Goal: Task Accomplishment & Management: Manage account settings

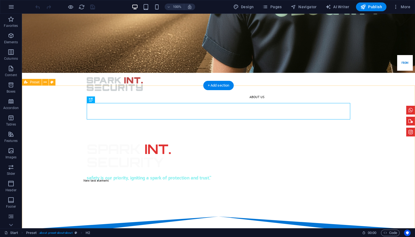
scroll to position [145, 0]
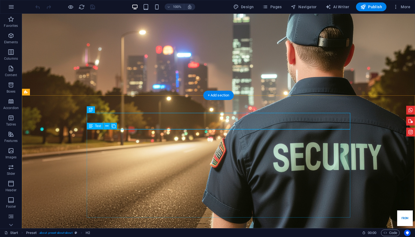
scroll to position [138, 0]
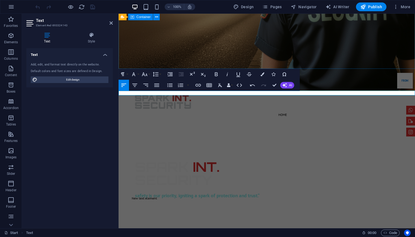
click at [159, 125] on div "SPARK INT. SECURITY safety is our priority, igniting a spark of protection and …" at bounding box center [267, 179] width 296 height 109
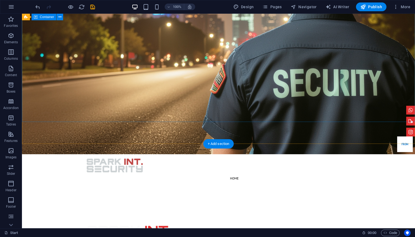
scroll to position [71, 0]
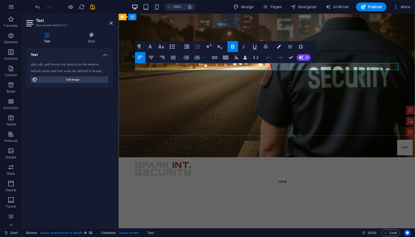
drag, startPoint x: 263, startPoint y: 66, endPoint x: 170, endPoint y: 66, distance: 92.8
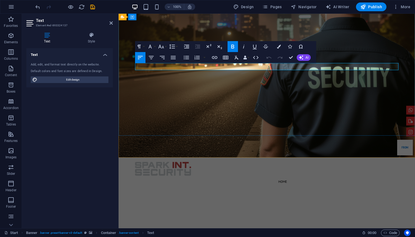
drag, startPoint x: 269, startPoint y: 68, endPoint x: 177, endPoint y: 68, distance: 92.5
click at [80, 80] on span "Edit design" at bounding box center [73, 80] width 68 height 7
select select "px"
select select "400"
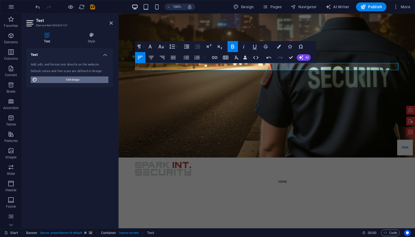
select select "px"
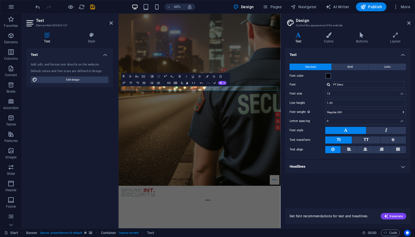
click at [321, 169] on h4 "Headlines" at bounding box center [347, 166] width 125 height 13
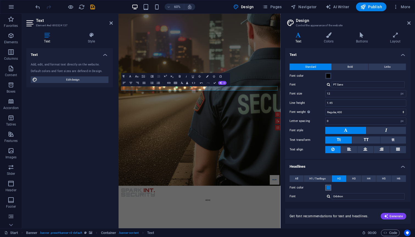
click at [330, 189] on span at bounding box center [328, 188] width 4 height 4
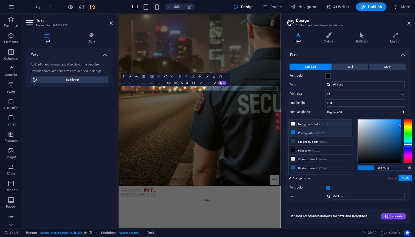
click at [302, 126] on li "Background color #ffffff" at bounding box center [320, 124] width 63 height 9
type input "#ffffff"
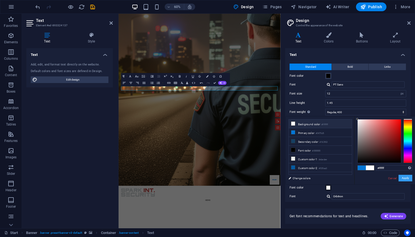
click at [404, 180] on button "Apply" at bounding box center [406, 178] width 14 height 7
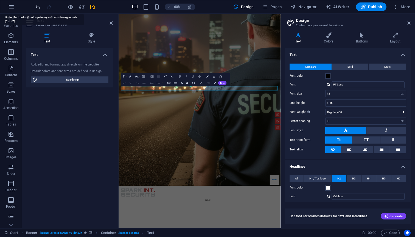
click at [38, 7] on icon "undo" at bounding box center [38, 7] width 6 height 6
click at [38, 6] on icon "undo" at bounding box center [38, 7] width 6 height 6
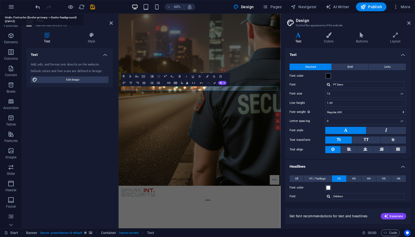
click at [38, 6] on icon "undo" at bounding box center [38, 7] width 6 height 6
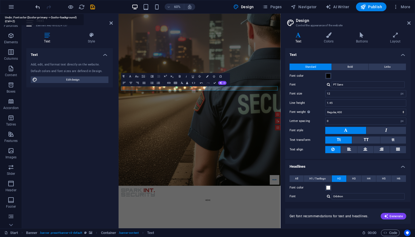
click at [38, 6] on icon "undo" at bounding box center [38, 7] width 6 height 6
click at [35, 7] on icon "undo" at bounding box center [38, 7] width 6 height 6
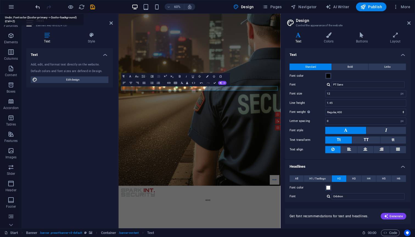
click at [36, 7] on icon "undo" at bounding box center [38, 7] width 6 height 6
click at [37, 7] on icon "undo" at bounding box center [38, 7] width 6 height 6
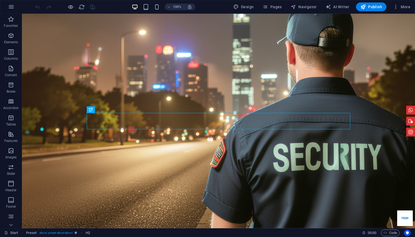
scroll to position [138, 0]
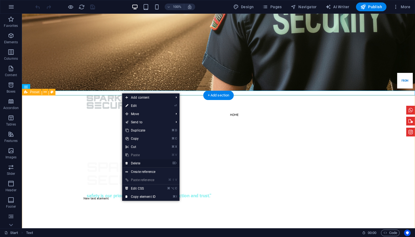
click at [142, 165] on link "⌦ Delete" at bounding box center [140, 163] width 37 height 8
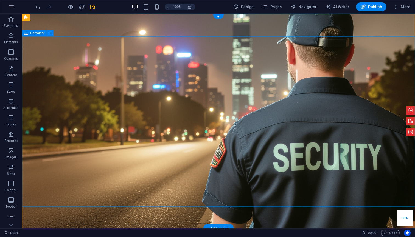
scroll to position [0, 0]
click at [91, 8] on icon "save" at bounding box center [92, 7] width 6 height 6
click at [404, 7] on span "More" at bounding box center [401, 6] width 17 height 5
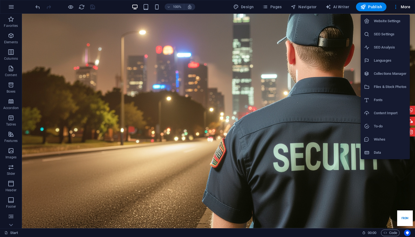
click at [394, 22] on h6 "Website Settings" at bounding box center [390, 21] width 33 height 7
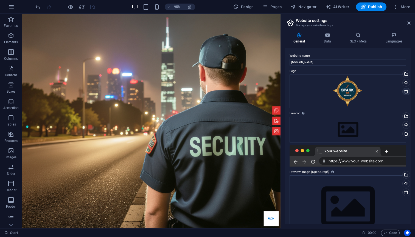
click at [405, 91] on icon at bounding box center [406, 91] width 4 height 4
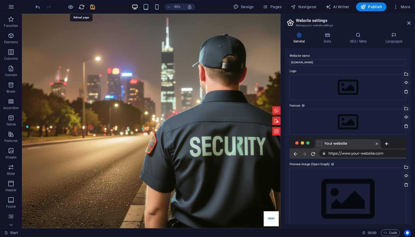
click at [80, 7] on icon "reload" at bounding box center [82, 7] width 6 height 6
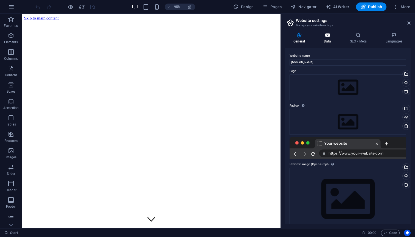
click at [327, 36] on icon at bounding box center [327, 34] width 24 height 5
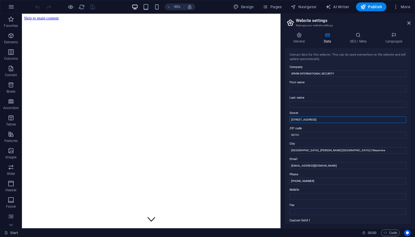
click at [337, 121] on input "425 South Palos Verdes Str" at bounding box center [348, 120] width 117 height 7
type input "4"
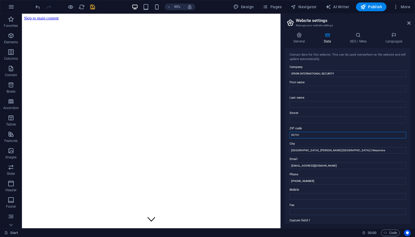
click at [333, 135] on input "90731" at bounding box center [348, 135] width 117 height 7
type input "9"
click at [91, 5] on icon "save" at bounding box center [92, 7] width 6 height 6
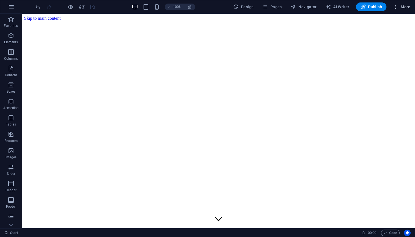
click at [401, 6] on span "More" at bounding box center [401, 6] width 17 height 5
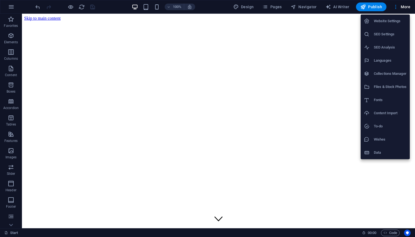
click at [401, 19] on h6 "Website Settings" at bounding box center [390, 21] width 33 height 7
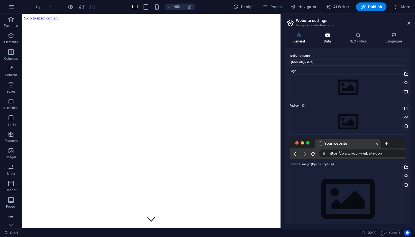
click at [328, 39] on h4 "Data" at bounding box center [328, 38] width 26 height 12
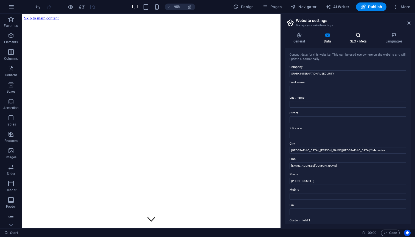
click at [355, 43] on h4 "SEO / Meta" at bounding box center [359, 38] width 36 height 12
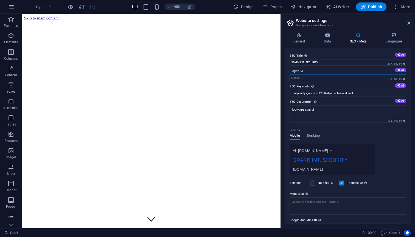
click at [338, 76] on input "Slogan The slogan of your website. AI" at bounding box center [348, 78] width 117 height 7
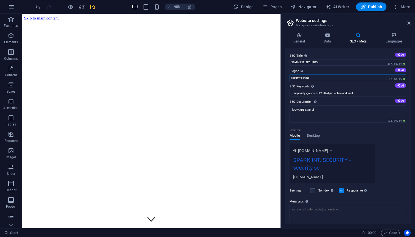
type input "security service"
click at [314, 137] on button "Desktop" at bounding box center [313, 137] width 13 height 6
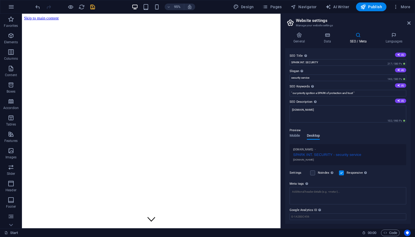
drag, startPoint x: 338, startPoint y: 76, endPoint x: 310, endPoint y: 139, distance: 69.2
click at [310, 139] on button "Desktop" at bounding box center [313, 137] width 13 height 6
click at [296, 135] on span "Mobile" at bounding box center [295, 137] width 11 height 8
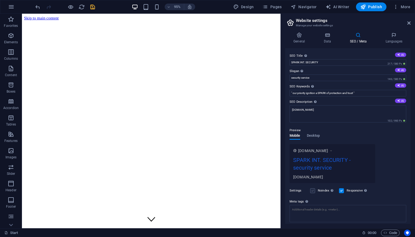
click at [311, 190] on label at bounding box center [312, 191] width 5 height 5
click at [0, 0] on input "Noindex Instruct search engines to exclude this website from search results." at bounding box center [0, 0] width 0 height 0
click at [314, 192] on label at bounding box center [312, 191] width 5 height 5
click at [0, 0] on input "Noindex Instruct search engines to exclude this website from search results." at bounding box center [0, 0] width 0 height 0
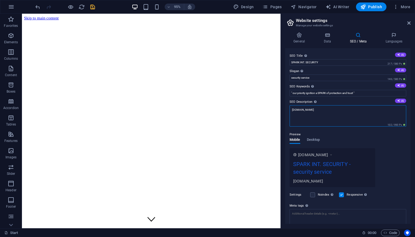
click at [329, 117] on textarea "[DOMAIN_NAME]" at bounding box center [348, 115] width 117 height 21
type textarea "s"
click at [397, 101] on icon at bounding box center [398, 100] width 3 height 3
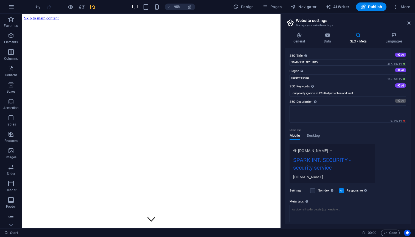
type textarea "Discover top-notch security services tailored for your needs with SPARK Interna…"
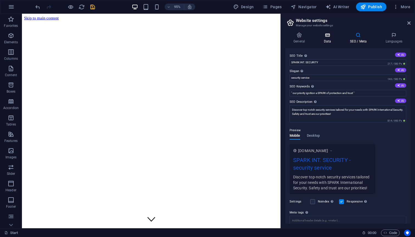
click at [324, 39] on h4 "Data" at bounding box center [328, 38] width 26 height 12
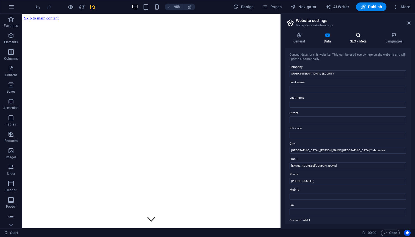
click at [352, 39] on h4 "SEO / Meta" at bounding box center [359, 38] width 36 height 12
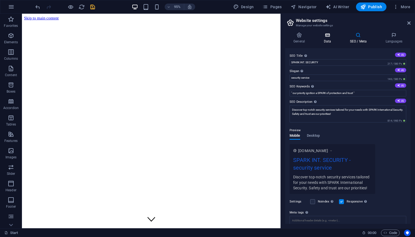
click at [330, 39] on h4 "Data" at bounding box center [328, 38] width 26 height 12
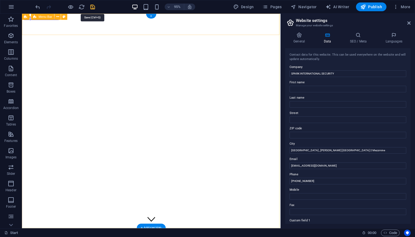
click at [93, 7] on icon "save" at bounding box center [92, 7] width 6 height 6
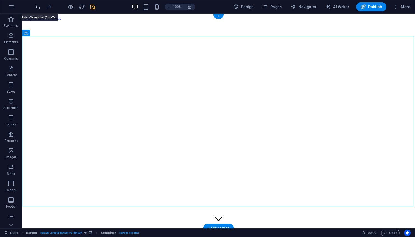
click at [38, 7] on icon "undo" at bounding box center [38, 7] width 6 height 6
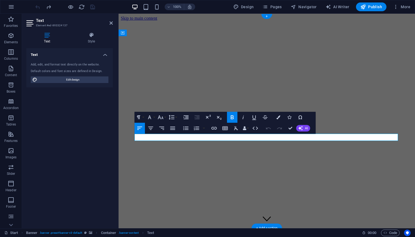
click at [279, 118] on icon "button" at bounding box center [278, 118] width 4 height 4
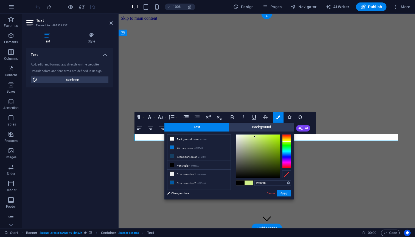
click at [286, 142] on div at bounding box center [286, 152] width 9 height 34
click at [286, 140] on div at bounding box center [286, 140] width 9 height 1
click at [282, 194] on button "Apply" at bounding box center [284, 193] width 14 height 7
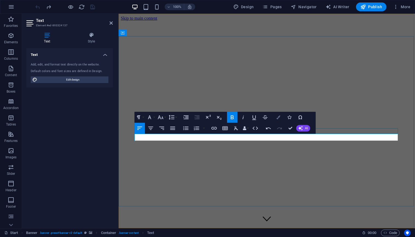
click at [276, 120] on button "Colors" at bounding box center [278, 117] width 10 height 11
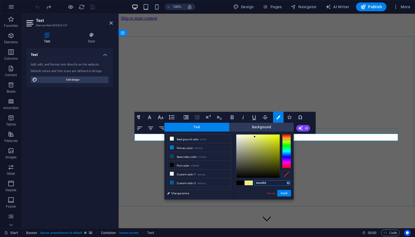
type input "#ecf378"
click at [258, 136] on div at bounding box center [257, 156] width 43 height 43
click at [282, 193] on button "Apply" at bounding box center [284, 193] width 14 height 7
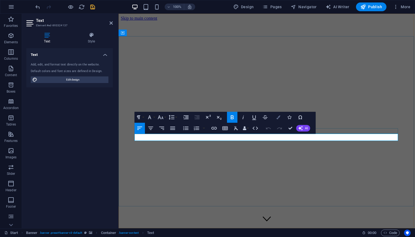
click at [279, 118] on icon "button" at bounding box center [278, 118] width 4 height 4
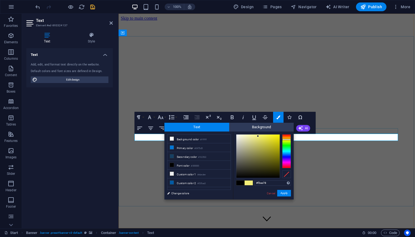
click at [286, 140] on div at bounding box center [286, 139] width 9 height 1
type input "#f3eb26"
click at [273, 136] on div at bounding box center [257, 156] width 43 height 43
click at [283, 193] on button "Apply" at bounding box center [284, 193] width 14 height 7
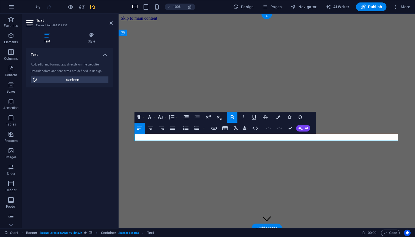
click at [277, 117] on icon "button" at bounding box center [278, 118] width 4 height 4
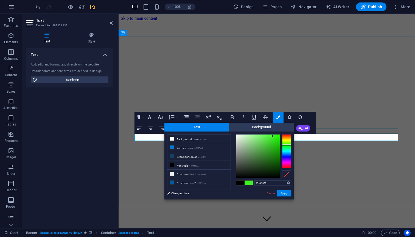
click at [286, 145] on div at bounding box center [286, 152] width 9 height 34
click at [287, 150] on div at bounding box center [286, 152] width 9 height 34
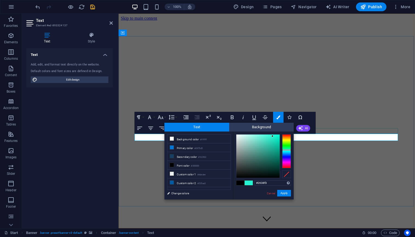
click at [287, 156] on div at bounding box center [286, 152] width 9 height 34
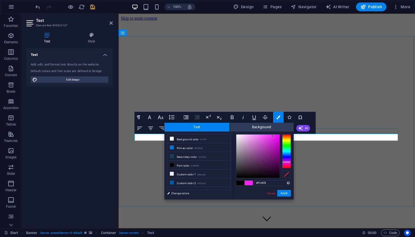
click at [287, 162] on div at bounding box center [286, 152] width 9 height 34
click at [253, 136] on div at bounding box center [257, 156] width 43 height 43
type input "#f9f8f9"
click at [236, 135] on div at bounding box center [257, 156] width 43 height 43
click at [281, 192] on button "Apply" at bounding box center [284, 193] width 14 height 7
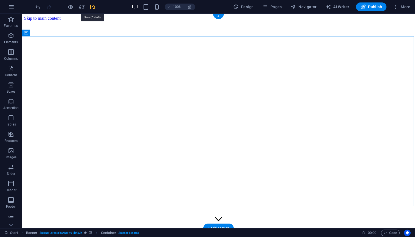
click at [94, 8] on icon "save" at bounding box center [92, 7] width 6 height 6
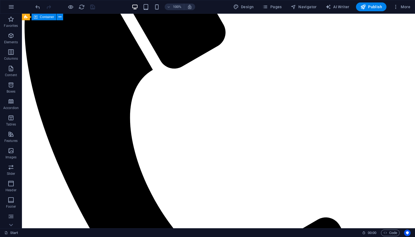
scroll to position [384, 0]
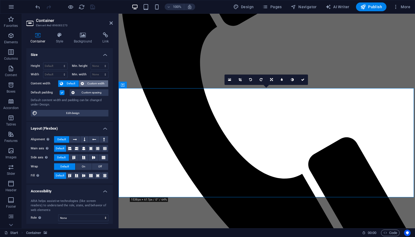
click at [92, 83] on span "Custom width" at bounding box center [96, 83] width 21 height 7
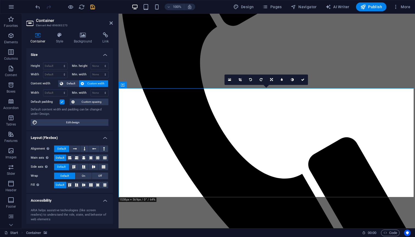
click at [92, 83] on span "Custom width" at bounding box center [96, 83] width 21 height 7
click at [68, 85] on span "Default" at bounding box center [71, 83] width 12 height 7
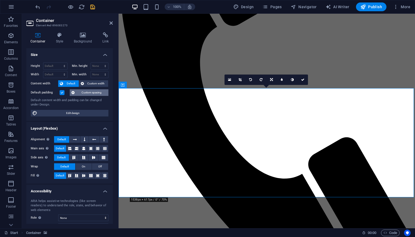
click at [84, 93] on span "Custom spacing" at bounding box center [91, 92] width 30 height 7
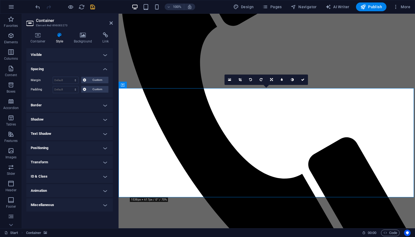
click at [104, 68] on h4 "Spacing" at bounding box center [69, 68] width 86 height 10
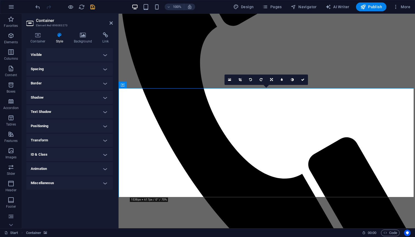
click at [103, 55] on h4 "Visible" at bounding box center [69, 54] width 86 height 13
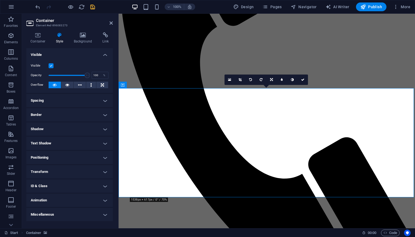
click at [103, 55] on h4 "Visible" at bounding box center [69, 53] width 86 height 10
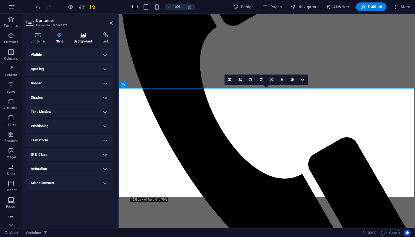
click at [84, 40] on h4 "Background" at bounding box center [84, 38] width 29 height 12
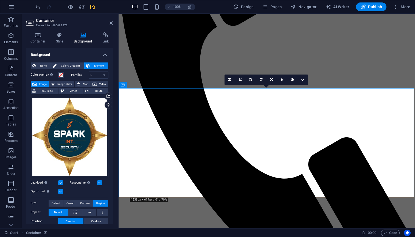
click at [99, 183] on label at bounding box center [99, 183] width 5 height 5
click at [0, 0] on input "Responsive Automatically load retina image and smartphone optimized sizes." at bounding box center [0, 0] width 0 height 0
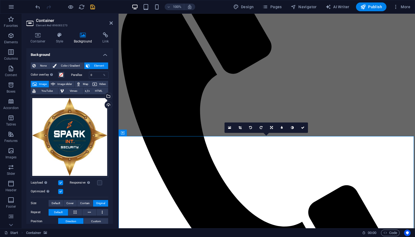
scroll to position [337, 0]
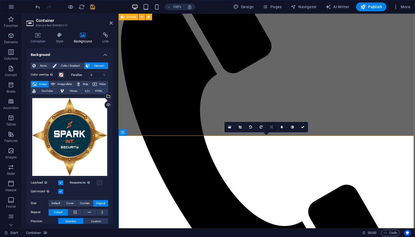
click at [271, 127] on icon at bounding box center [271, 127] width 3 height 3
click at [147, 134] on icon at bounding box center [146, 133] width 3 height 6
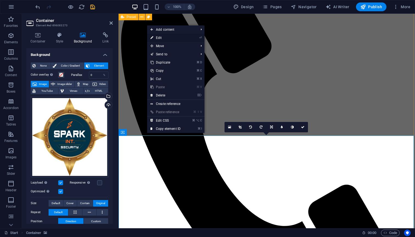
click at [173, 39] on link "⏎ Edit" at bounding box center [165, 38] width 37 height 8
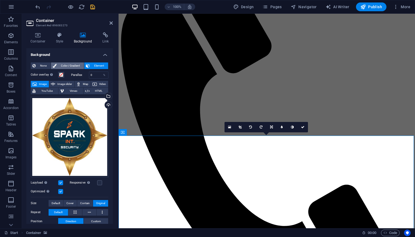
click at [66, 64] on span "Color / Gradient" at bounding box center [70, 66] width 24 height 7
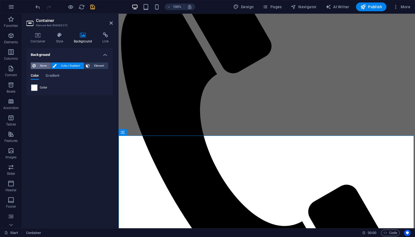
click at [42, 66] on span "None" at bounding box center [43, 66] width 12 height 7
click at [67, 66] on span "Color / Gradient" at bounding box center [70, 66] width 24 height 7
click at [52, 75] on span "Gradient" at bounding box center [53, 76] width 14 height 8
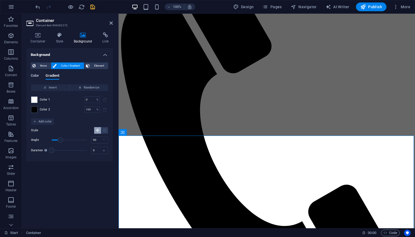
click at [39, 75] on span "Color" at bounding box center [35, 76] width 8 height 8
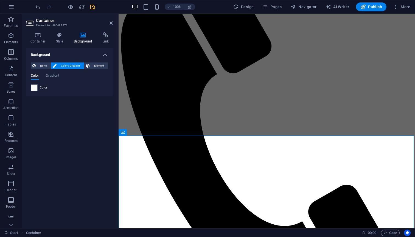
click at [38, 69] on div "None Color / Gradient Element" at bounding box center [70, 66] width 78 height 7
click at [38, 66] on span "None" at bounding box center [43, 66] width 12 height 7
click at [62, 66] on span "Color / Gradient" at bounding box center [70, 66] width 24 height 7
click at [95, 66] on span "Element" at bounding box center [98, 66] width 15 height 7
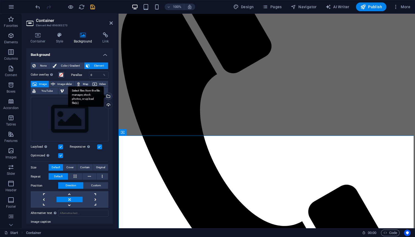
click at [107, 96] on div "Select files from the file manager, stock photos, or upload file(s)" at bounding box center [108, 97] width 8 height 8
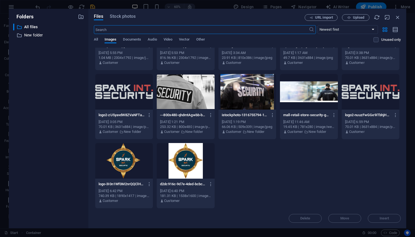
scroll to position [458, 0]
click at [183, 164] on div at bounding box center [186, 161] width 58 height 36
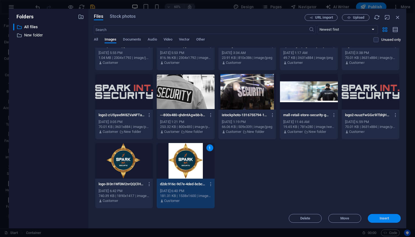
click at [380, 220] on span "Insert" at bounding box center [385, 218] width 10 height 3
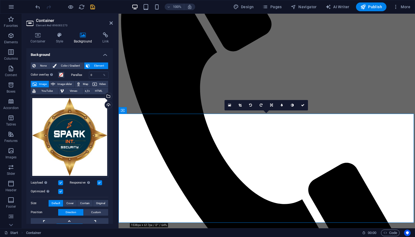
scroll to position [354, 0]
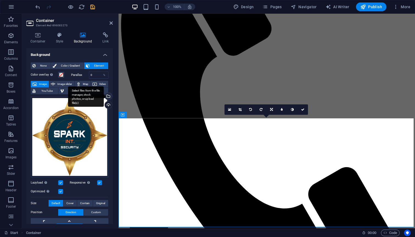
click at [107, 96] on div "Select files from the file manager, stock photos, or upload file(s)" at bounding box center [108, 97] width 8 height 8
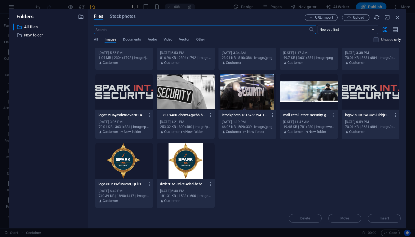
scroll to position [458, 0]
click at [122, 166] on div at bounding box center [124, 161] width 58 height 36
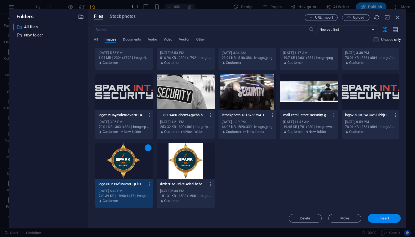
click at [384, 219] on span "Insert" at bounding box center [385, 218] width 10 height 3
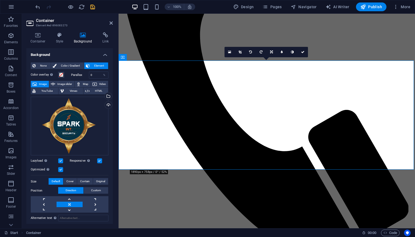
scroll to position [411, 0]
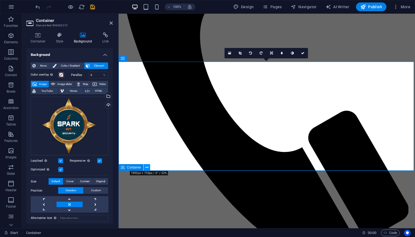
click at [147, 168] on icon at bounding box center [146, 168] width 3 height 6
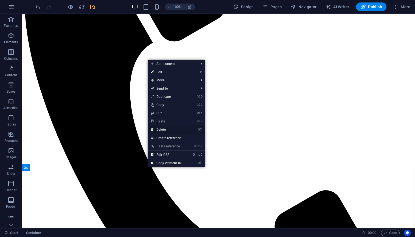
click at [163, 128] on link "⌦ Delete" at bounding box center [166, 130] width 37 height 8
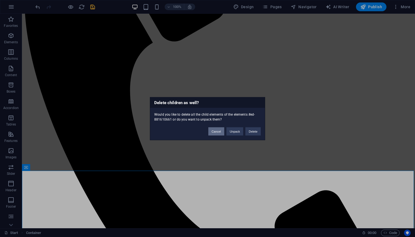
click at [217, 132] on button "Cancel" at bounding box center [216, 131] width 16 height 8
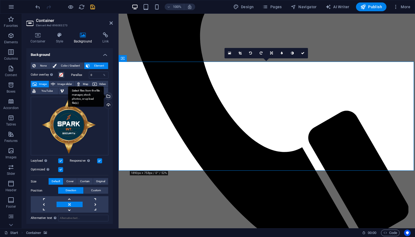
click at [107, 95] on div "Select files from the file manager, stock photos, or upload file(s)" at bounding box center [108, 97] width 8 height 8
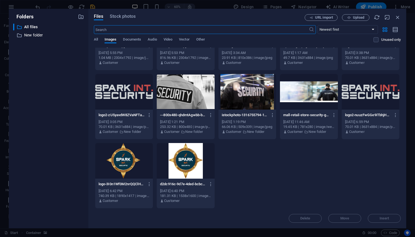
scroll to position [458, 0]
click at [194, 158] on div at bounding box center [186, 161] width 58 height 36
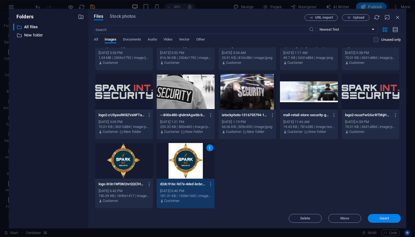
click at [380, 216] on button "Insert" at bounding box center [384, 218] width 33 height 9
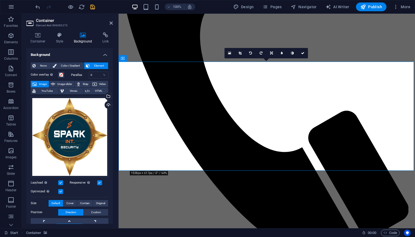
click at [75, 75] on label "Parallax" at bounding box center [80, 75] width 18 height 3
click at [61, 76] on span at bounding box center [61, 75] width 4 height 4
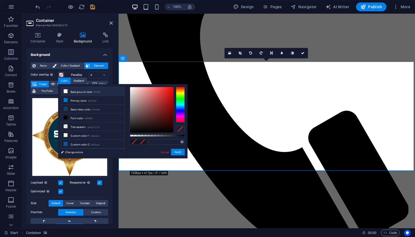
click at [65, 93] on icon at bounding box center [66, 91] width 4 height 4
click at [65, 100] on icon at bounding box center [66, 100] width 4 height 4
type input "#0475d5"
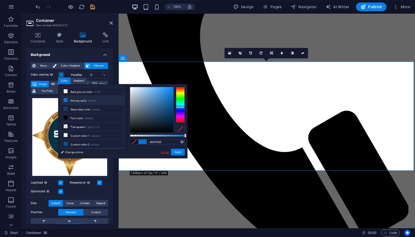
click at [164, 152] on link "Cancel" at bounding box center [165, 152] width 10 height 4
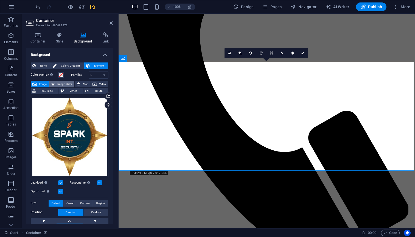
click at [58, 85] on span "Image slider" at bounding box center [65, 84] width 16 height 7
select select "ms"
select select "s"
select select "progressive"
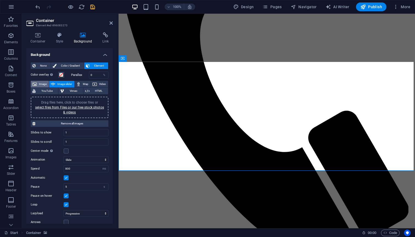
click at [40, 83] on span "Image" at bounding box center [42, 84] width 9 height 7
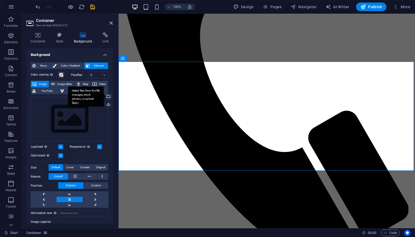
click at [108, 97] on div "Select files from the file manager, stock photos, or upload file(s)" at bounding box center [108, 97] width 8 height 8
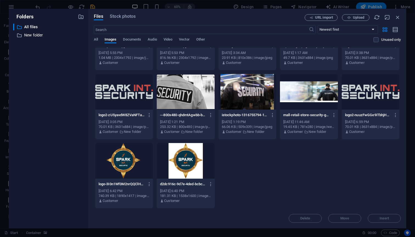
click at [183, 163] on div at bounding box center [186, 161] width 58 height 36
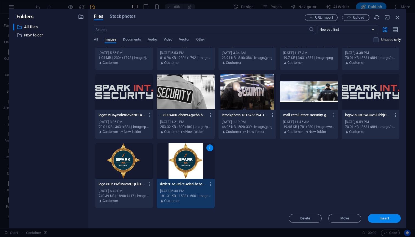
click at [378, 216] on button "Insert" at bounding box center [384, 218] width 33 height 9
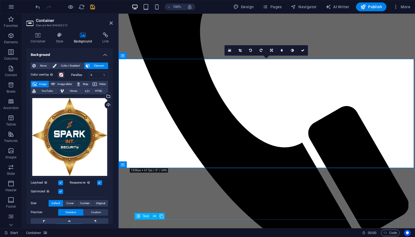
scroll to position [411, 0]
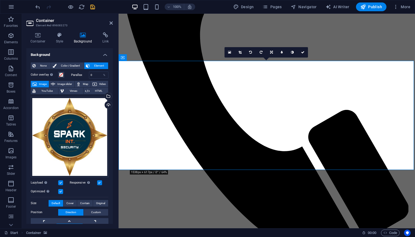
click at [103, 55] on h4 "Background" at bounding box center [69, 53] width 86 height 10
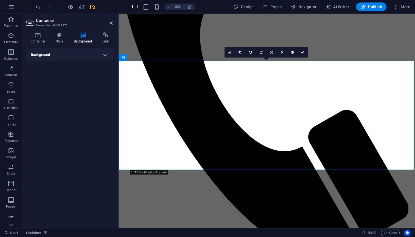
click at [103, 55] on h4 "Background" at bounding box center [69, 54] width 86 height 13
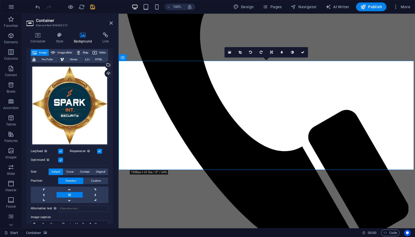
scroll to position [35, 0]
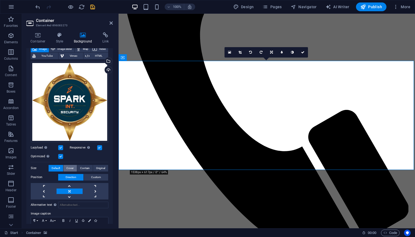
click at [70, 169] on span "Cover" at bounding box center [69, 168] width 7 height 7
click at [82, 169] on span "Contain" at bounding box center [85, 168] width 10 height 7
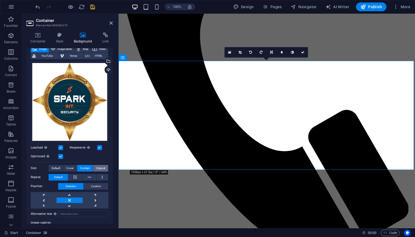
click at [96, 166] on span "Original" at bounding box center [100, 168] width 9 height 7
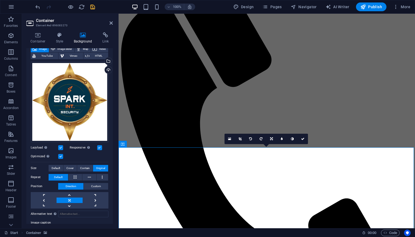
scroll to position [316, 0]
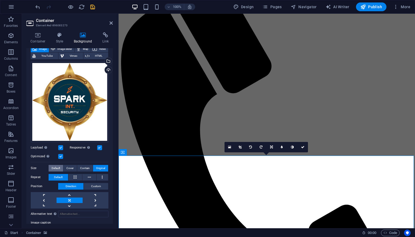
click at [56, 166] on span "Default" at bounding box center [56, 168] width 9 height 7
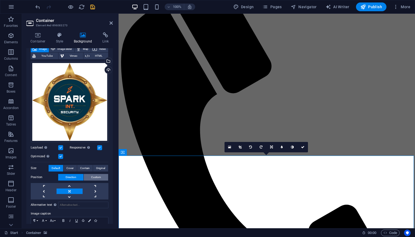
click at [93, 174] on span "Custom" at bounding box center [96, 177] width 10 height 7
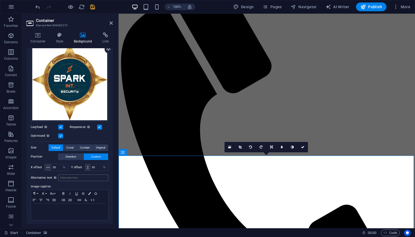
scroll to position [55, 0]
click at [74, 179] on input "Alternative text The alternative text is used by devices that cannot display im…" at bounding box center [83, 178] width 50 height 7
click at [72, 158] on span "Direction" at bounding box center [71, 157] width 11 height 7
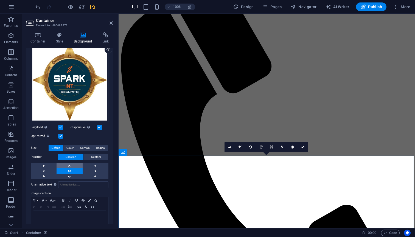
click at [71, 164] on link at bounding box center [70, 165] width 26 height 5
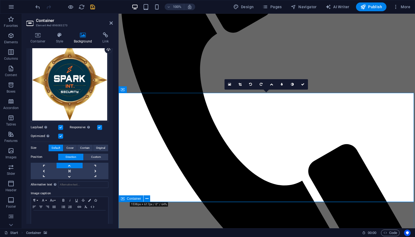
scroll to position [371, 0]
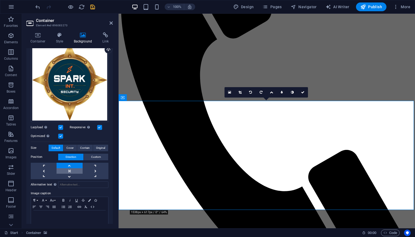
click at [69, 169] on link at bounding box center [70, 171] width 26 height 5
click at [69, 174] on link at bounding box center [70, 176] width 26 height 5
click at [69, 169] on link at bounding box center [70, 171] width 26 height 5
click at [94, 169] on link at bounding box center [96, 171] width 26 height 5
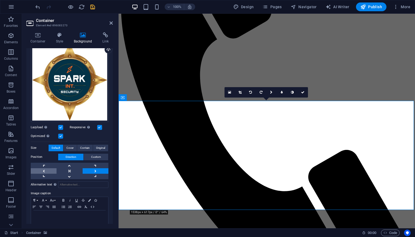
click at [48, 169] on link at bounding box center [44, 171] width 26 height 5
click at [63, 169] on link at bounding box center [70, 171] width 26 height 5
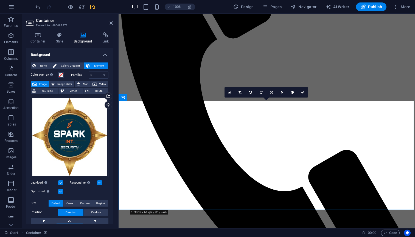
scroll to position [0, 0]
click at [60, 42] on h4 "Style" at bounding box center [61, 38] width 18 height 12
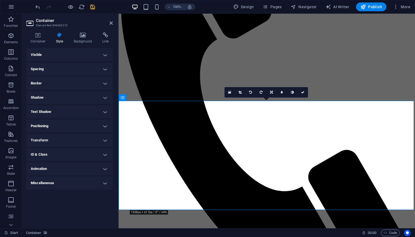
click at [84, 55] on h4 "Visible" at bounding box center [69, 54] width 86 height 13
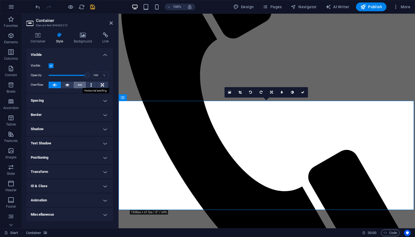
click at [80, 85] on icon at bounding box center [80, 85] width 4 height 7
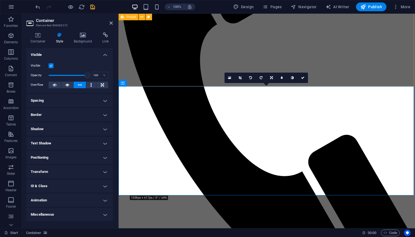
scroll to position [388, 0]
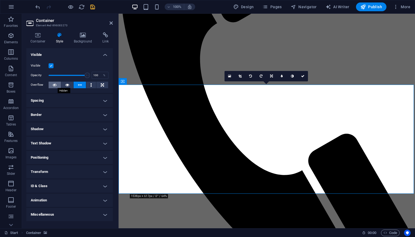
click at [54, 84] on icon at bounding box center [55, 85] width 4 height 7
click at [66, 85] on icon at bounding box center [67, 85] width 4 height 7
click at [80, 84] on icon at bounding box center [80, 85] width 4 height 7
click at [93, 84] on button at bounding box center [91, 85] width 10 height 7
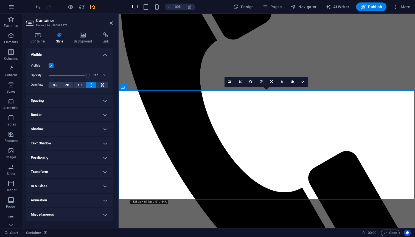
scroll to position [365, 0]
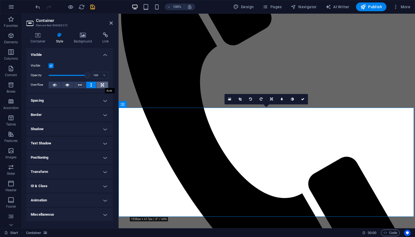
click at [103, 84] on icon at bounding box center [102, 85] width 3 height 7
click at [63, 76] on span at bounding box center [68, 75] width 39 height 8
type input "100"
drag, startPoint x: 64, startPoint y: 76, endPoint x: 93, endPoint y: 76, distance: 28.3
click at [93, 76] on div "Opacity 100 %" at bounding box center [70, 75] width 78 height 8
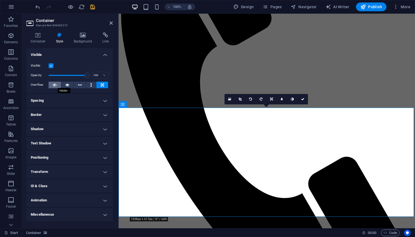
click at [55, 85] on icon at bounding box center [55, 85] width 4 height 7
click at [95, 99] on h4 "Spacing" at bounding box center [69, 100] width 86 height 13
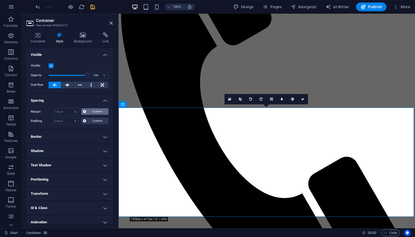
click at [90, 111] on span "Custom" at bounding box center [97, 111] width 19 height 7
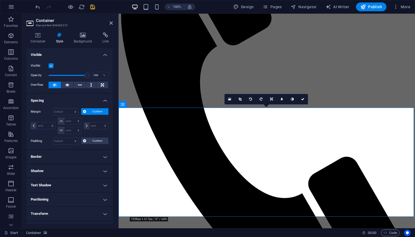
click at [90, 111] on span "Custom" at bounding box center [97, 111] width 19 height 7
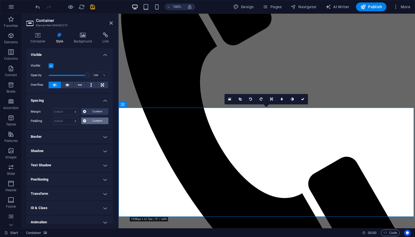
click at [92, 120] on span "Custom" at bounding box center [97, 121] width 19 height 7
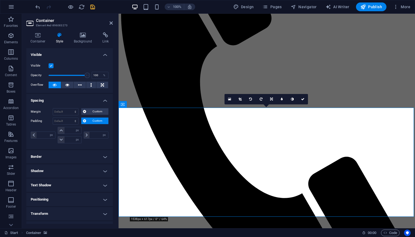
click at [92, 120] on span "Custom" at bounding box center [97, 121] width 19 height 7
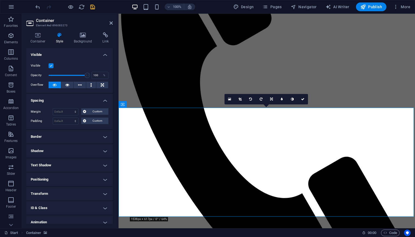
click at [91, 140] on h4 "Border" at bounding box center [69, 136] width 86 height 13
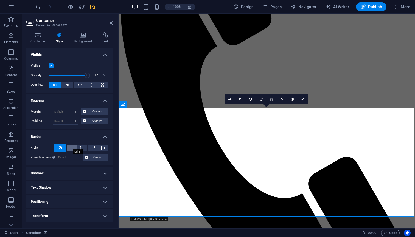
click at [71, 147] on span at bounding box center [72, 148] width 4 height 4
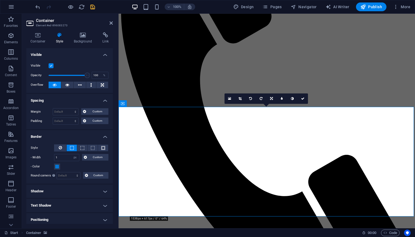
scroll to position [368, 0]
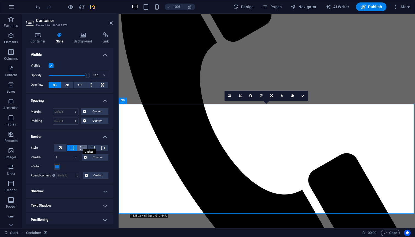
click at [81, 147] on span at bounding box center [82, 148] width 4 height 4
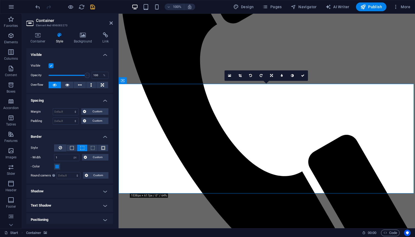
scroll to position [386, 0]
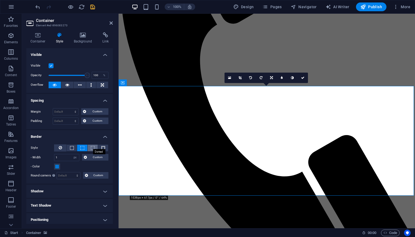
click at [93, 149] on span at bounding box center [93, 148] width 4 height 4
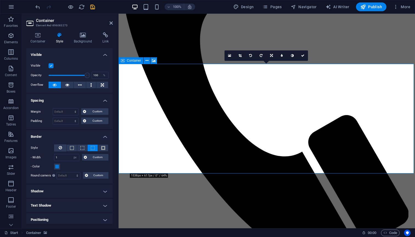
scroll to position [408, 0]
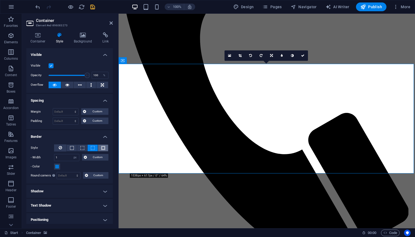
click at [101, 149] on span at bounding box center [103, 148] width 4 height 4
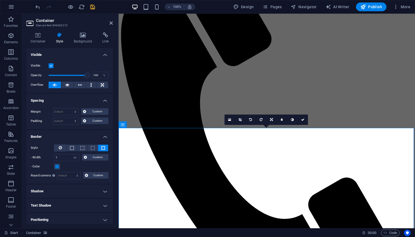
scroll to position [343, 0]
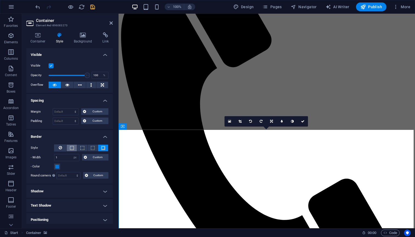
click at [70, 149] on span at bounding box center [72, 148] width 4 height 4
click at [60, 148] on icon at bounding box center [60, 148] width 3 height 7
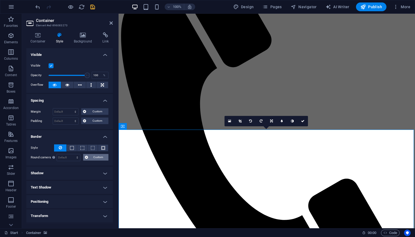
click at [89, 157] on button "Custom" at bounding box center [95, 157] width 25 height 7
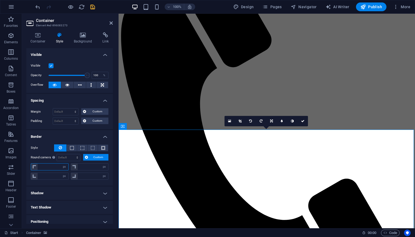
click at [54, 166] on input "number" at bounding box center [53, 167] width 31 height 7
type input "0"
select select "px"
type input "0"
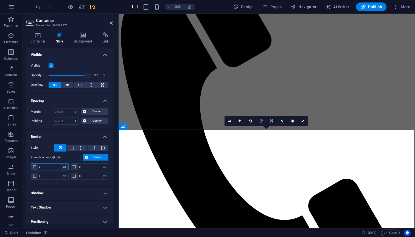
type input "0"
select select "lhoejlfa70g"
type input "0"
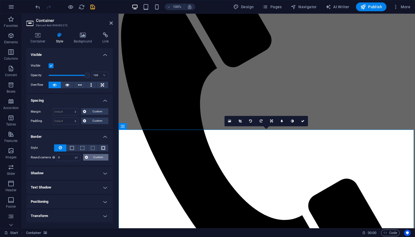
click at [92, 158] on span "Custom" at bounding box center [98, 157] width 17 height 7
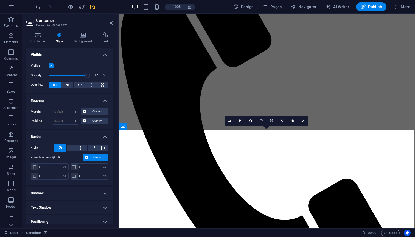
click at [92, 158] on span "Custom" at bounding box center [98, 157] width 17 height 7
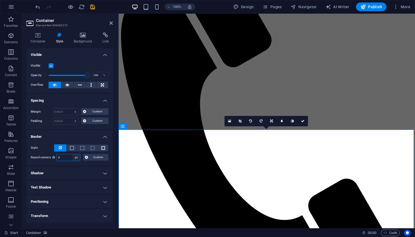
select select "default"
select select "DISABLED_OPTION_VALUE"
click at [96, 159] on span "Custom" at bounding box center [98, 157] width 17 height 7
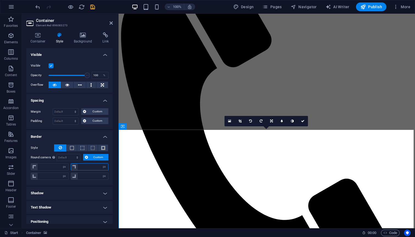
click at [91, 164] on input "number" at bounding box center [93, 167] width 31 height 7
type input "10"
type input "0"
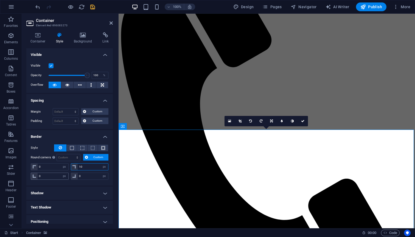
type input "10"
click at [54, 177] on input "0" at bounding box center [53, 176] width 31 height 7
type input "10"
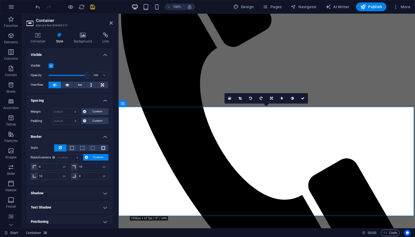
scroll to position [365, 0]
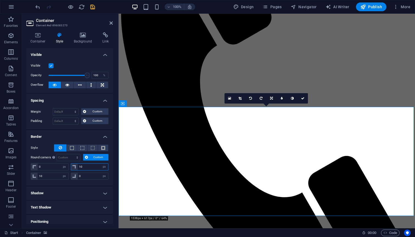
click at [86, 165] on input "10" at bounding box center [93, 167] width 31 height 7
type input "0"
click at [49, 174] on input "10" at bounding box center [53, 176] width 31 height 7
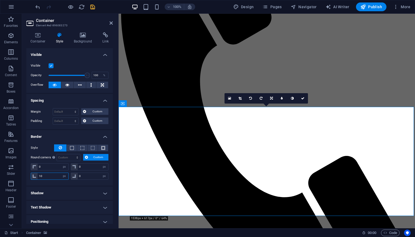
type input "0"
select select "px"
type input "0"
click at [71, 146] on span at bounding box center [71, 148] width 1 height 7
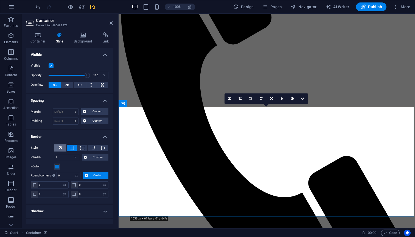
click at [59, 146] on icon at bounding box center [60, 148] width 3 height 7
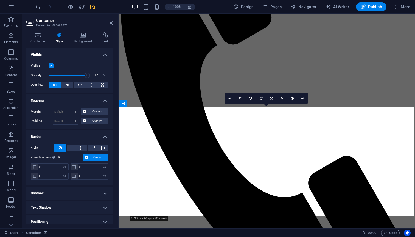
click at [88, 156] on icon at bounding box center [86, 157] width 3 height 7
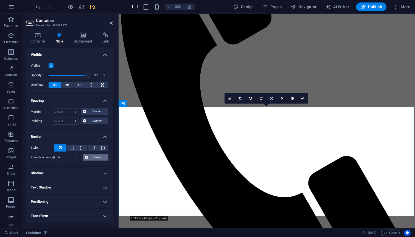
click at [88, 156] on icon at bounding box center [86, 157] width 3 height 7
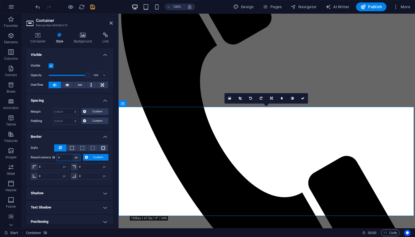
select select "default"
select select "DISABLED_OPTION_VALUE"
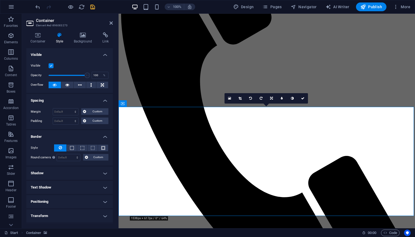
click at [80, 172] on h4 "Shadow" at bounding box center [69, 173] width 86 height 13
click at [78, 182] on span "Outside" at bounding box center [78, 184] width 9 height 7
type input "2"
type input "4"
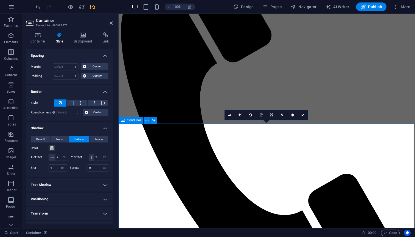
scroll to position [349, 0]
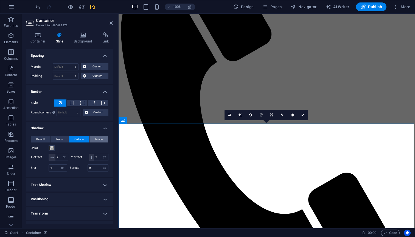
click at [96, 139] on span "Inside" at bounding box center [98, 139] width 7 height 7
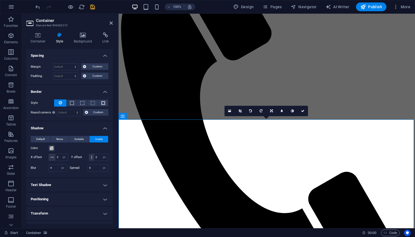
scroll to position [353, 0]
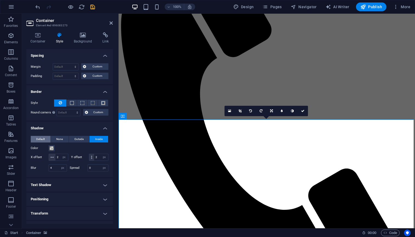
click at [40, 139] on span "Default" at bounding box center [40, 139] width 9 height 7
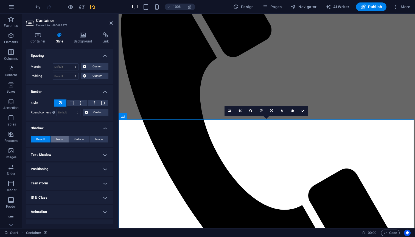
click at [57, 139] on span "None" at bounding box center [59, 139] width 7 height 7
click at [42, 137] on span "Default" at bounding box center [40, 139] width 9 height 7
click at [74, 151] on h4 "Text Shadow" at bounding box center [69, 155] width 86 height 13
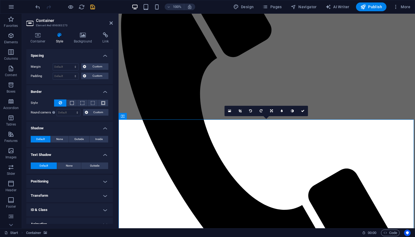
click at [71, 179] on h4 "Positioning" at bounding box center [69, 181] width 86 height 13
click at [76, 190] on span "Absolute" at bounding box center [77, 192] width 11 height 7
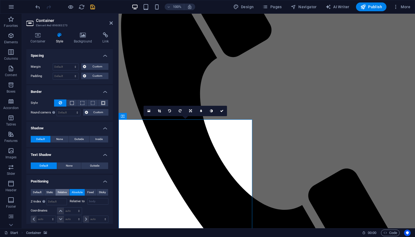
click at [58, 191] on span "Relative" at bounding box center [62, 192] width 9 height 7
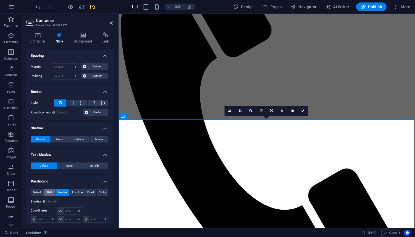
click at [49, 191] on span "Static" at bounding box center [49, 192] width 7 height 7
click at [37, 191] on span "Default" at bounding box center [37, 192] width 9 height 7
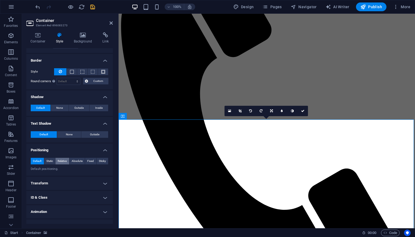
scroll to position [80, 0]
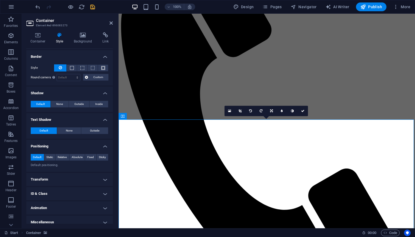
click at [103, 147] on h4 "Positioning" at bounding box center [69, 145] width 86 height 10
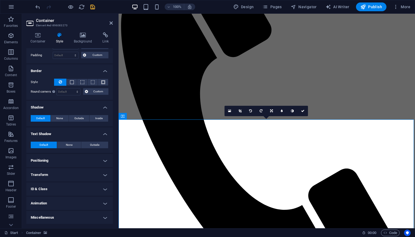
click at [105, 133] on h4 "Text Shadow" at bounding box center [69, 133] width 86 height 10
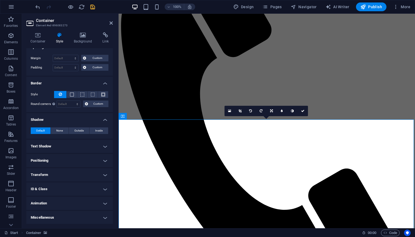
click at [101, 144] on h4 "Text Shadow" at bounding box center [69, 146] width 86 height 13
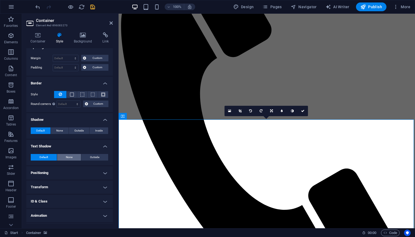
click at [67, 156] on span "None" at bounding box center [69, 157] width 7 height 7
click at [103, 145] on h4 "Text Shadow" at bounding box center [69, 145] width 86 height 10
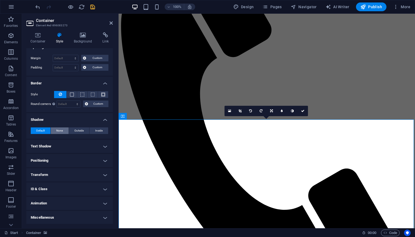
click at [62, 130] on span "None" at bounding box center [59, 131] width 7 height 7
click at [103, 120] on h4 "Shadow" at bounding box center [69, 118] width 86 height 10
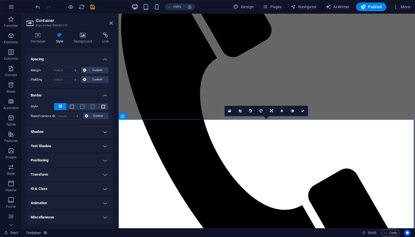
scroll to position [41, 0]
click at [105, 161] on h4 "Positioning" at bounding box center [69, 160] width 86 height 13
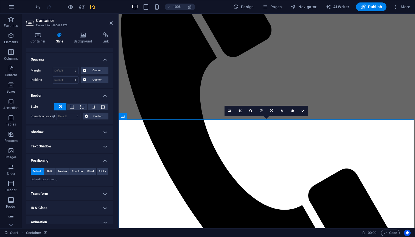
click at [105, 161] on h4 "Positioning" at bounding box center [69, 159] width 86 height 10
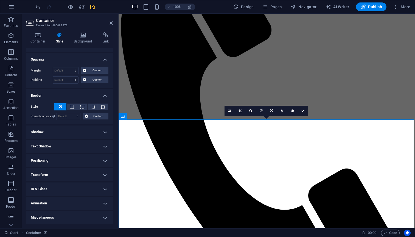
click at [101, 173] on h4 "Transform" at bounding box center [69, 175] width 86 height 13
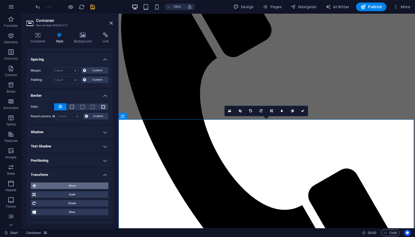
click at [76, 184] on span "Move" at bounding box center [72, 186] width 69 height 7
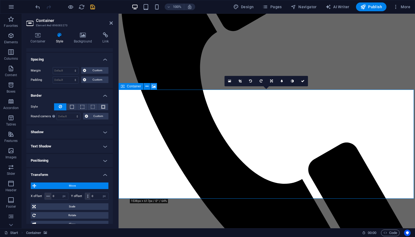
scroll to position [352, 0]
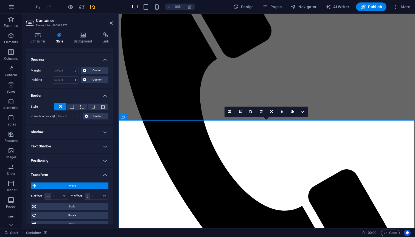
click at [90, 185] on span "Move" at bounding box center [72, 186] width 69 height 7
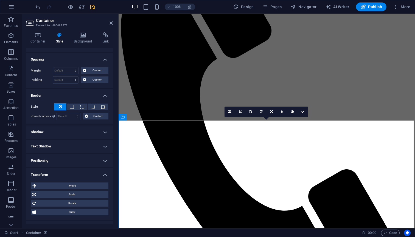
click at [104, 175] on h4 "Transform" at bounding box center [69, 174] width 86 height 10
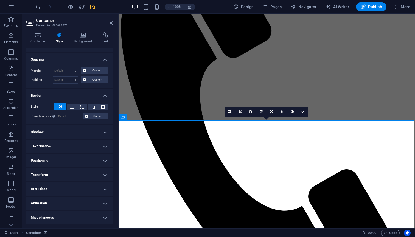
click at [103, 188] on h4 "ID & Class" at bounding box center [69, 189] width 86 height 13
click at [103, 188] on h4 "ID & Class" at bounding box center [69, 188] width 86 height 10
click at [103, 203] on h4 "Animation" at bounding box center [69, 203] width 86 height 13
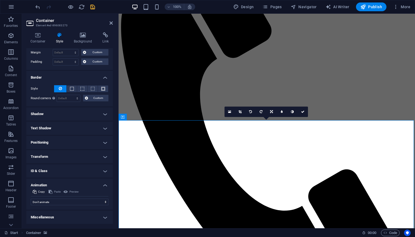
scroll to position [59, 0]
click at [105, 184] on h4 "Animation" at bounding box center [69, 184] width 86 height 10
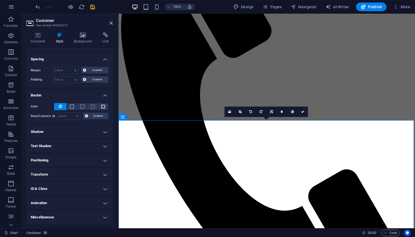
scroll to position [41, 0]
click at [104, 217] on h4 "Miscellaneous" at bounding box center [69, 217] width 86 height 13
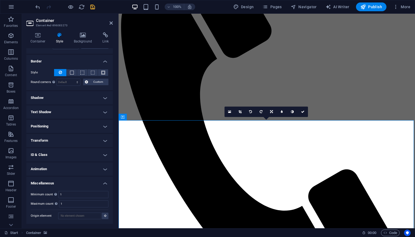
scroll to position [75, 0]
click at [106, 185] on h4 "Miscellaneous" at bounding box center [69, 182] width 86 height 10
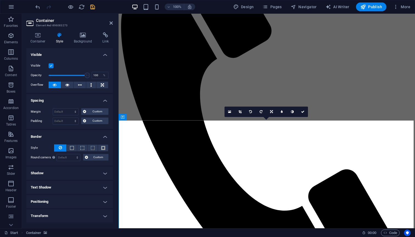
scroll to position [0, 0]
click at [103, 136] on h4 "Border" at bounding box center [69, 135] width 86 height 10
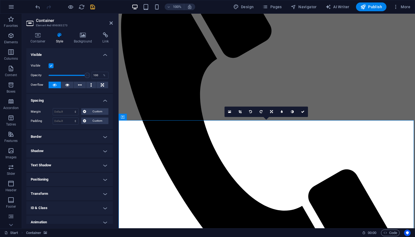
click at [104, 100] on h4 "Spacing" at bounding box center [69, 99] width 86 height 10
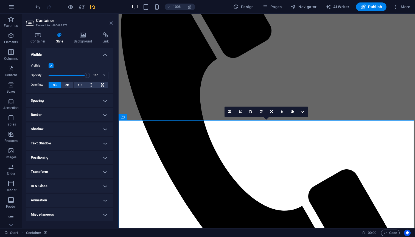
click at [111, 23] on icon at bounding box center [111, 23] width 3 height 4
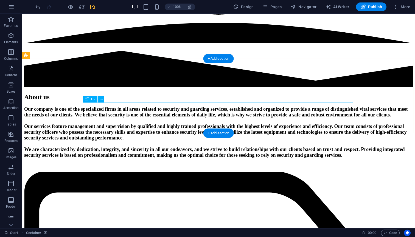
scroll to position [886, 0]
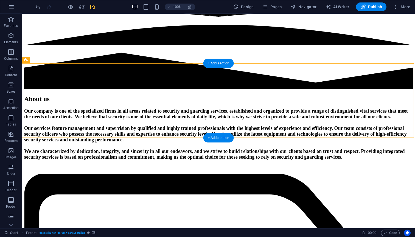
select select "rem"
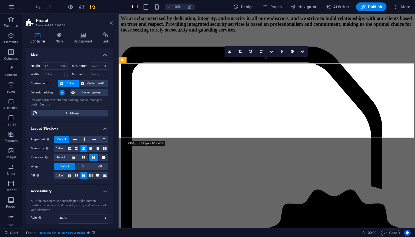
click at [113, 25] on icon at bounding box center [111, 23] width 3 height 4
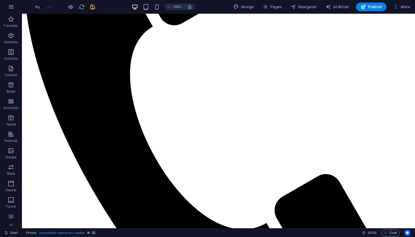
scroll to position [424, 0]
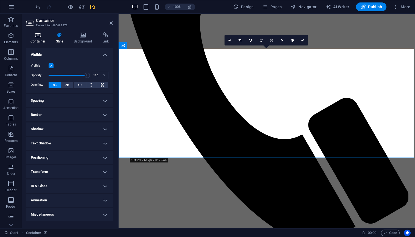
click at [41, 40] on h4 "Container" at bounding box center [39, 38] width 26 height 12
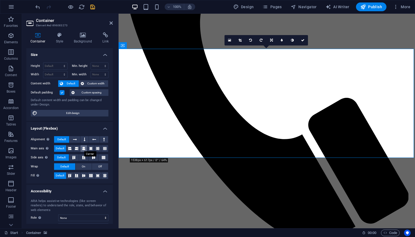
click at [83, 149] on icon at bounding box center [83, 148] width 3 height 7
click at [91, 159] on button at bounding box center [94, 158] width 10 height 7
click at [83, 177] on icon at bounding box center [83, 175] width 7 height 3
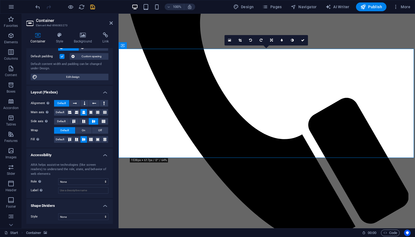
scroll to position [36, 0]
click at [81, 192] on input "Label Use the ARIA label to provide a clear and descriptive name for elements t…" at bounding box center [83, 191] width 50 height 7
select select "alert"
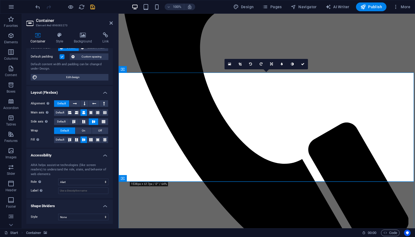
scroll to position [400, 0]
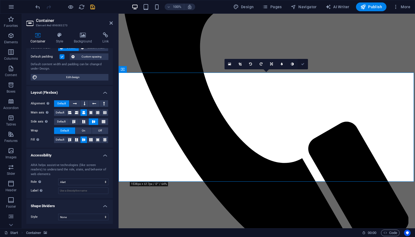
click at [302, 63] on icon at bounding box center [302, 64] width 3 height 3
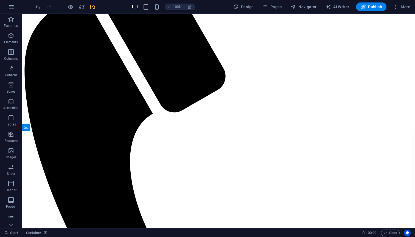
scroll to position [339, 0]
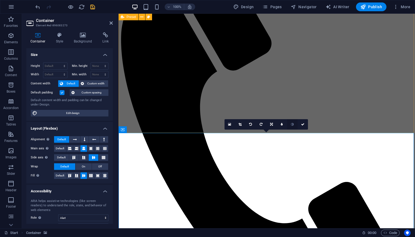
click at [293, 124] on icon at bounding box center [292, 124] width 3 height 3
click at [282, 124] on icon at bounding box center [282, 124] width 2 height 3
click at [278, 125] on icon at bounding box center [278, 124] width 2 height 3
click at [270, 125] on icon at bounding box center [271, 124] width 3 height 3
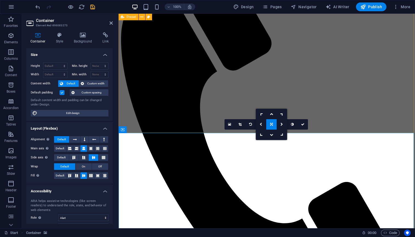
click at [270, 125] on icon at bounding box center [271, 124] width 3 height 3
click at [228, 124] on icon at bounding box center [229, 125] width 3 height 4
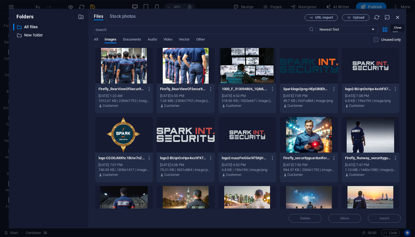
click at [395, 18] on icon "button" at bounding box center [398, 17] width 6 height 6
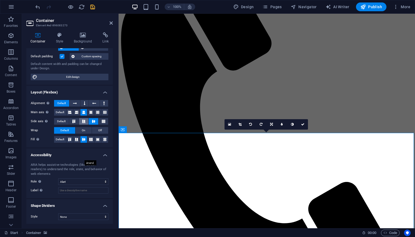
scroll to position [36, 0]
select select "none"
click at [75, 192] on input "Label Use the ARIA label to provide a clear and descriptive name for elements t…" at bounding box center [83, 191] width 50 height 7
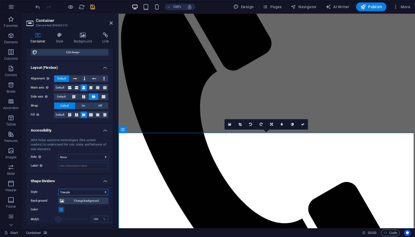
scroll to position [68, 0]
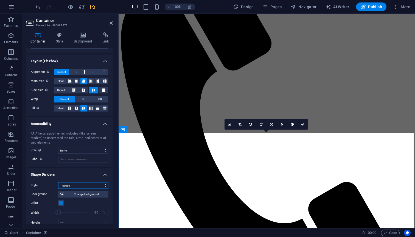
select select "none"
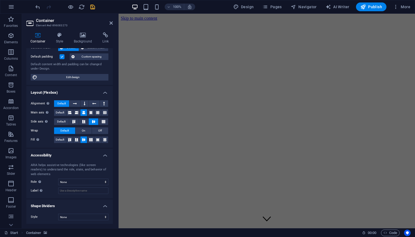
scroll to position [0, 0]
click at [110, 22] on icon at bounding box center [111, 23] width 3 height 4
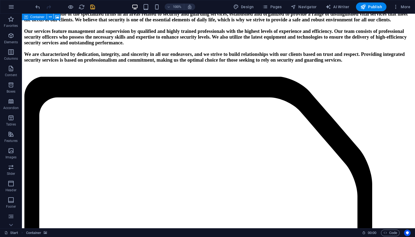
scroll to position [979, 0]
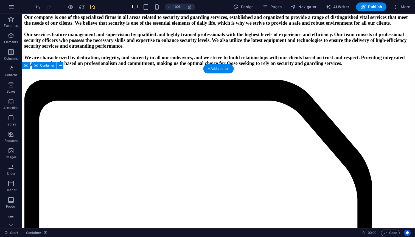
select select "rem"
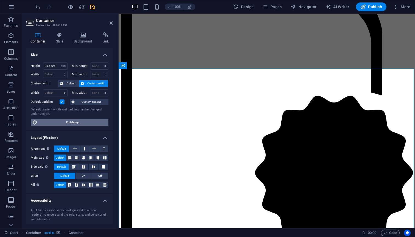
click at [78, 122] on span "Edit design" at bounding box center [73, 122] width 68 height 7
select select "px"
select select "400"
select select "px"
select select "rem"
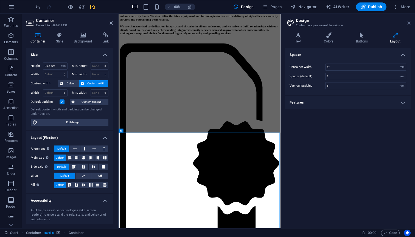
click at [410, 25] on link at bounding box center [408, 23] width 3 height 5
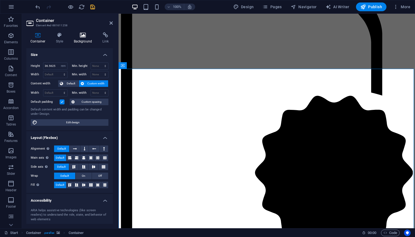
click at [87, 41] on h4 "Background" at bounding box center [84, 38] width 29 height 12
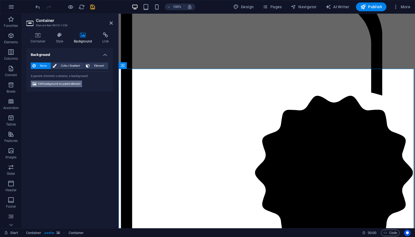
click at [57, 83] on span "Edit background on parent element" at bounding box center [59, 84] width 42 height 7
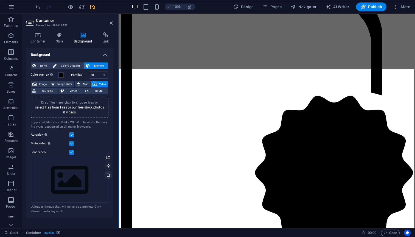
click at [108, 174] on icon at bounding box center [108, 175] width 4 height 4
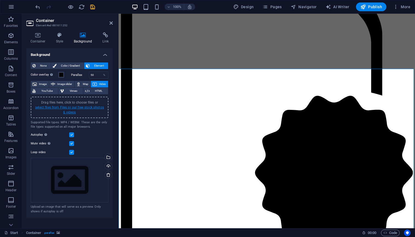
click at [82, 107] on link "select files from Files or our free stock photos & videos" at bounding box center [69, 110] width 69 height 9
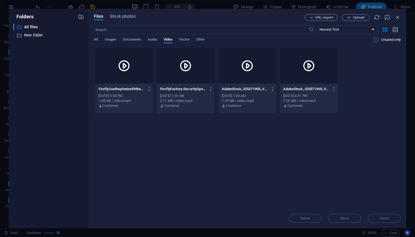
click at [122, 64] on icon at bounding box center [123, 65] width 13 height 13
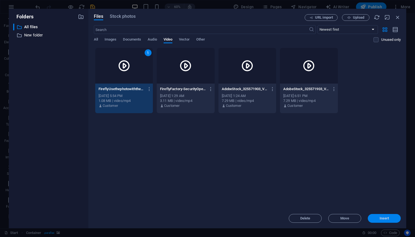
click at [383, 219] on span "Insert" at bounding box center [385, 218] width 10 height 3
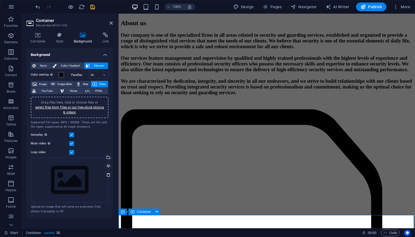
scroll to position [816, 0]
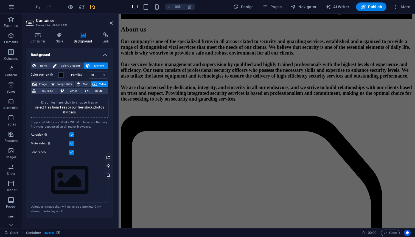
select select "rem"
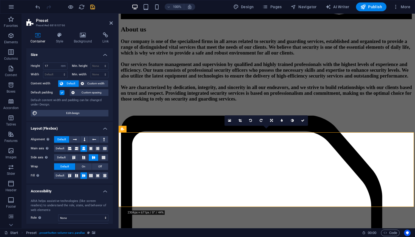
click at [83, 35] on icon at bounding box center [83, 34] width 27 height 5
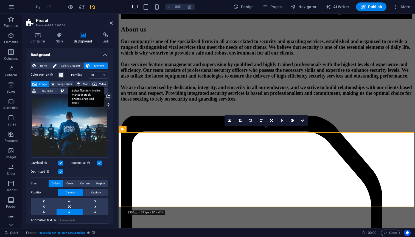
click at [107, 97] on div "Select files from the file manager, stock photos, or upload file(s)" at bounding box center [108, 97] width 8 height 8
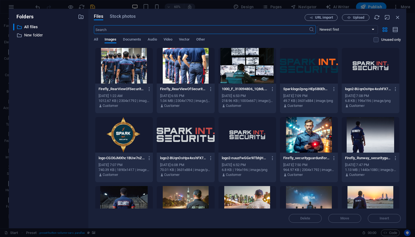
click at [121, 73] on div at bounding box center [124, 66] width 58 height 36
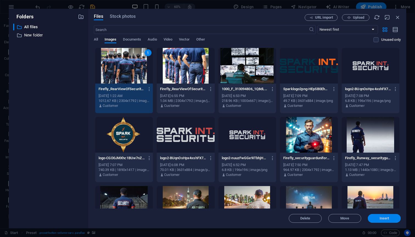
click at [383, 221] on button "Insert" at bounding box center [384, 218] width 33 height 9
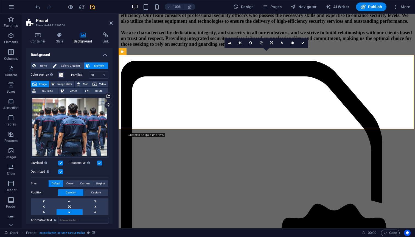
scroll to position [868, 0]
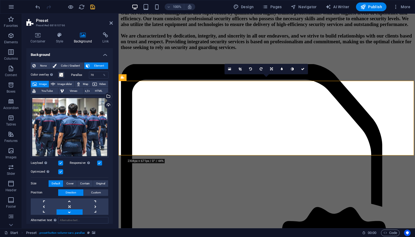
click at [104, 96] on div "Select files from the file manager, stock photos, or upload file(s)" at bounding box center [86, 96] width 36 height 21
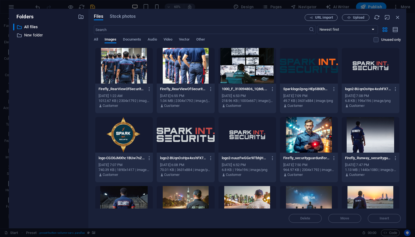
click at [183, 68] on div at bounding box center [186, 66] width 58 height 36
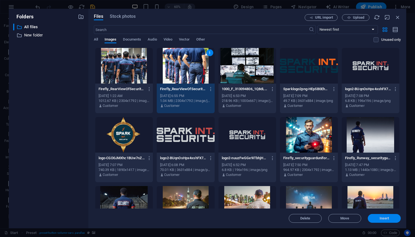
click at [388, 220] on span "Insert" at bounding box center [385, 218] width 10 height 3
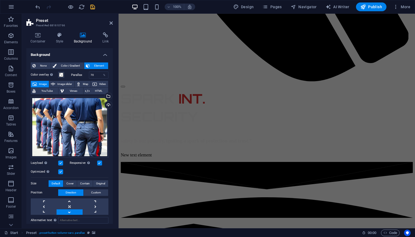
scroll to position [565, 0]
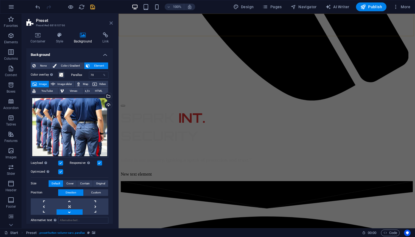
click at [113, 24] on icon at bounding box center [111, 23] width 3 height 4
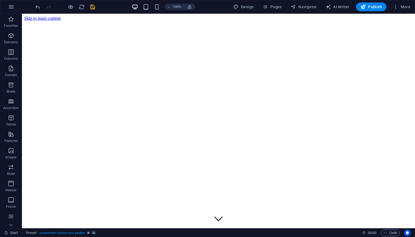
scroll to position [0, 0]
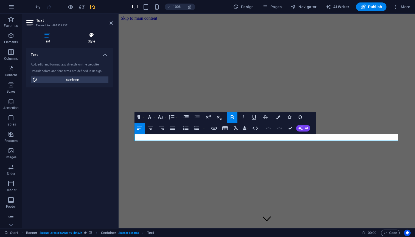
click at [94, 37] on icon at bounding box center [91, 34] width 43 height 5
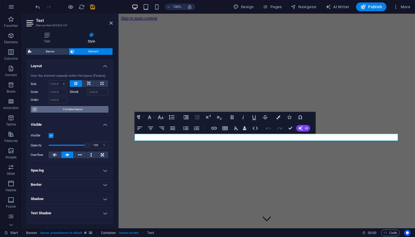
click at [72, 109] on span "Container layout" at bounding box center [72, 109] width 68 height 7
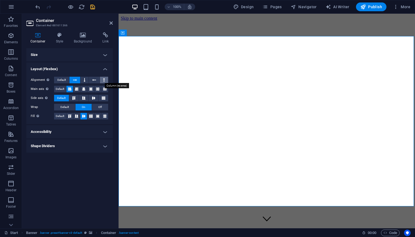
click at [106, 79] on button at bounding box center [104, 80] width 8 height 7
click at [77, 80] on icon at bounding box center [75, 80] width 4 height 7
click at [85, 80] on icon at bounding box center [85, 80] width 2 height 7
click at [75, 80] on icon at bounding box center [75, 80] width 4 height 7
click at [64, 80] on span "Default" at bounding box center [61, 80] width 9 height 7
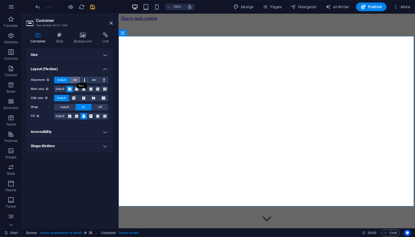
click at [73, 80] on button at bounding box center [74, 80] width 10 height 7
click at [82, 89] on icon at bounding box center [83, 89] width 3 height 7
click at [102, 99] on icon at bounding box center [103, 98] width 7 height 3
click at [91, 116] on icon at bounding box center [90, 116] width 3 height 7
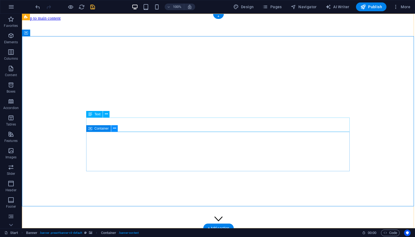
click at [116, 130] on icon at bounding box center [114, 129] width 3 height 6
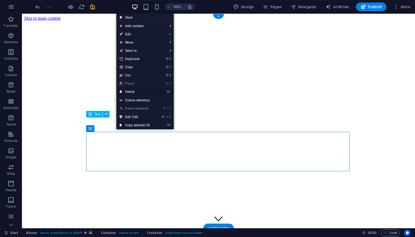
click at [131, 91] on link "⌦ Delete" at bounding box center [134, 92] width 37 height 8
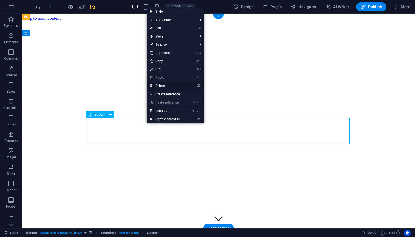
click at [170, 83] on link "⌦ Delete" at bounding box center [165, 86] width 37 height 8
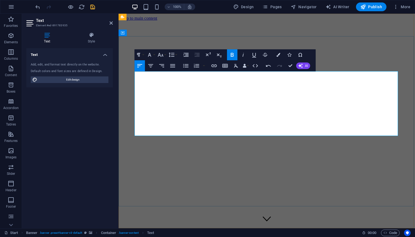
click at [165, 55] on button "Font Size" at bounding box center [161, 54] width 10 height 11
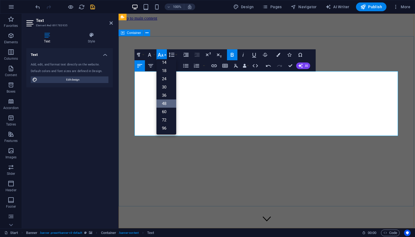
scroll to position [44, 0]
click at [166, 94] on link "36" at bounding box center [166, 95] width 20 height 8
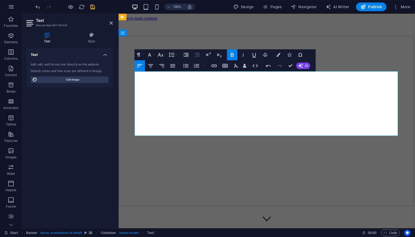
click at [154, 57] on button "Font Family" at bounding box center [150, 54] width 10 height 11
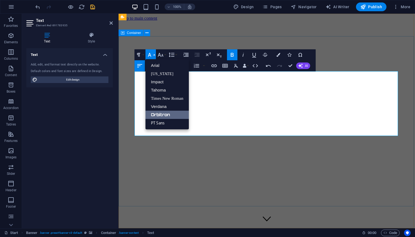
scroll to position [0, 0]
click at [154, 57] on button "Font Family" at bounding box center [150, 54] width 10 height 11
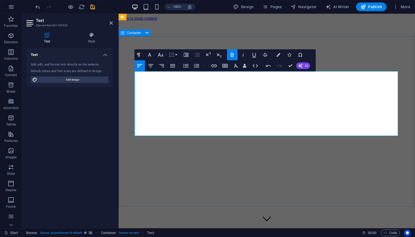
click at [177, 56] on button "Line Height" at bounding box center [172, 54] width 10 height 11
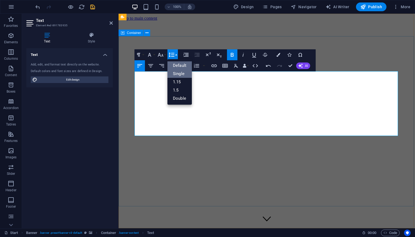
click at [179, 66] on link "Default" at bounding box center [179, 65] width 24 height 8
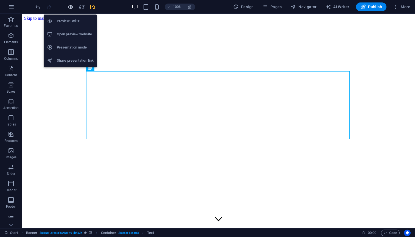
click at [71, 10] on icon "button" at bounding box center [71, 7] width 6 height 6
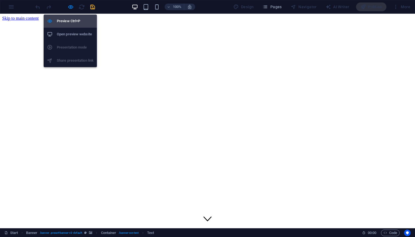
click at [69, 18] on h6 "Preview Ctrl+P" at bounding box center [75, 21] width 37 height 7
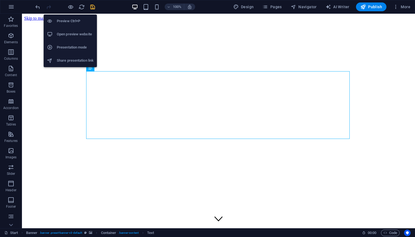
click at [70, 20] on h6 "Preview Ctrl+P" at bounding box center [75, 21] width 37 height 7
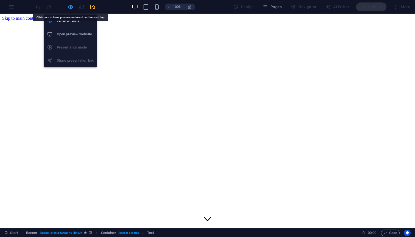
click at [72, 8] on icon "button" at bounding box center [71, 7] width 6 height 6
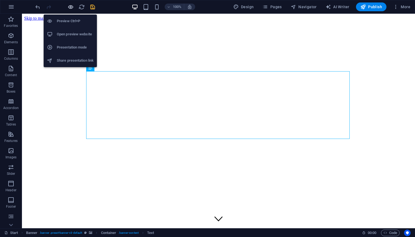
click at [72, 8] on icon "button" at bounding box center [71, 7] width 6 height 6
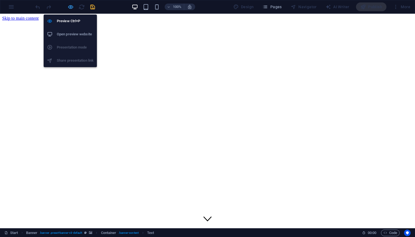
click at [71, 9] on icon "button" at bounding box center [71, 7] width 6 height 6
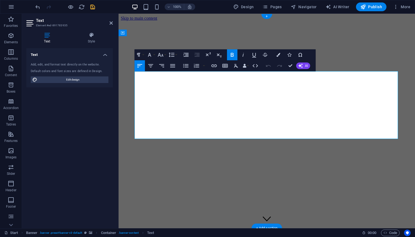
click at [112, 23] on icon at bounding box center [111, 23] width 3 height 4
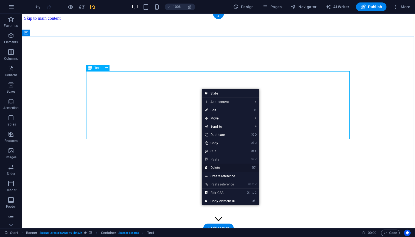
click at [220, 166] on link "⌦ Delete" at bounding box center [220, 168] width 37 height 8
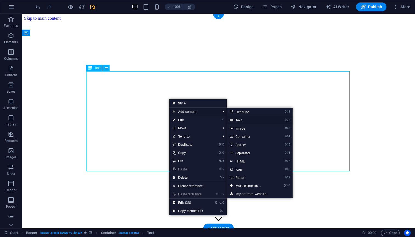
click at [234, 120] on link "⌘ 2 Text" at bounding box center [249, 120] width 45 height 8
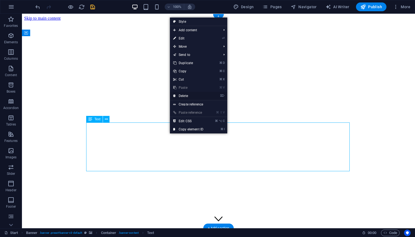
click at [191, 94] on link "⌦ Delete" at bounding box center [188, 96] width 37 height 8
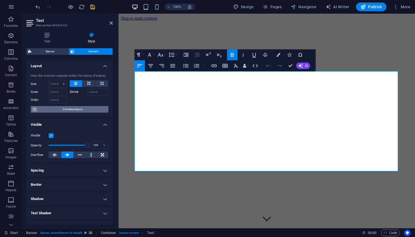
click at [78, 109] on span "Container layout" at bounding box center [72, 109] width 68 height 7
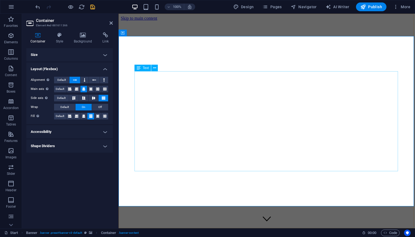
click at [111, 24] on icon at bounding box center [111, 23] width 3 height 4
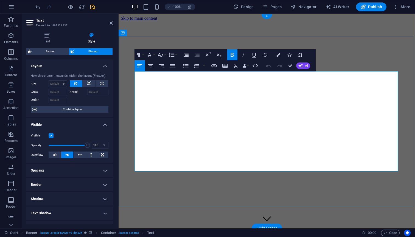
copy span "safety is our priority, igniting a spark of protection and trust.”"
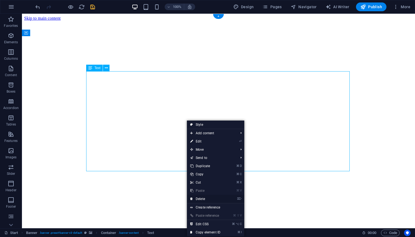
click at [203, 198] on link "⌦ Delete" at bounding box center [205, 199] width 37 height 8
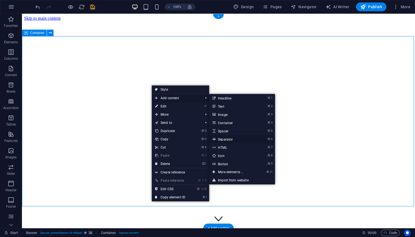
click at [231, 141] on link "⌘ 6 Separator" at bounding box center [231, 139] width 45 height 8
select select "%"
select select "px"
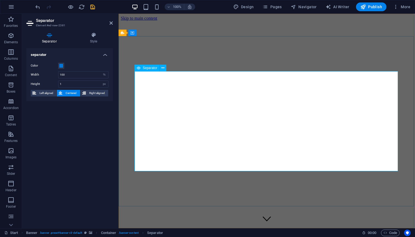
click at [44, 93] on span "Left aligned" at bounding box center [46, 93] width 17 height 7
click at [112, 23] on icon at bounding box center [111, 23] width 3 height 4
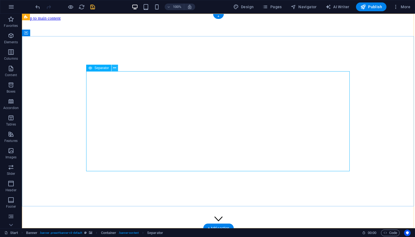
click at [114, 69] on icon at bounding box center [114, 68] width 3 height 6
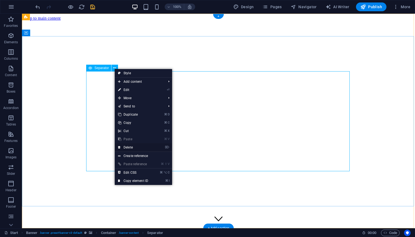
click at [139, 146] on link "⌦ Delete" at bounding box center [133, 148] width 37 height 8
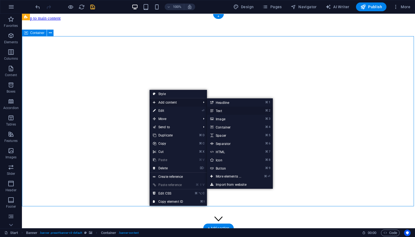
click at [215, 110] on link "⌘ 2 Text" at bounding box center [229, 111] width 45 height 8
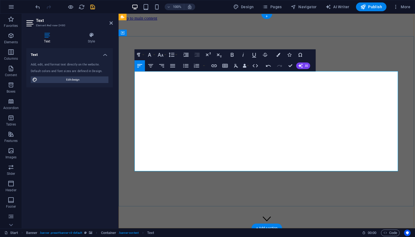
drag, startPoint x: 153, startPoint y: 79, endPoint x: 133, endPoint y: 70, distance: 22.2
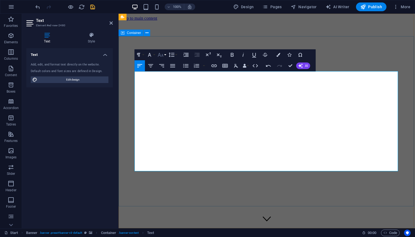
click at [165, 57] on button "Font Size" at bounding box center [161, 54] width 10 height 11
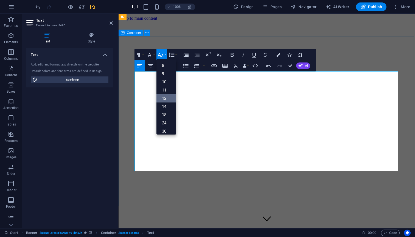
scroll to position [39, 0]
click at [167, 111] on link "48" at bounding box center [166, 109] width 20 height 8
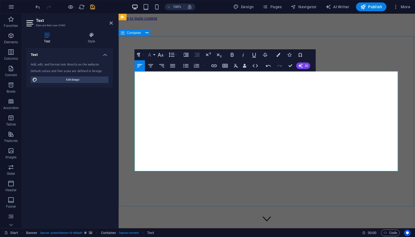
click at [153, 56] on button "Font Family" at bounding box center [150, 54] width 10 height 11
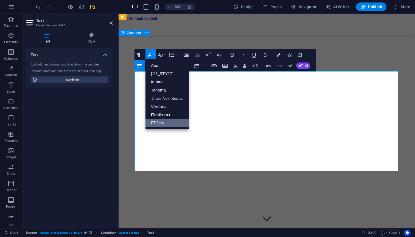
scroll to position [0, 0]
click at [161, 114] on link "Orbitron" at bounding box center [166, 115] width 43 height 8
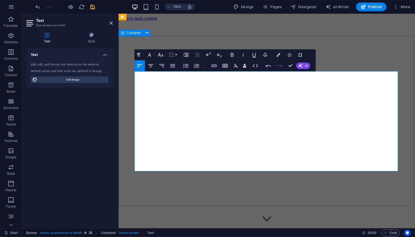
click at [176, 56] on button "Line Height" at bounding box center [172, 54] width 10 height 11
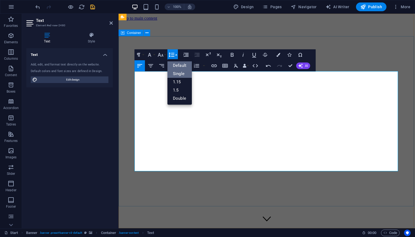
click at [177, 72] on link "Single" at bounding box center [179, 74] width 24 height 8
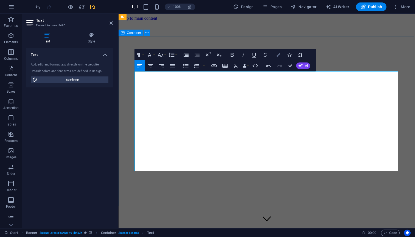
click at [277, 56] on icon "button" at bounding box center [278, 55] width 4 height 4
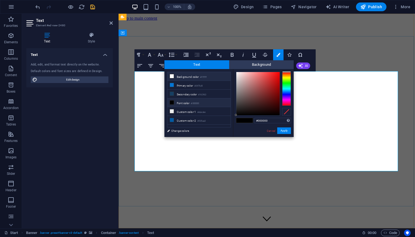
click at [172, 78] on icon at bounding box center [172, 76] width 4 height 4
type input "#ffffff"
click at [282, 132] on button "Apply" at bounding box center [284, 131] width 14 height 7
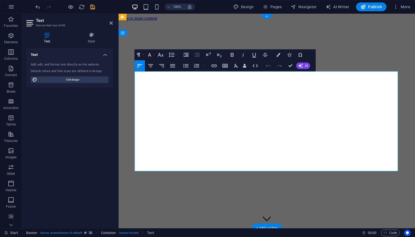
drag, startPoint x: 191, startPoint y: 108, endPoint x: 228, endPoint y: 111, distance: 37.7
click at [276, 55] on button "Colors" at bounding box center [278, 54] width 10 height 11
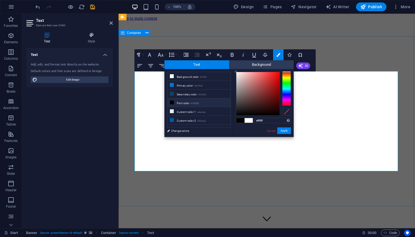
type input "#e72020"
click at [273, 76] on div at bounding box center [257, 93] width 43 height 43
click at [283, 131] on button "Apply" at bounding box center [284, 131] width 14 height 7
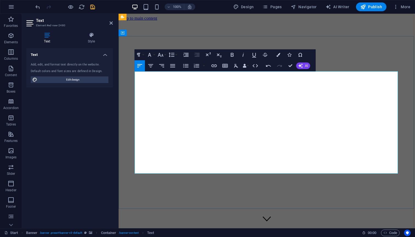
drag, startPoint x: 215, startPoint y: 121, endPoint x: 138, endPoint y: 122, distance: 76.9
click at [278, 55] on icon "button" at bounding box center [278, 55] width 4 height 4
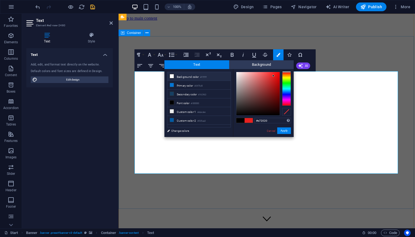
click at [171, 77] on icon at bounding box center [172, 76] width 4 height 4
click at [284, 131] on button "Apply" at bounding box center [284, 131] width 14 height 7
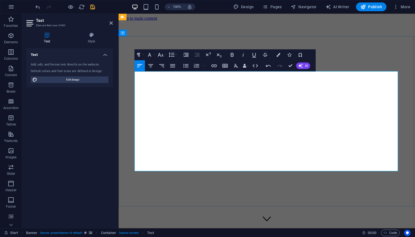
click at [277, 54] on icon "button" at bounding box center [278, 55] width 4 height 4
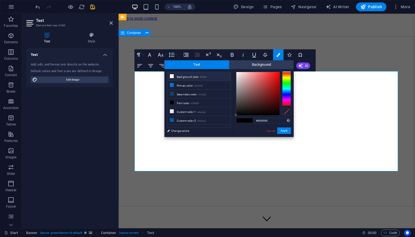
click at [171, 75] on icon at bounding box center [172, 76] width 4 height 4
type input "#ffffff"
click at [284, 131] on button "Apply" at bounding box center [284, 131] width 14 height 7
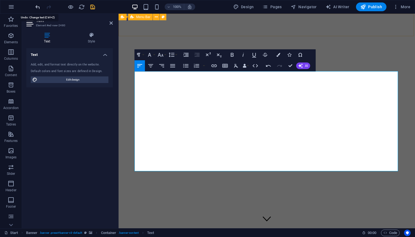
click at [37, 9] on icon "undo" at bounding box center [38, 7] width 6 height 6
click at [38, 5] on icon "undo" at bounding box center [38, 7] width 6 height 6
click at [38, 8] on icon "undo" at bounding box center [38, 7] width 6 height 6
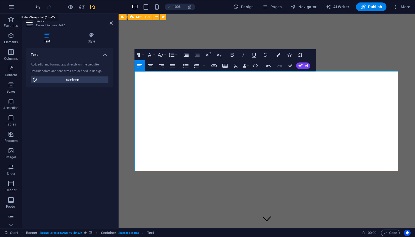
click at [38, 8] on icon "undo" at bounding box center [38, 7] width 6 height 6
click at [38, 6] on icon "undo" at bounding box center [38, 7] width 6 height 6
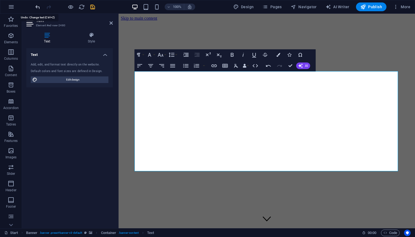
click at [38, 6] on icon "undo" at bounding box center [38, 7] width 6 height 6
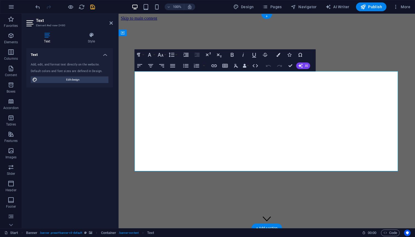
click at [110, 114] on div "Text Add, edit, and format text directly on the website. Default colors and fon…" at bounding box center [69, 136] width 86 height 176
click at [232, 55] on icon "button" at bounding box center [232, 55] width 3 height 4
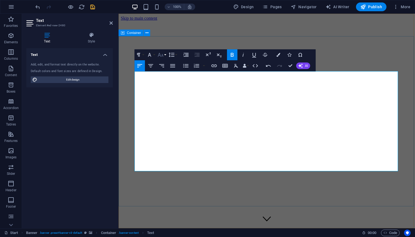
click at [163, 56] on icon "button" at bounding box center [161, 55] width 6 height 4
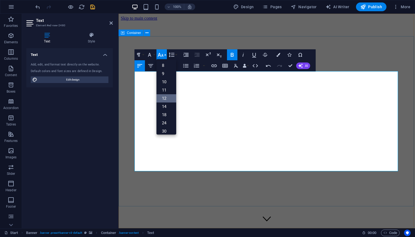
scroll to position [39, 0]
click at [166, 107] on link "48" at bounding box center [166, 109] width 20 height 8
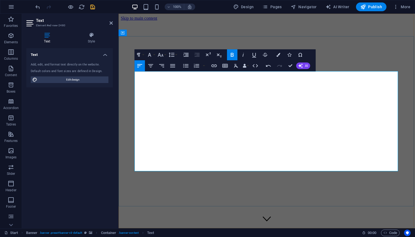
click at [164, 59] on button "Font Size" at bounding box center [161, 54] width 10 height 11
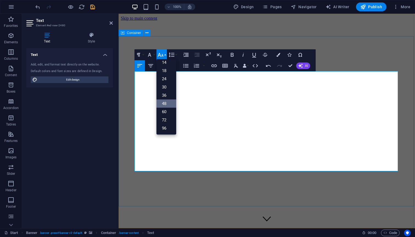
scroll to position [44, 0]
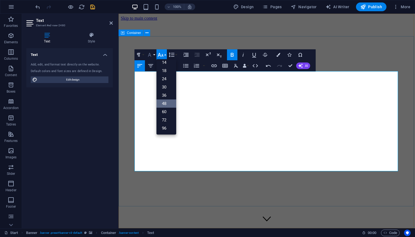
click at [152, 55] on icon "button" at bounding box center [149, 55] width 7 height 7
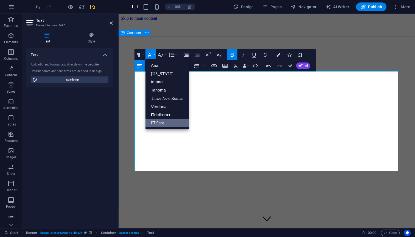
scroll to position [0, 0]
click at [164, 115] on link "Orbitron" at bounding box center [166, 115] width 43 height 8
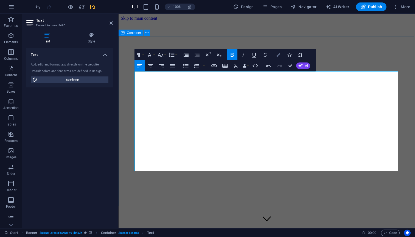
click at [277, 58] on button "Colors" at bounding box center [278, 54] width 10 height 11
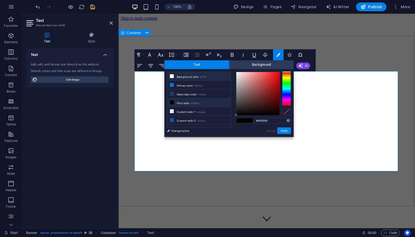
click at [185, 79] on li "Background color #ffffff" at bounding box center [198, 76] width 63 height 9
type input "#ffffff"
click at [286, 132] on button "Apply" at bounding box center [284, 131] width 14 height 7
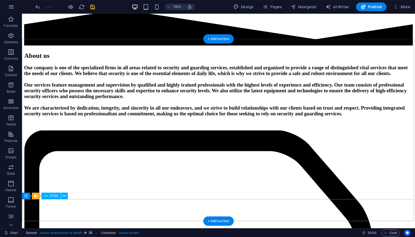
scroll to position [1009, 0]
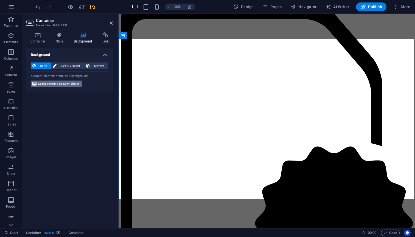
click at [65, 83] on span "Edit background on parent element" at bounding box center [59, 84] width 42 height 7
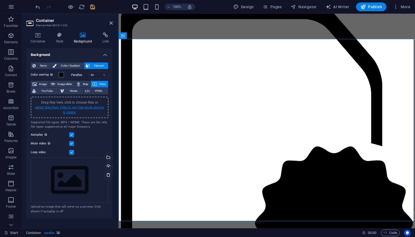
click at [79, 107] on link "select files from Files or our free stock photos & videos" at bounding box center [69, 110] width 69 height 9
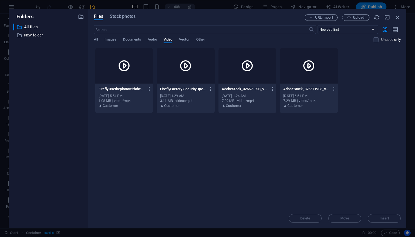
click at [184, 69] on icon at bounding box center [185, 65] width 13 height 13
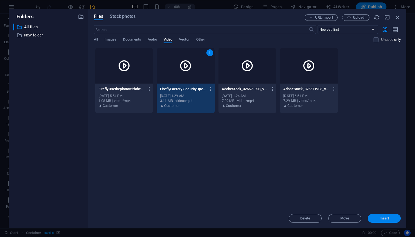
click at [378, 219] on span "Insert" at bounding box center [384, 218] width 29 height 3
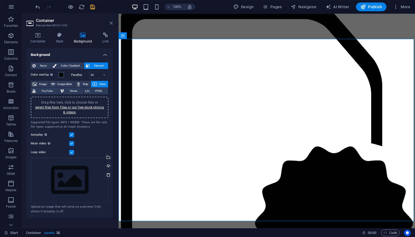
click at [111, 23] on icon at bounding box center [111, 23] width 3 height 4
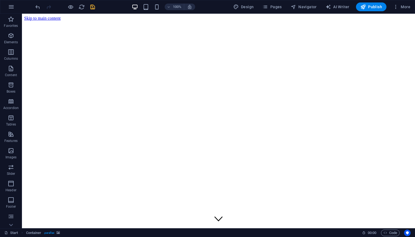
scroll to position [0, 0]
click at [92, 7] on icon "save" at bounding box center [92, 7] width 6 height 6
click at [403, 5] on span "More" at bounding box center [401, 6] width 17 height 5
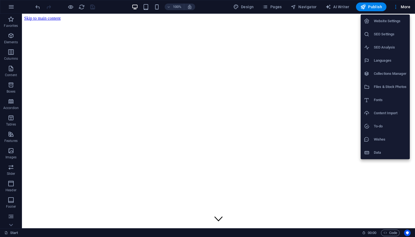
click at [390, 23] on h6 "Website Settings" at bounding box center [390, 21] width 33 height 7
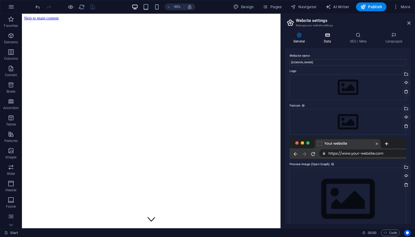
click at [328, 40] on h4 "Data" at bounding box center [328, 38] width 26 height 12
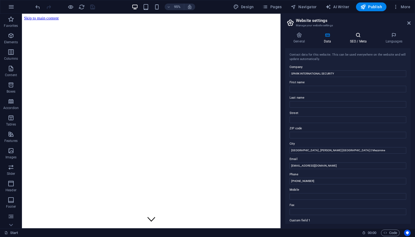
click at [357, 37] on icon at bounding box center [357, 34] width 33 height 5
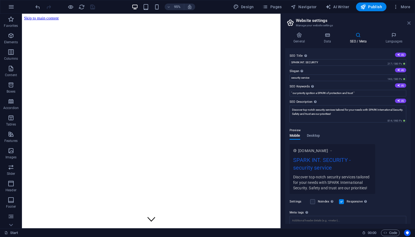
click at [408, 24] on icon at bounding box center [408, 23] width 3 height 4
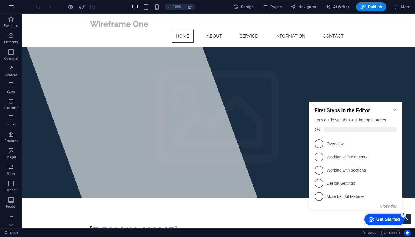
click at [11, 7] on icon "button" at bounding box center [11, 7] width 7 height 7
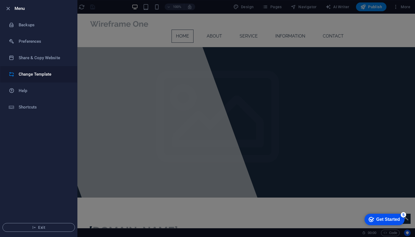
click at [32, 76] on h6 "Change Template" at bounding box center [44, 74] width 51 height 7
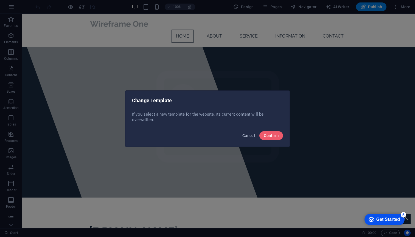
click at [249, 136] on span "Cancel" at bounding box center [248, 136] width 13 height 4
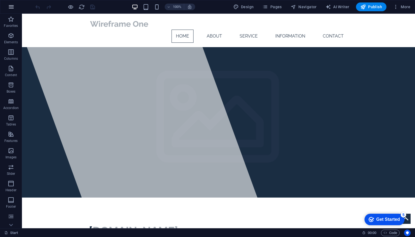
click at [7, 7] on button "button" at bounding box center [11, 6] width 13 height 13
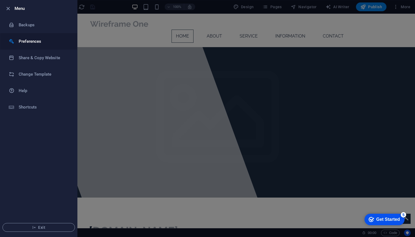
click at [45, 41] on h6 "Preferences" at bounding box center [44, 41] width 51 height 7
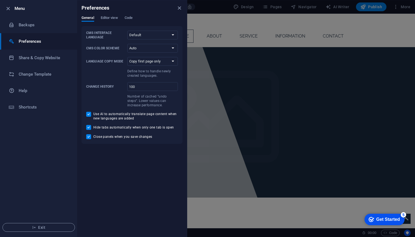
click at [45, 41] on h6 "Preferences" at bounding box center [44, 41] width 51 height 7
click at [33, 26] on h6 "Backups" at bounding box center [44, 25] width 51 height 7
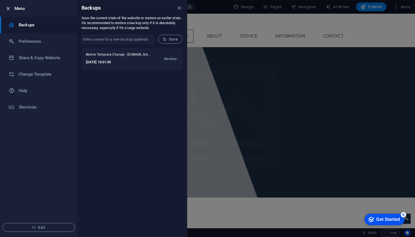
click at [10, 8] on icon "button" at bounding box center [8, 8] width 6 height 6
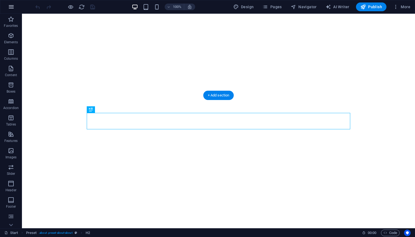
click at [12, 7] on icon "button" at bounding box center [11, 7] width 7 height 7
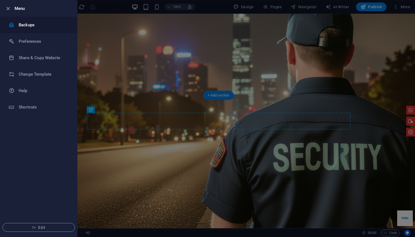
scroll to position [133, 0]
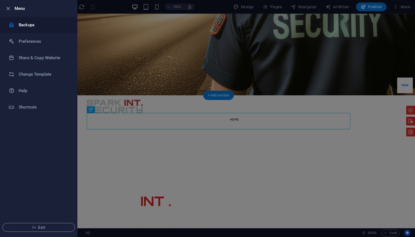
click at [20, 23] on h6 "Backups" at bounding box center [44, 25] width 51 height 7
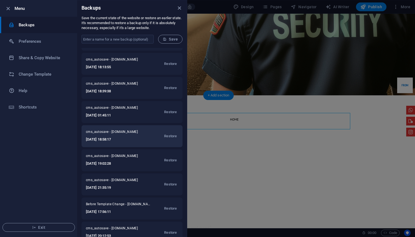
scroll to position [72, 0]
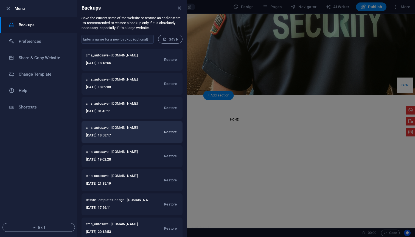
click at [170, 133] on span "Restore" at bounding box center [170, 132] width 13 height 7
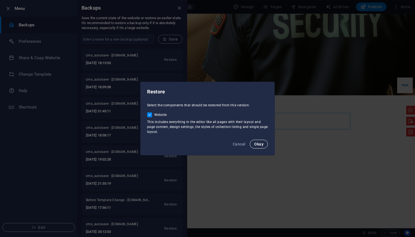
click at [256, 146] on span "Okay" at bounding box center [258, 144] width 9 height 4
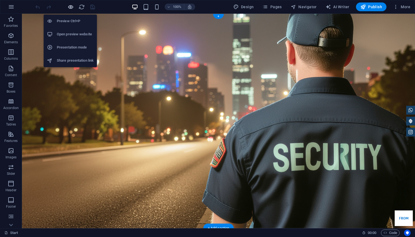
click at [71, 7] on icon "button" at bounding box center [71, 7] width 6 height 6
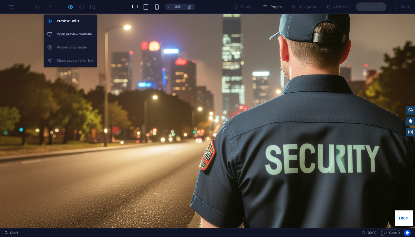
click at [71, 8] on icon "button" at bounding box center [71, 7] width 6 height 6
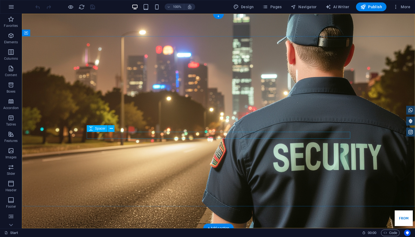
click at [118, 128] on div "Spacer" at bounding box center [102, 128] width 31 height 7
click at [108, 124] on icon at bounding box center [106, 122] width 3 height 6
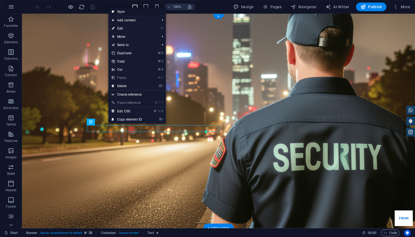
click at [123, 10] on link "Style" at bounding box center [136, 12] width 57 height 8
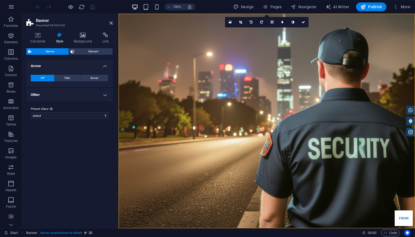
click at [106, 64] on h4 "Arrow" at bounding box center [69, 65] width 86 height 10
click at [106, 64] on h4 "Arrow" at bounding box center [69, 66] width 86 height 13
click at [87, 97] on h4 "Other" at bounding box center [69, 94] width 86 height 13
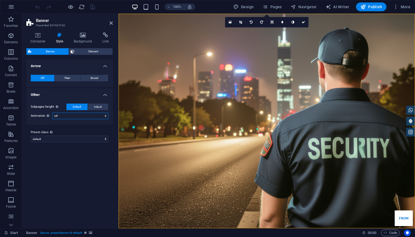
select select "move_horizontal"
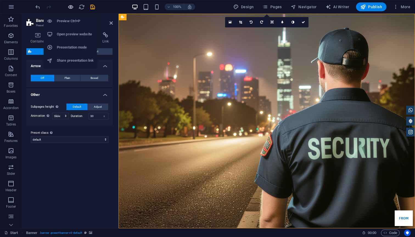
click at [71, 7] on icon "button" at bounding box center [71, 7] width 6 height 6
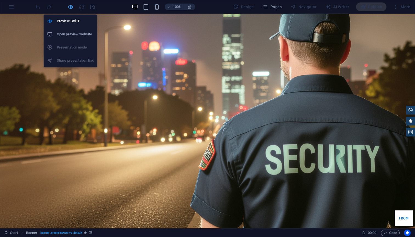
click at [71, 8] on icon "button" at bounding box center [71, 7] width 6 height 6
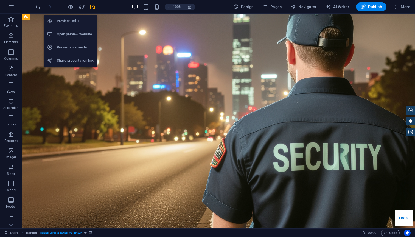
click at [70, 30] on li "Open preview website" at bounding box center [70, 34] width 53 height 13
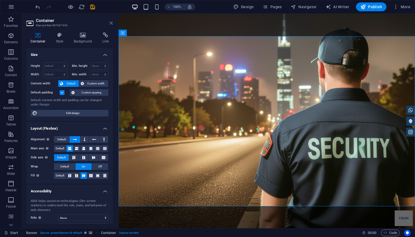
click at [112, 24] on icon at bounding box center [111, 23] width 3 height 4
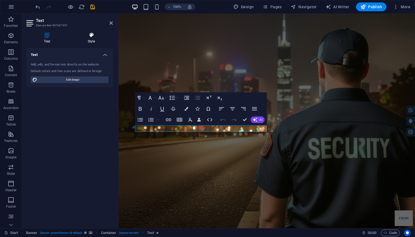
click at [92, 39] on h4 "Style" at bounding box center [91, 38] width 43 height 12
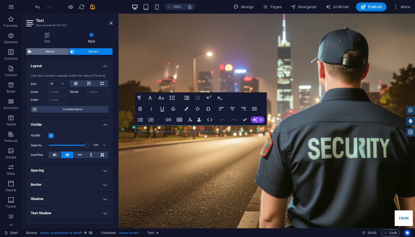
click at [53, 52] on span "Banner" at bounding box center [50, 51] width 34 height 7
select select "move_horizontal"
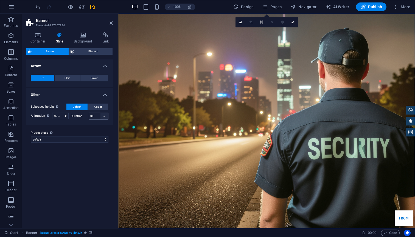
click at [104, 118] on div "s" at bounding box center [104, 116] width 8 height 7
click at [105, 116] on div "s" at bounding box center [104, 116] width 8 height 7
click at [99, 118] on input "30" at bounding box center [98, 116] width 19 height 7
type input "3"
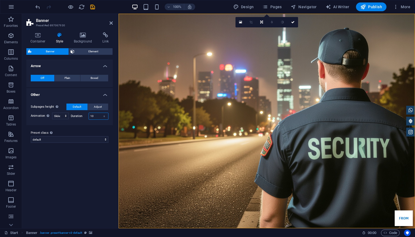
type input "1"
type input "5"
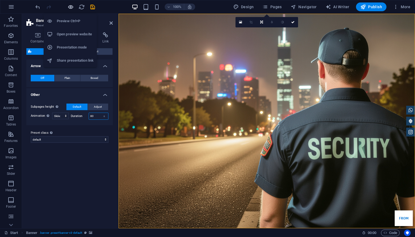
type input "80"
click at [72, 8] on icon "button" at bounding box center [71, 7] width 6 height 6
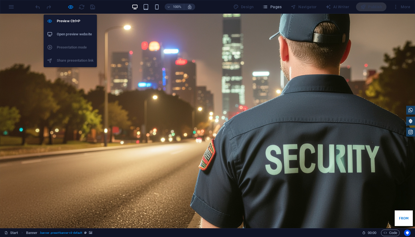
click at [63, 36] on h6 "Open preview website" at bounding box center [75, 34] width 37 height 7
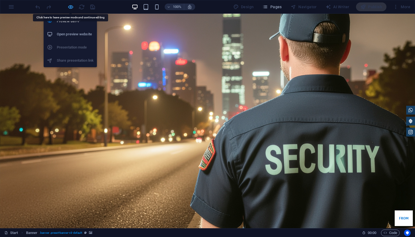
click at [69, 8] on icon "button" at bounding box center [71, 7] width 6 height 6
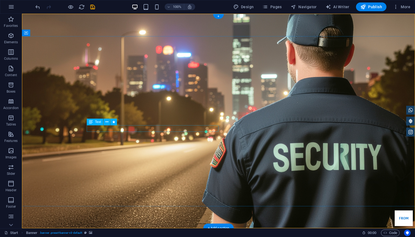
select select "%"
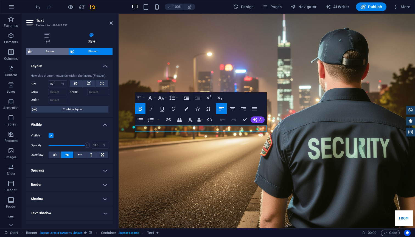
click at [54, 52] on span "Banner" at bounding box center [50, 51] width 34 height 7
select select "move_horizontal"
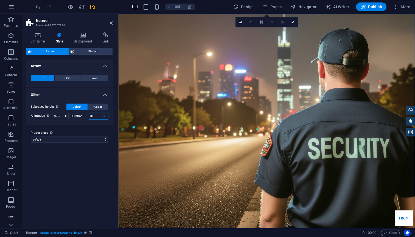
click at [98, 116] on input "80" at bounding box center [98, 116] width 19 height 7
type input "6"
type input "1"
type input "3"
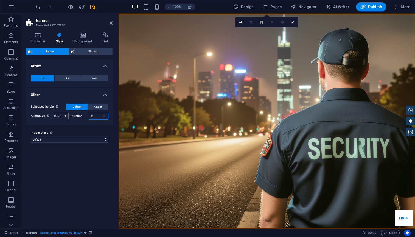
type input "44"
click at [110, 23] on icon at bounding box center [111, 23] width 3 height 4
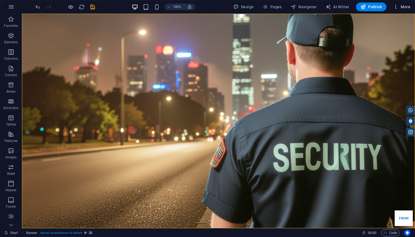
click at [404, 9] on span "More" at bounding box center [401, 6] width 17 height 5
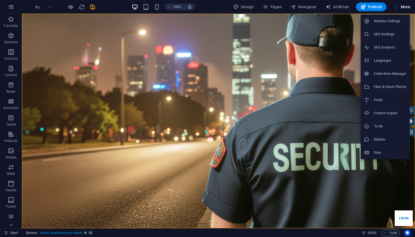
click at [393, 18] on li "Website Settings" at bounding box center [385, 21] width 49 height 13
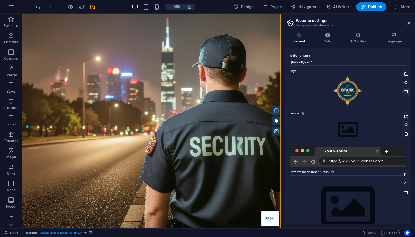
click at [405, 90] on icon at bounding box center [406, 91] width 4 height 4
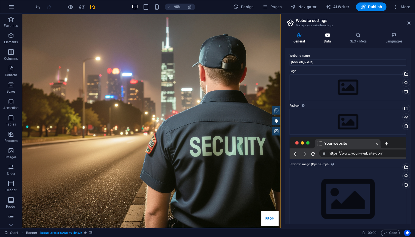
click at [325, 40] on h4 "Data" at bounding box center [328, 38] width 26 height 12
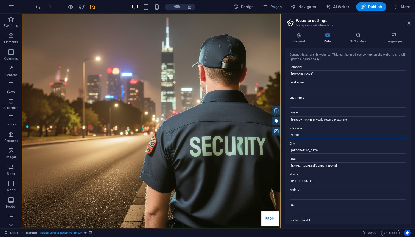
click at [350, 136] on input "90731" at bounding box center [348, 135] width 117 height 7
type input "s"
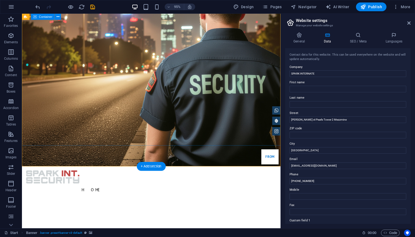
scroll to position [65, 0]
click at [325, 72] on input "SPARK INTERNATE" at bounding box center [348, 74] width 117 height 7
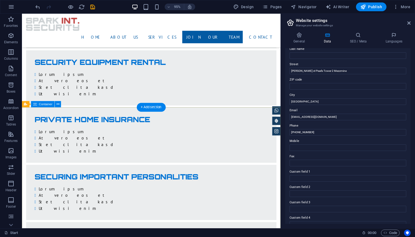
scroll to position [1150, 0]
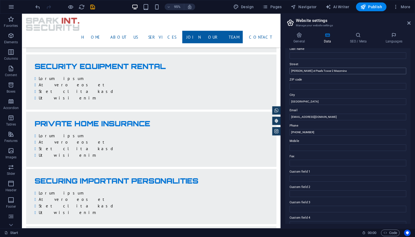
type input "SPARK INTERNATIONAL SECURITY"
drag, startPoint x: 349, startPoint y: 70, endPoint x: 288, endPoint y: 71, distance: 60.1
click at [314, 100] on input "Kuwait City" at bounding box center [348, 102] width 117 height 7
click at [314, 102] on input "Kuwait City ," at bounding box center [348, 102] width 117 height 7
paste input "ali alsalem st Pearls Tower 2 Mezzmine"
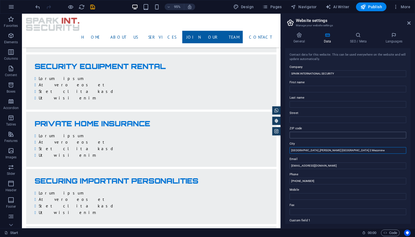
scroll to position [0, 0]
type input "[GEOGRAPHIC_DATA] ,[PERSON_NAME] [GEOGRAPHIC_DATA] 2 Mezzmine"
click at [357, 74] on input "SPARK INTERNATIONAL SECURITY" at bounding box center [348, 74] width 117 height 7
type input "S"
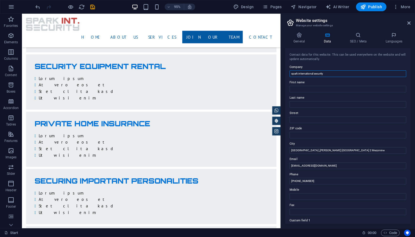
type input "spark international security"
drag, startPoint x: 357, startPoint y: 74, endPoint x: 358, endPoint y: 93, distance: 19.0
click at [358, 93] on div "Contact data for this website. This can be used everywhere on the website and w…" at bounding box center [347, 136] width 125 height 176
click at [355, 37] on icon at bounding box center [357, 34] width 33 height 5
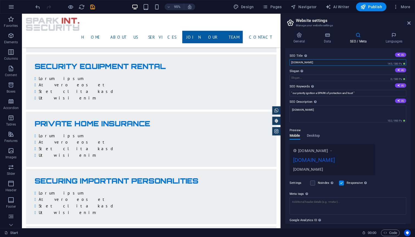
click at [339, 64] on input "[DOMAIN_NAME]" at bounding box center [348, 62] width 117 height 7
type input "s"
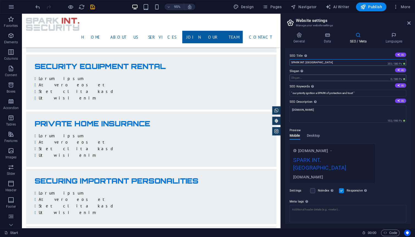
type input "SPARK INT. SECRITY"
click at [324, 77] on input "Slogan The slogan of your website. AI" at bounding box center [348, 78] width 117 height 7
type input "s"
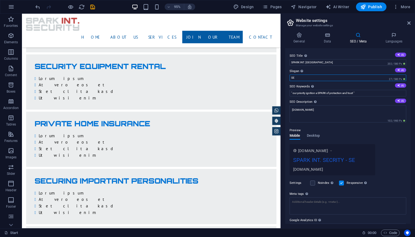
type input "S"
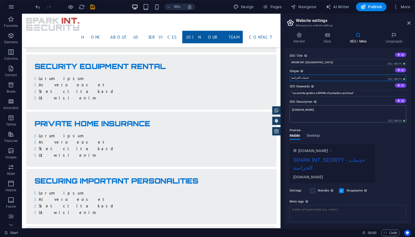
type input "خدمات الحراسة"
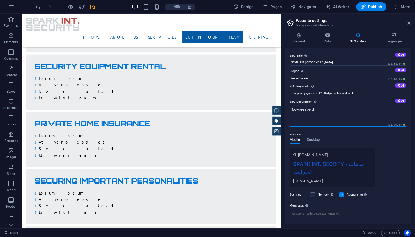
click at [349, 108] on textarea "[DOMAIN_NAME]" at bounding box center [348, 115] width 117 height 21
type textarea "s"
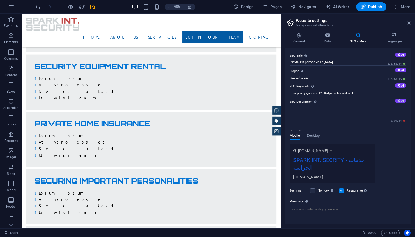
click at [399, 100] on icon at bounding box center [398, 100] width 3 height 3
type textarea "Discover top-notch security services tailored to your needs, ensuring safety an…"
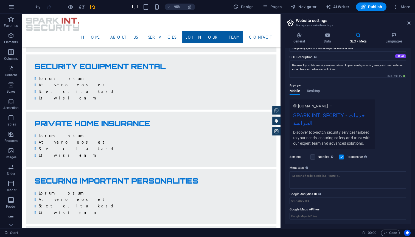
scroll to position [44, 0]
click at [313, 156] on label at bounding box center [312, 157] width 5 height 5
click at [0, 0] on input "Noindex Instruct search engines to exclude this website from search results." at bounding box center [0, 0] width 0 height 0
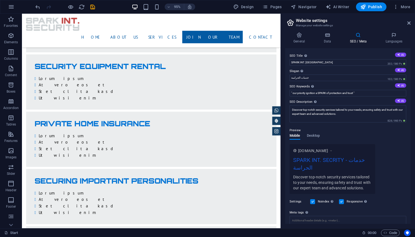
scroll to position [0, 0]
click at [408, 22] on icon at bounding box center [408, 23] width 3 height 4
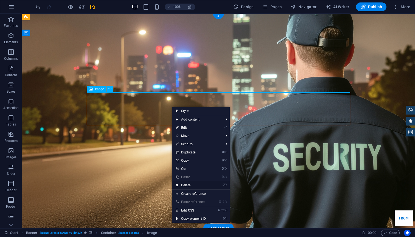
click at [194, 184] on link "⌦ Delete" at bounding box center [190, 185] width 37 height 8
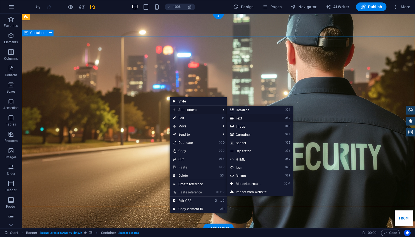
click at [236, 116] on link "⌘ 2 Text" at bounding box center [249, 118] width 45 height 8
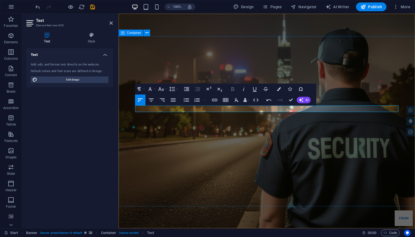
click at [231, 88] on icon "button" at bounding box center [232, 89] width 7 height 7
click at [165, 89] on button "Font Size" at bounding box center [162, 89] width 10 height 11
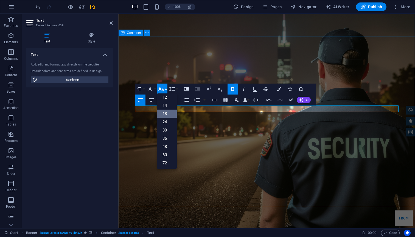
scroll to position [37, 0]
click at [165, 148] on link "48" at bounding box center [167, 145] width 20 height 8
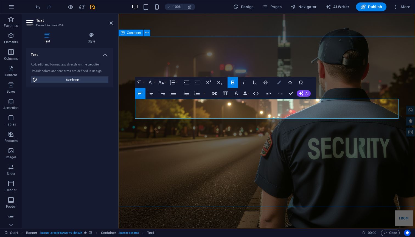
click at [280, 82] on icon "button" at bounding box center [279, 83] width 4 height 4
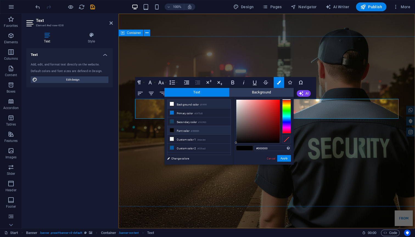
click at [172, 106] on span at bounding box center [172, 104] width 4 height 4
click at [282, 157] on button "Apply" at bounding box center [284, 158] width 14 height 7
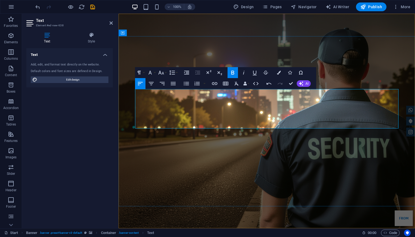
drag, startPoint x: 175, startPoint y: 101, endPoint x: 198, endPoint y: 102, distance: 22.8
click at [277, 73] on button "Colors" at bounding box center [279, 72] width 10 height 11
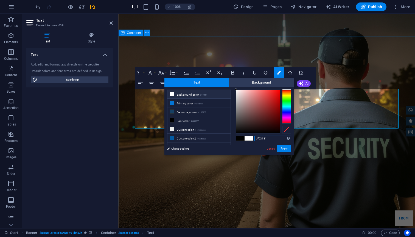
click at [271, 92] on div at bounding box center [257, 111] width 43 height 43
click at [283, 149] on button "Apply" at bounding box center [284, 148] width 14 height 7
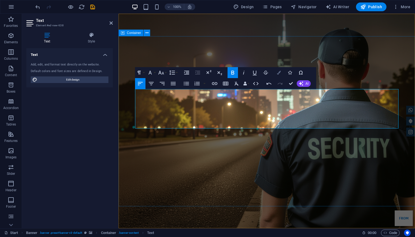
click at [277, 75] on button "Colors" at bounding box center [279, 72] width 10 height 11
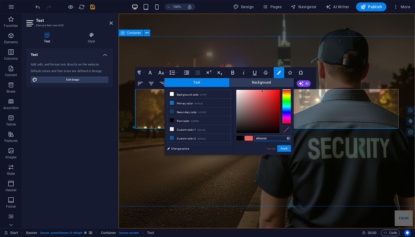
click at [262, 91] on div at bounding box center [257, 111] width 43 height 43
click at [270, 93] on div at bounding box center [257, 111] width 43 height 43
click at [271, 100] on div at bounding box center [257, 111] width 43 height 43
type input "#d72b2b"
click at [271, 97] on div at bounding box center [257, 111] width 43 height 43
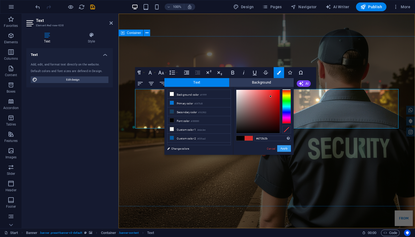
click at [283, 150] on button "Apply" at bounding box center [284, 148] width 14 height 7
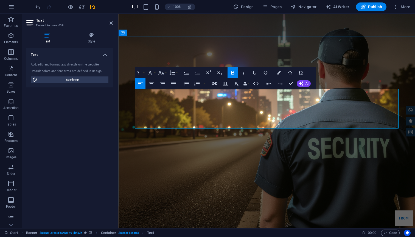
drag, startPoint x: 204, startPoint y: 115, endPoint x: 135, endPoint y: 100, distance: 70.7
click at [174, 73] on icon "button" at bounding box center [172, 72] width 7 height 7
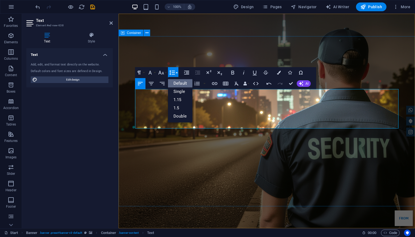
scroll to position [0, 0]
click at [151, 72] on icon "button" at bounding box center [150, 73] width 3 height 4
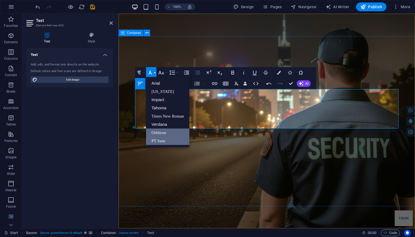
click at [169, 129] on link "Orbitron" at bounding box center [167, 133] width 43 height 8
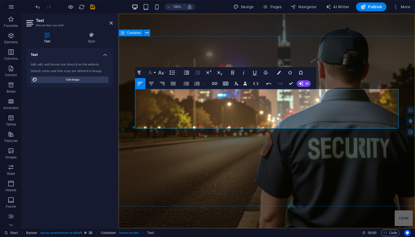
click at [154, 72] on button "Font Family" at bounding box center [151, 72] width 10 height 11
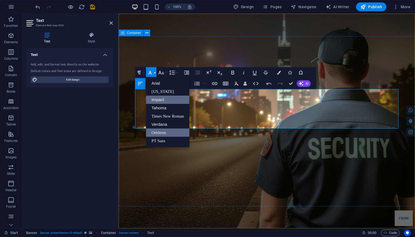
click at [161, 102] on link "Impact" at bounding box center [167, 100] width 43 height 8
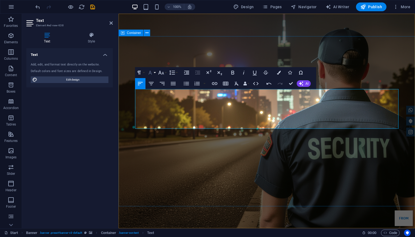
click at [156, 75] on button "Font Family" at bounding box center [151, 72] width 10 height 11
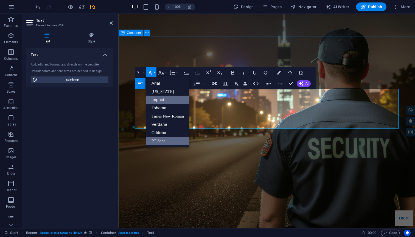
click at [158, 139] on link "PT Sans" at bounding box center [167, 141] width 43 height 8
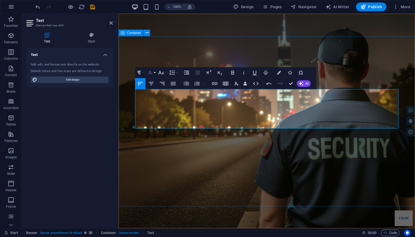
click at [152, 72] on icon "button" at bounding box center [150, 72] width 7 height 7
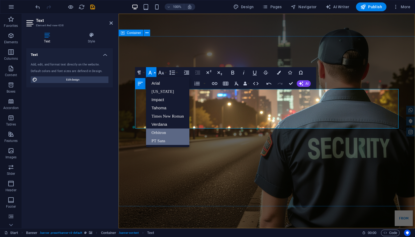
click at [155, 132] on link "Orbitron" at bounding box center [167, 133] width 43 height 8
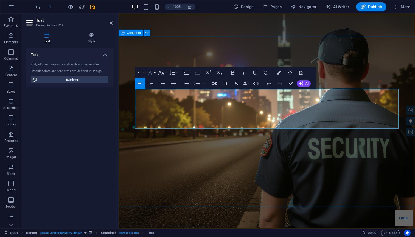
click at [155, 73] on button "Font Family" at bounding box center [151, 72] width 10 height 11
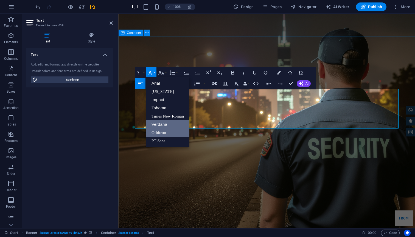
click at [158, 125] on link "Verdana" at bounding box center [167, 125] width 43 height 8
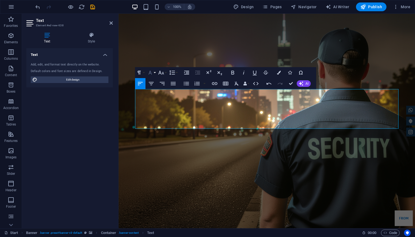
click at [155, 72] on button "Font Family" at bounding box center [151, 72] width 10 height 11
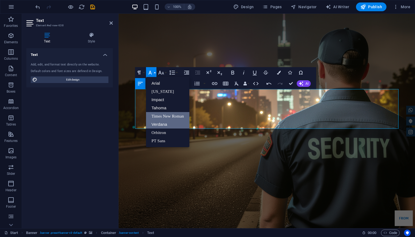
click at [155, 115] on link "Times New Roman" at bounding box center [167, 116] width 43 height 8
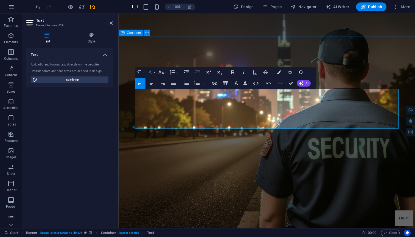
click at [155, 74] on button "Font Family" at bounding box center [151, 72] width 10 height 11
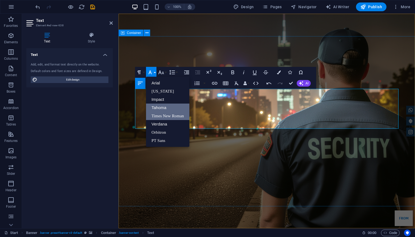
click at [155, 107] on link "Tahoma" at bounding box center [167, 108] width 43 height 8
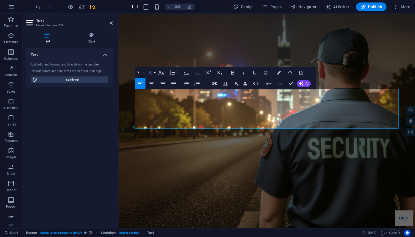
click at [153, 74] on button "Font Family" at bounding box center [151, 72] width 10 height 11
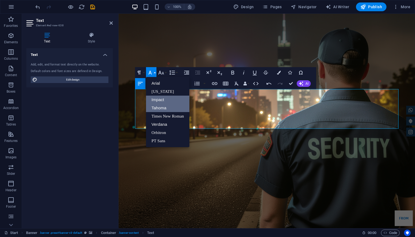
click at [151, 103] on link "Impact" at bounding box center [167, 100] width 43 height 8
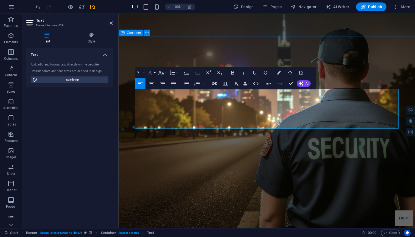
click at [154, 72] on button "Font Family" at bounding box center [151, 72] width 10 height 11
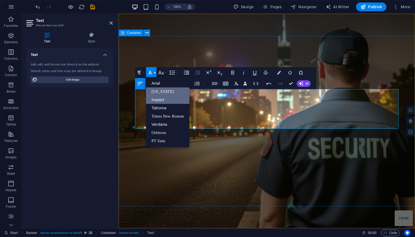
click at [157, 93] on link "[US_STATE]" at bounding box center [167, 92] width 43 height 8
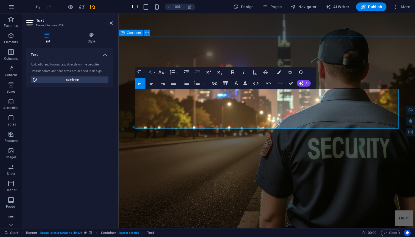
click at [153, 74] on button "Font Family" at bounding box center [151, 72] width 10 height 11
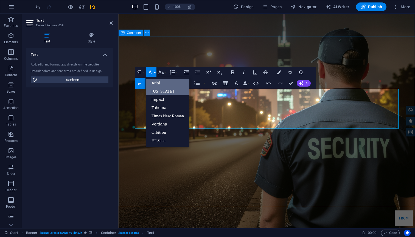
click at [155, 84] on link "Arial" at bounding box center [167, 83] width 43 height 8
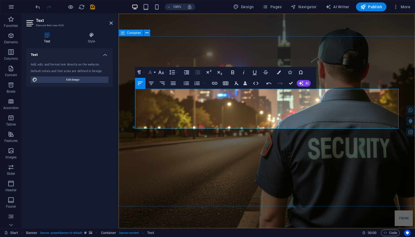
click at [153, 74] on icon "button" at bounding box center [150, 72] width 7 height 7
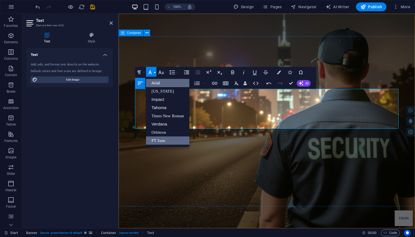
click at [156, 141] on link "PT Sans" at bounding box center [167, 141] width 43 height 8
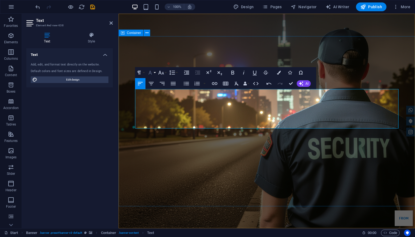
click at [155, 72] on button "Font Family" at bounding box center [151, 72] width 10 height 11
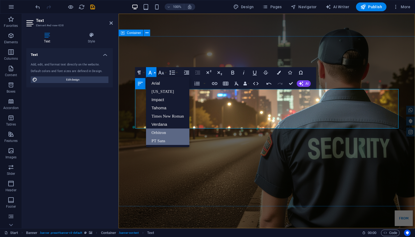
click at [155, 132] on link "Orbitron" at bounding box center [167, 133] width 43 height 8
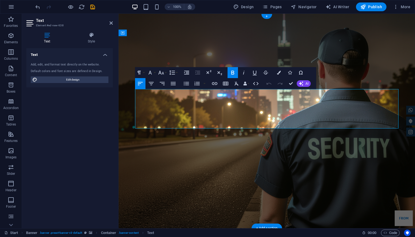
drag, startPoint x: 226, startPoint y: 121, endPoint x: 155, endPoint y: 100, distance: 74.2
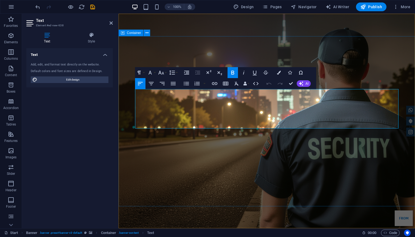
drag, startPoint x: 222, startPoint y: 117, endPoint x: 135, endPoint y: 100, distance: 88.1
click at [177, 74] on button "Line Height" at bounding box center [173, 72] width 10 height 11
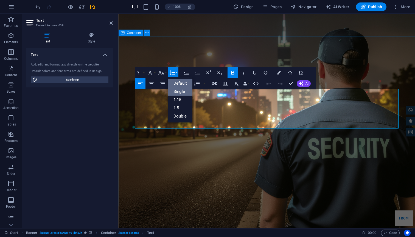
click at [178, 93] on link "Single" at bounding box center [180, 92] width 24 height 8
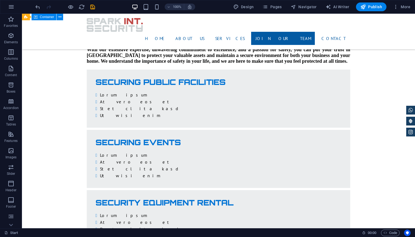
scroll to position [997, 0]
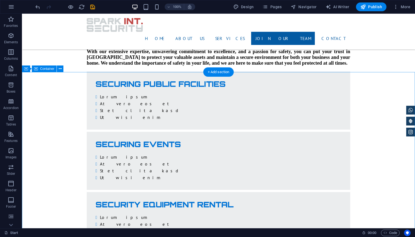
select select "rem"
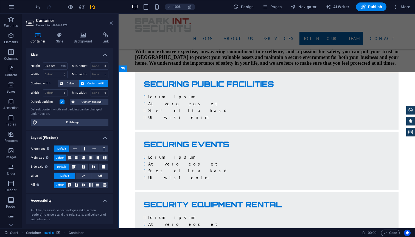
click at [112, 24] on icon at bounding box center [111, 23] width 3 height 4
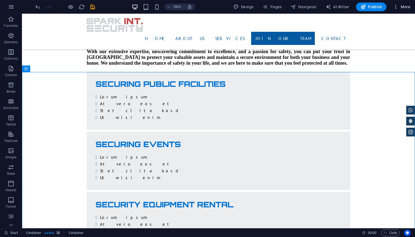
click at [403, 6] on span "More" at bounding box center [401, 6] width 17 height 5
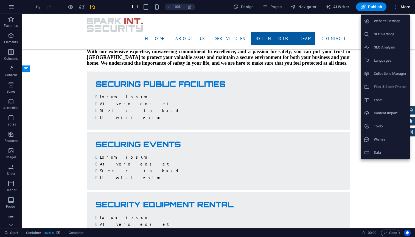
click at [395, 20] on h6 "Website Settings" at bounding box center [390, 21] width 33 height 7
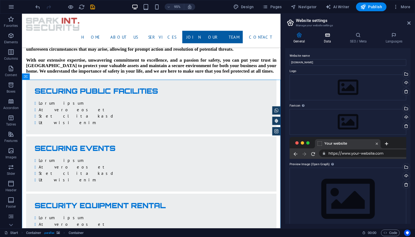
click at [332, 41] on h4 "Data" at bounding box center [328, 38] width 26 height 12
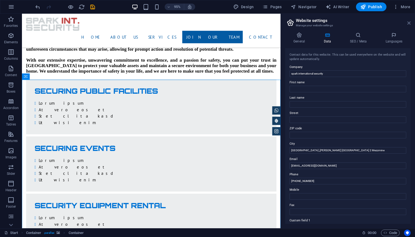
click at [409, 24] on icon at bounding box center [408, 23] width 3 height 4
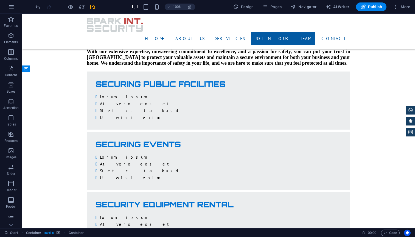
click at [92, 10] on div at bounding box center [64, 6] width 61 height 9
click at [92, 5] on icon "save" at bounding box center [92, 7] width 6 height 6
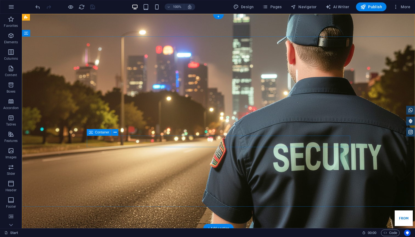
scroll to position [0, 0]
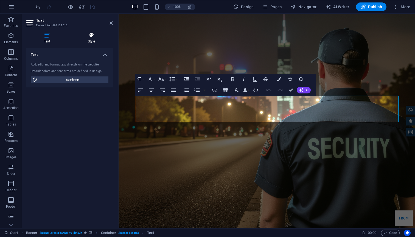
click at [91, 41] on h4 "Style" at bounding box center [91, 38] width 43 height 12
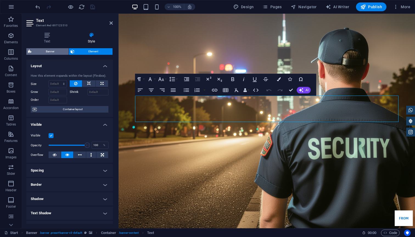
click at [55, 49] on span "Banner" at bounding box center [50, 51] width 34 height 7
select select "move_horizontal"
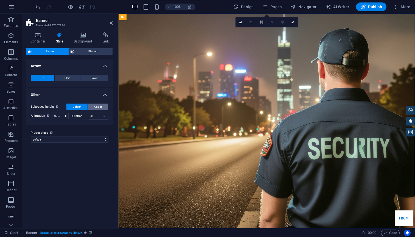
click at [99, 107] on span "Adjust" at bounding box center [98, 107] width 8 height 7
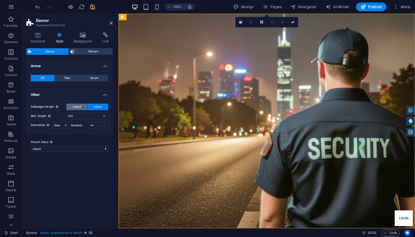
click at [75, 106] on span "Default" at bounding box center [77, 107] width 9 height 7
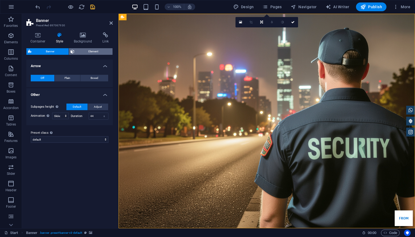
click at [102, 50] on span "Element" at bounding box center [93, 51] width 35 height 7
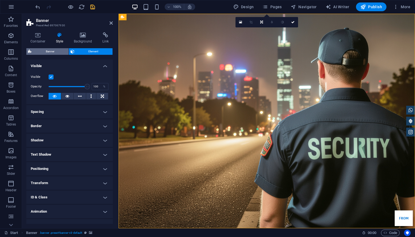
click at [59, 52] on span "Banner" at bounding box center [50, 51] width 34 height 7
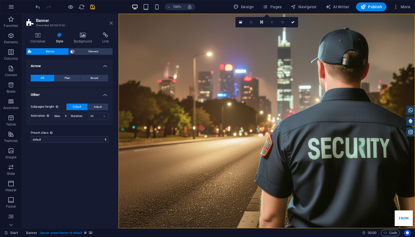
click at [111, 24] on icon at bounding box center [111, 23] width 3 height 4
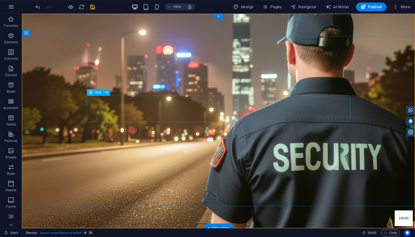
click at [107, 94] on icon at bounding box center [106, 93] width 3 height 6
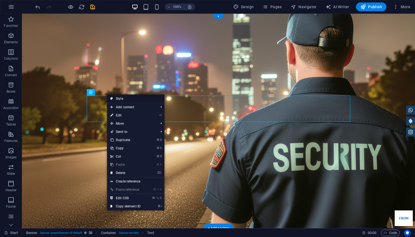
click at [113, 96] on link "Style" at bounding box center [135, 99] width 57 height 8
select select "move_horizontal"
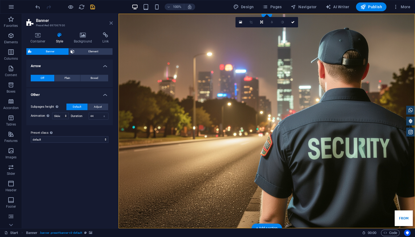
click at [110, 23] on icon at bounding box center [111, 23] width 3 height 4
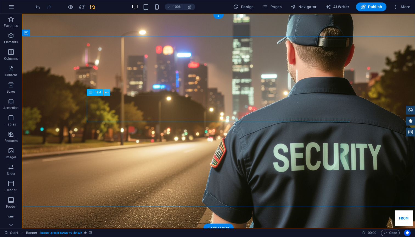
click at [107, 91] on icon at bounding box center [106, 93] width 3 height 6
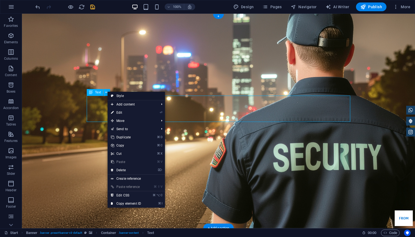
click at [119, 96] on link "Style" at bounding box center [136, 96] width 57 height 8
select select "move_horizontal"
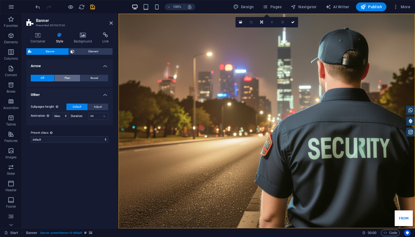
click at [67, 80] on span "Plain" at bounding box center [68, 78] width 6 height 7
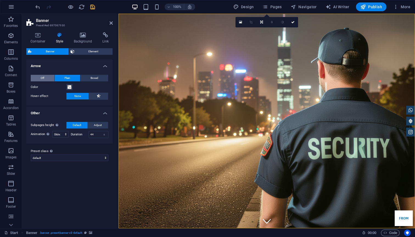
click at [43, 77] on span "Off" at bounding box center [43, 78] width 4 height 7
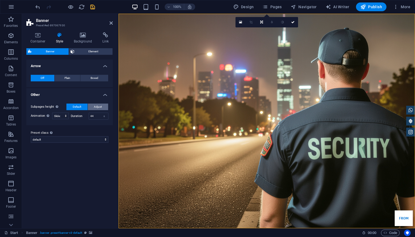
click at [100, 107] on span "Adjust" at bounding box center [98, 107] width 8 height 7
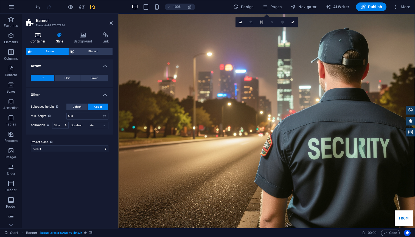
click at [39, 41] on h4 "Container" at bounding box center [39, 38] width 26 height 12
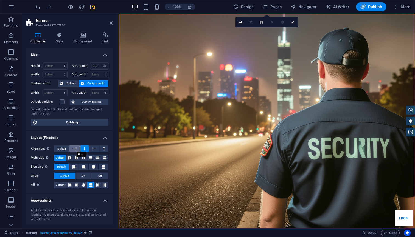
click at [74, 150] on icon at bounding box center [75, 149] width 4 height 7
click at [84, 149] on icon at bounding box center [85, 149] width 2 height 7
click at [83, 158] on icon at bounding box center [83, 157] width 7 height 3
click at [60, 157] on span "Default" at bounding box center [60, 158] width 9 height 7
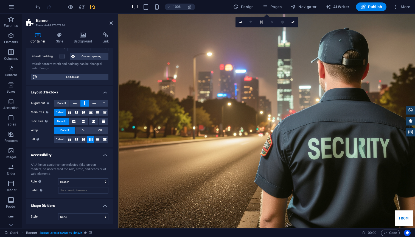
scroll to position [45, 0]
select select "header"
click at [111, 23] on icon at bounding box center [111, 23] width 3 height 4
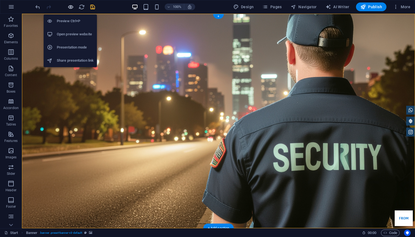
click at [71, 9] on icon "button" at bounding box center [71, 7] width 6 height 6
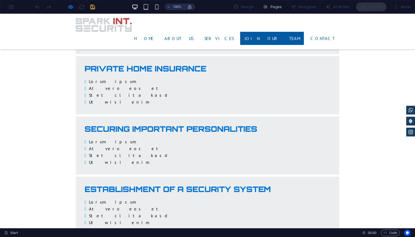
scroll to position [916, 0]
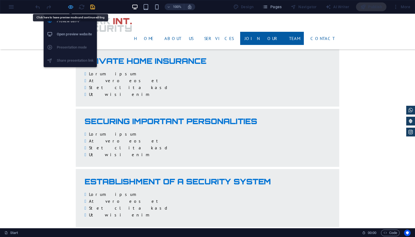
click at [72, 8] on icon "button" at bounding box center [71, 7] width 6 height 6
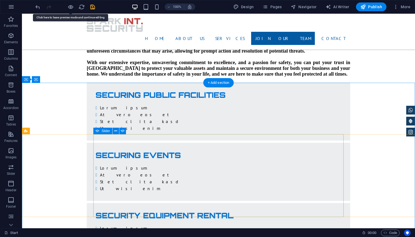
scroll to position [986, 0]
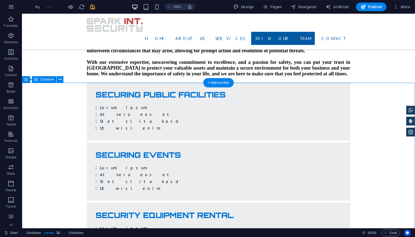
select select "rem"
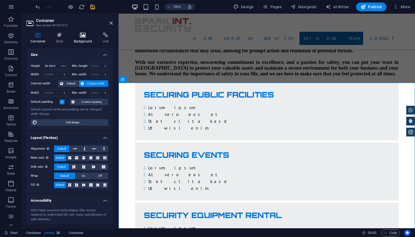
click at [83, 40] on h4 "Background" at bounding box center [84, 38] width 29 height 12
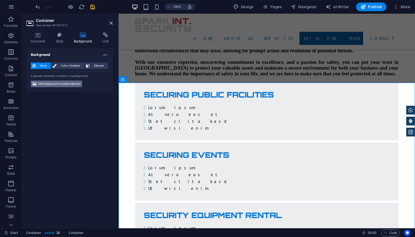
click at [58, 82] on span "Edit background on parent element" at bounding box center [59, 84] width 42 height 7
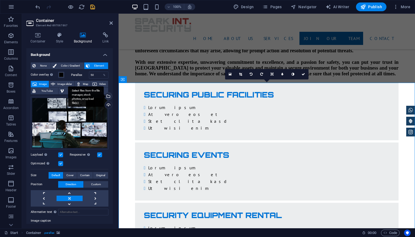
click at [108, 96] on div "Select files from the file manager, stock photos, or upload file(s)" at bounding box center [108, 97] width 8 height 8
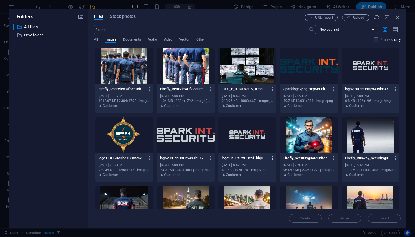
scroll to position [0, 0]
click at [360, 18] on span "Upload" at bounding box center [358, 17] width 11 height 3
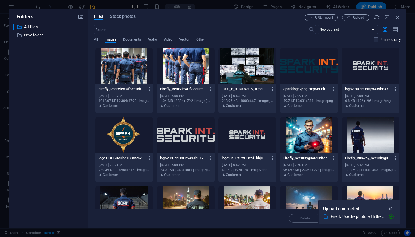
click at [388, 208] on icon "button" at bounding box center [391, 209] width 6 height 6
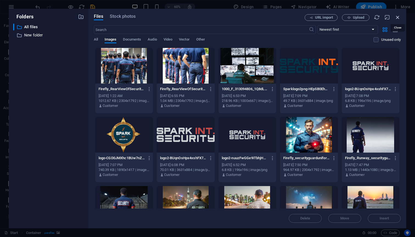
click at [397, 19] on icon "button" at bounding box center [398, 17] width 6 height 6
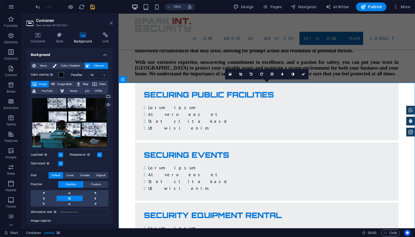
click at [111, 22] on icon at bounding box center [111, 23] width 3 height 4
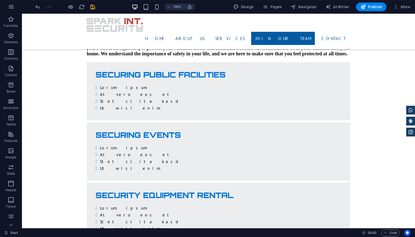
scroll to position [1006, 0]
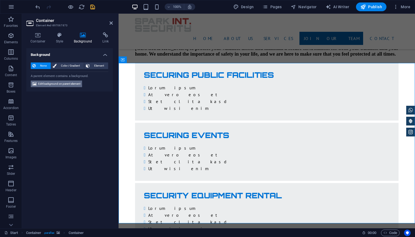
click at [71, 83] on span "Edit background on parent element" at bounding box center [59, 84] width 42 height 7
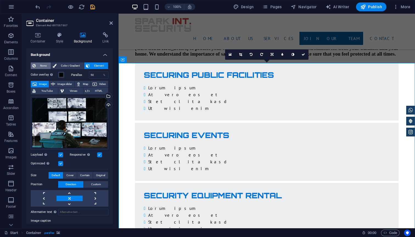
click at [39, 65] on span "None" at bounding box center [43, 66] width 12 height 7
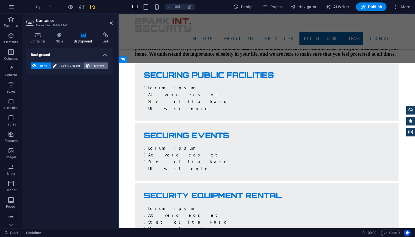
click at [100, 66] on span "Element" at bounding box center [98, 66] width 15 height 7
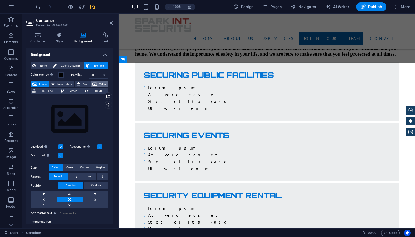
click at [97, 85] on button "Video" at bounding box center [99, 84] width 17 height 7
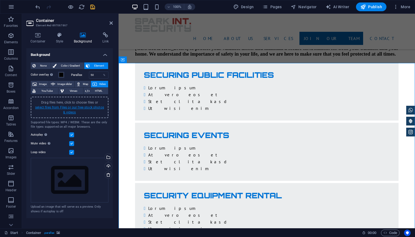
click at [78, 106] on link "select files from Files or our free stock photos & videos" at bounding box center [69, 110] width 69 height 9
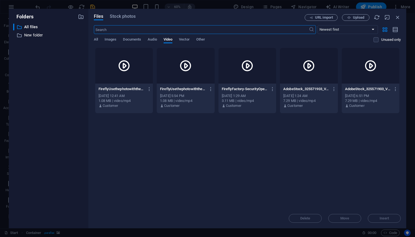
click at [182, 66] on icon at bounding box center [185, 65] width 13 height 13
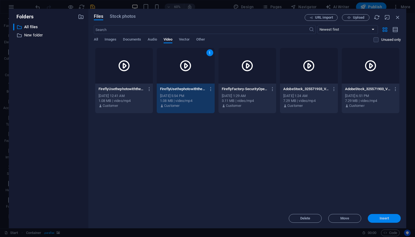
click at [382, 219] on span "Insert" at bounding box center [385, 218] width 10 height 3
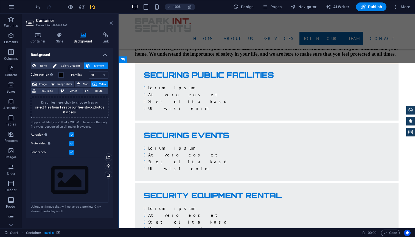
click at [111, 24] on icon at bounding box center [111, 23] width 3 height 4
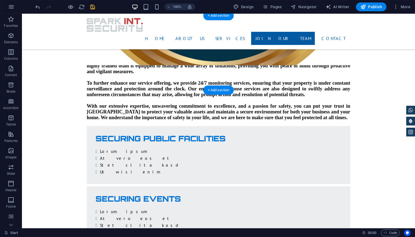
scroll to position [967, 0]
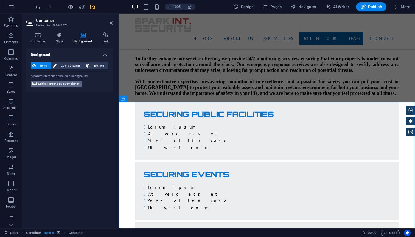
click at [62, 81] on span "Edit background on parent element" at bounding box center [59, 84] width 42 height 7
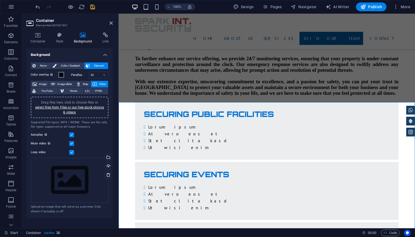
click at [61, 74] on span at bounding box center [61, 75] width 4 height 4
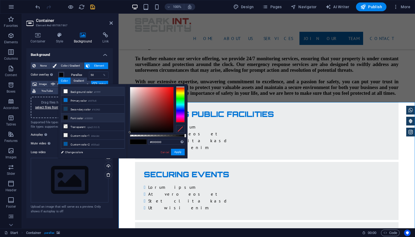
click at [66, 91] on icon at bounding box center [66, 91] width 4 height 4
click at [66, 117] on icon at bounding box center [66, 118] width 4 height 4
click at [151, 136] on div at bounding box center [157, 136] width 55 height 2
type input "rgba(0, 0, 0, 0)"
drag, startPoint x: 151, startPoint y: 136, endPoint x: 126, endPoint y: 138, distance: 24.8
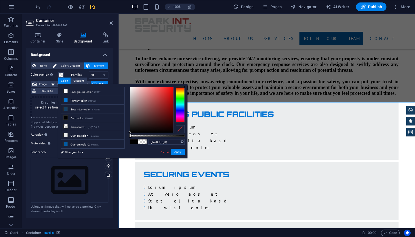
click at [126, 138] on div "less Background color #ffffff Primary color #0475d5 Secondary color #163f63 Fon…" at bounding box center [122, 121] width 129 height 74
click at [176, 151] on button "Apply" at bounding box center [178, 152] width 14 height 7
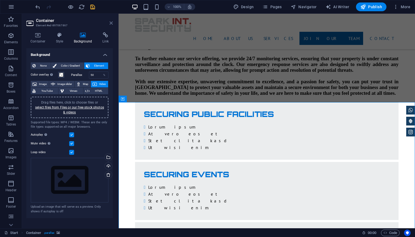
click at [112, 25] on link at bounding box center [111, 23] width 3 height 5
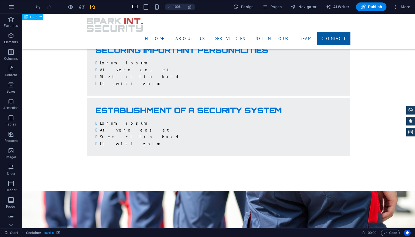
scroll to position [1272, 0]
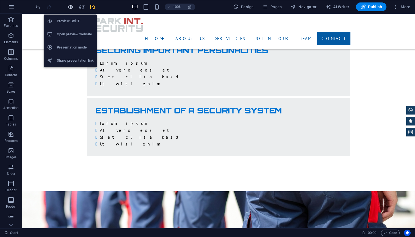
click at [71, 9] on icon "button" at bounding box center [71, 7] width 6 height 6
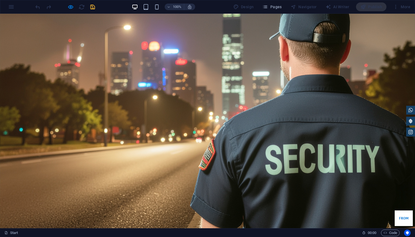
scroll to position [0, 0]
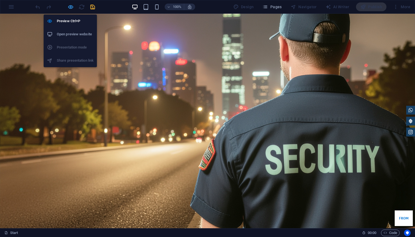
click at [70, 8] on icon "button" at bounding box center [71, 7] width 6 height 6
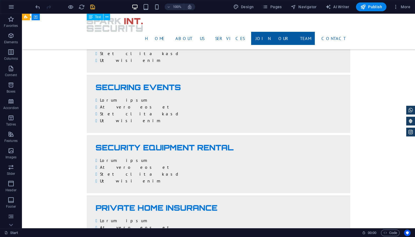
scroll to position [1050, 0]
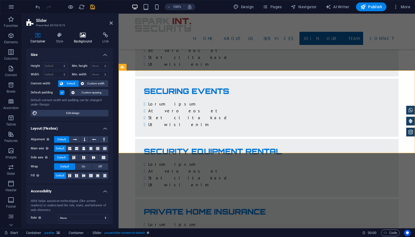
click at [86, 40] on h4 "Background" at bounding box center [84, 38] width 29 height 12
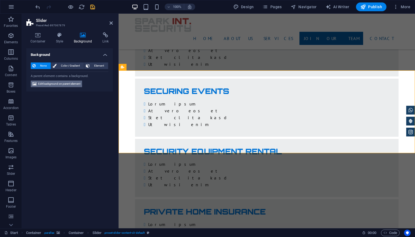
click at [63, 84] on span "Edit background on parent element" at bounding box center [59, 84] width 42 height 7
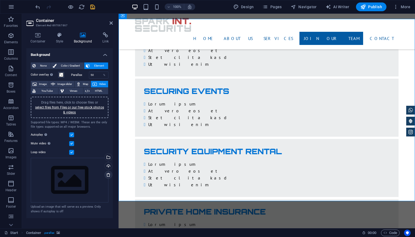
click at [109, 174] on icon at bounding box center [108, 175] width 4 height 4
click at [108, 175] on icon at bounding box center [108, 175] width 4 height 4
click at [41, 83] on span "Image" at bounding box center [42, 84] width 9 height 7
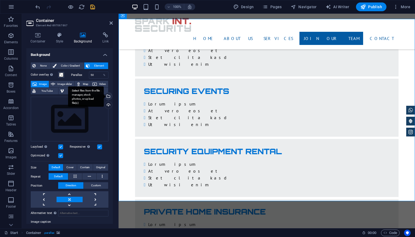
click at [107, 96] on div "Select files from the file manager, stock photos, or upload file(s)" at bounding box center [108, 97] width 8 height 8
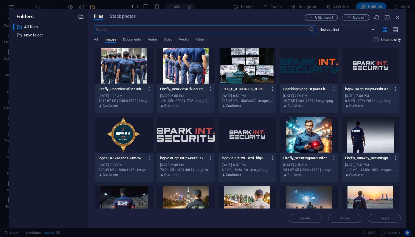
scroll to position [0, 0]
click at [348, 16] on icon "button" at bounding box center [349, 18] width 4 height 4
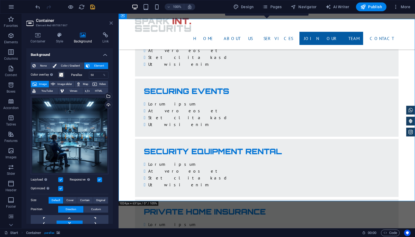
click at [111, 22] on icon at bounding box center [111, 23] width 3 height 4
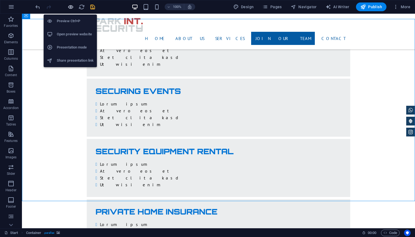
click at [72, 9] on icon "button" at bounding box center [71, 7] width 6 height 6
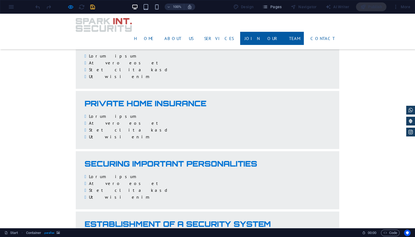
scroll to position [873, 0]
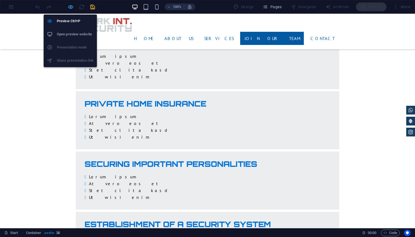
click at [70, 8] on icon "button" at bounding box center [71, 7] width 6 height 6
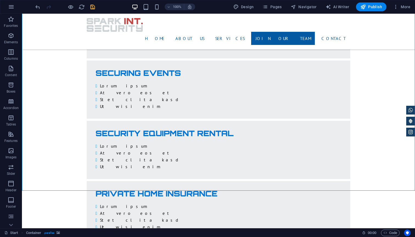
scroll to position [1056, 0]
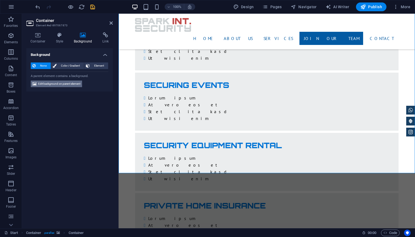
click at [72, 84] on span "Edit background on parent element" at bounding box center [59, 84] width 42 height 7
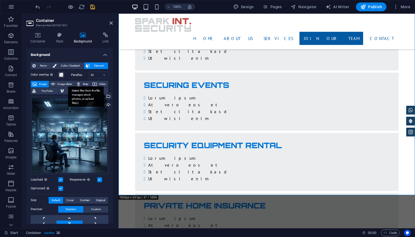
click at [107, 97] on div "Select files from the file manager, stock photos, or upload file(s)" at bounding box center [108, 97] width 8 height 8
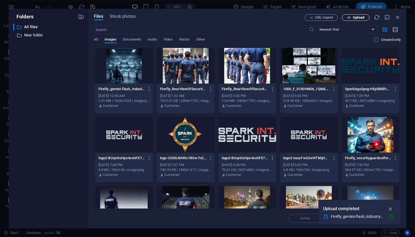
click at [358, 17] on span "Upload" at bounding box center [358, 17] width 11 height 3
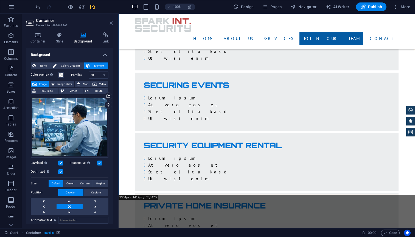
click at [110, 23] on icon at bounding box center [111, 23] width 3 height 4
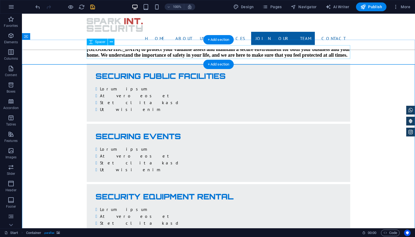
scroll to position [1007, 0]
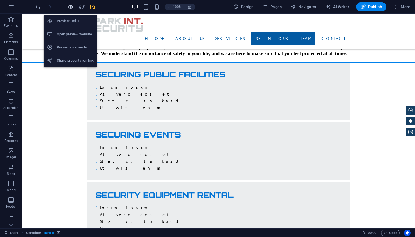
click at [72, 6] on icon "button" at bounding box center [71, 7] width 6 height 6
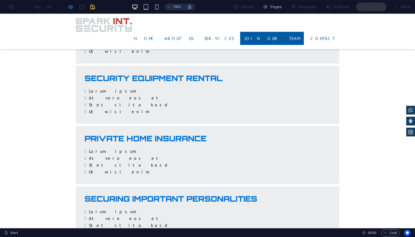
scroll to position [838, 0]
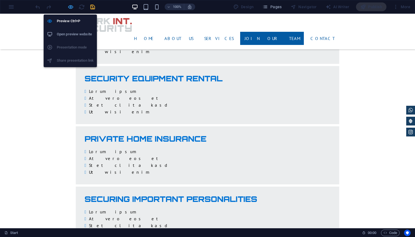
click at [69, 9] on icon "button" at bounding box center [71, 7] width 6 height 6
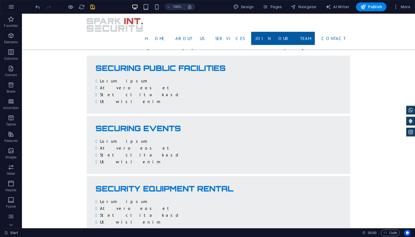
scroll to position [1011, 0]
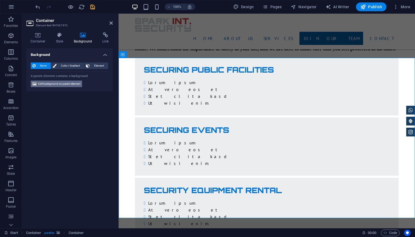
click at [60, 83] on span "Edit background on parent element" at bounding box center [59, 84] width 42 height 7
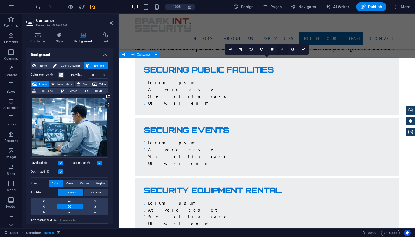
click at [284, 50] on link at bounding box center [282, 49] width 10 height 10
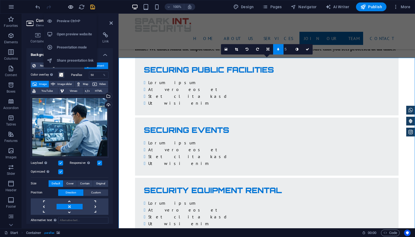
click at [71, 8] on icon "button" at bounding box center [71, 7] width 6 height 6
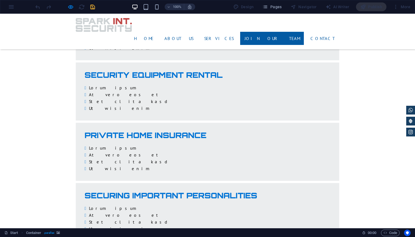
scroll to position [842, 0]
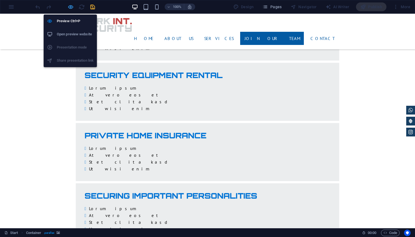
click at [72, 8] on icon "button" at bounding box center [71, 7] width 6 height 6
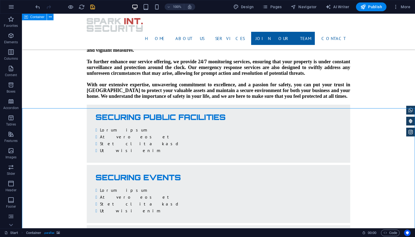
scroll to position [966, 0]
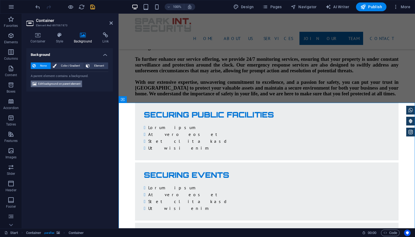
click at [75, 83] on span "Edit background on parent element" at bounding box center [59, 84] width 42 height 7
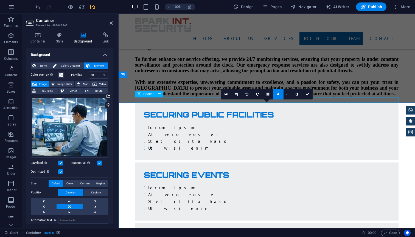
click at [279, 95] on icon at bounding box center [278, 94] width 2 height 3
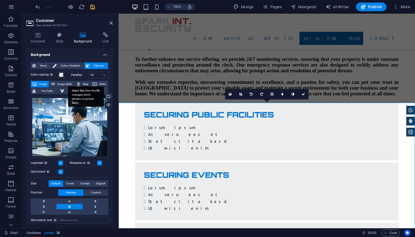
click at [107, 97] on div "Select files from the file manager, stock photos, or upload file(s)" at bounding box center [108, 97] width 8 height 8
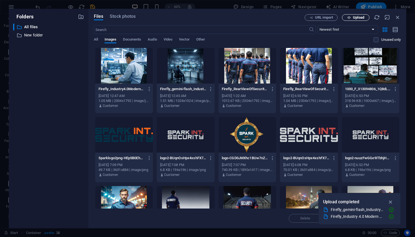
click at [360, 17] on span "Upload" at bounding box center [358, 17] width 11 height 3
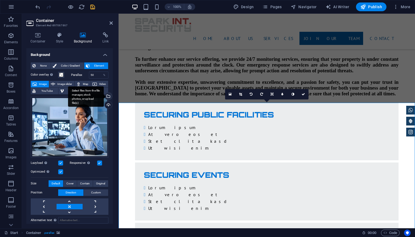
click at [108, 97] on div "Select files from the file manager, stock photos, or upload file(s)" at bounding box center [108, 97] width 8 height 8
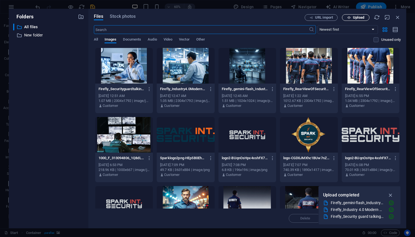
click at [358, 18] on span "Upload" at bounding box center [358, 17] width 11 height 3
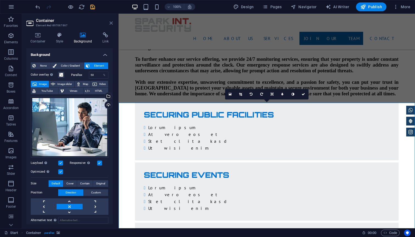
click at [112, 24] on icon at bounding box center [111, 23] width 3 height 4
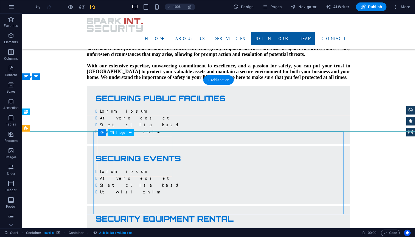
scroll to position [973, 0]
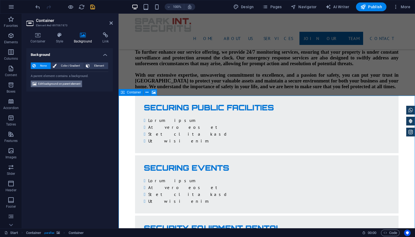
click at [68, 85] on span "Edit background on parent element" at bounding box center [59, 84] width 42 height 7
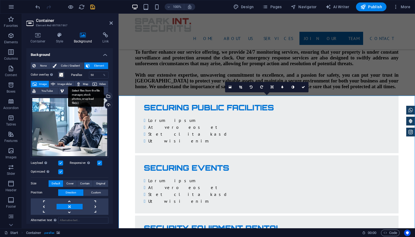
click at [104, 95] on div "Select files from the file manager, stock photos, or upload file(s)" at bounding box center [86, 96] width 36 height 21
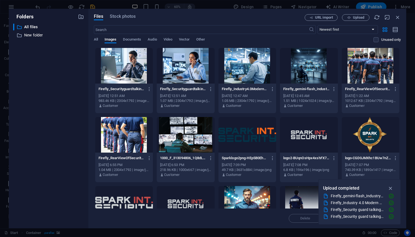
click at [244, 72] on div at bounding box center [248, 66] width 58 height 36
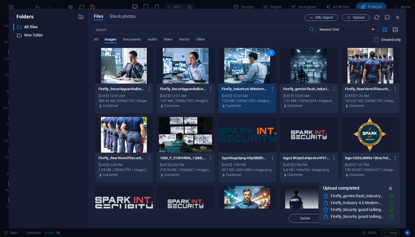
click at [392, 188] on icon "button" at bounding box center [391, 189] width 6 height 6
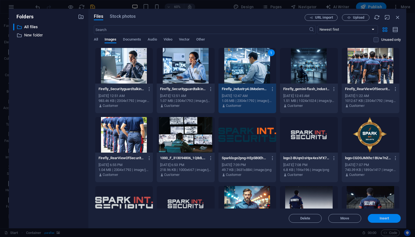
click at [384, 217] on span "Insert" at bounding box center [385, 218] width 10 height 3
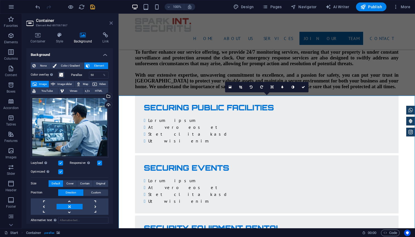
click at [113, 25] on icon at bounding box center [111, 23] width 3 height 4
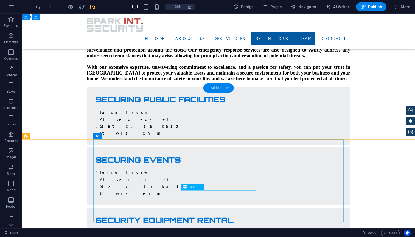
scroll to position [980, 0]
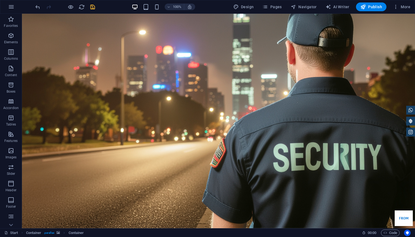
scroll to position [0, 0]
click at [92, 8] on icon "save" at bounding box center [92, 7] width 6 height 6
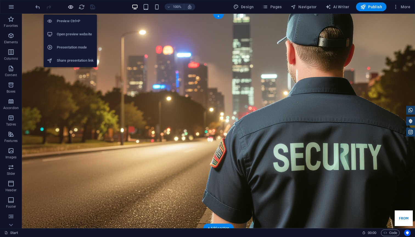
click at [70, 10] on icon "button" at bounding box center [71, 7] width 6 height 6
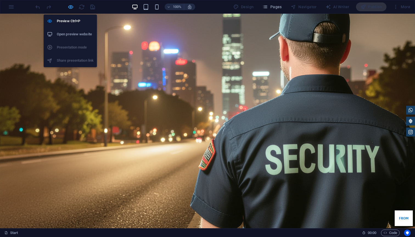
click at [71, 9] on icon "button" at bounding box center [71, 7] width 6 height 6
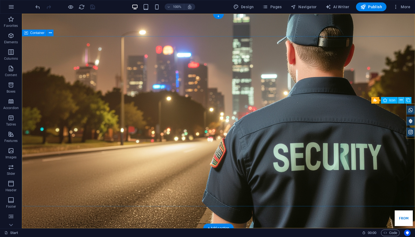
click at [399, 100] on button at bounding box center [401, 100] width 7 height 7
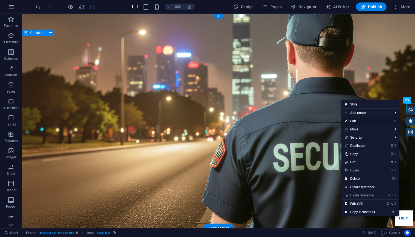
click at [370, 121] on link "⏎ Edit" at bounding box center [359, 121] width 37 height 8
select select "xMidYMid"
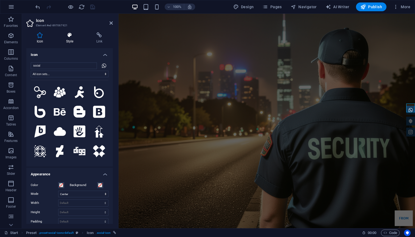
click at [70, 39] on h4 "Style" at bounding box center [71, 38] width 30 height 12
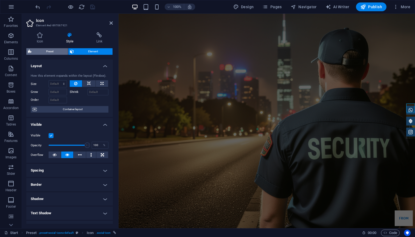
click at [47, 52] on span "Preset" at bounding box center [49, 51] width 33 height 7
select select "px"
select select "rem"
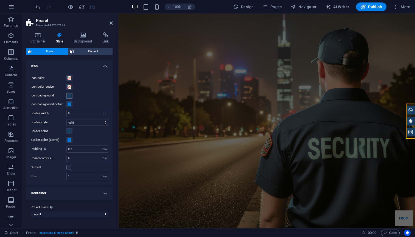
click at [69, 97] on span at bounding box center [69, 96] width 4 height 4
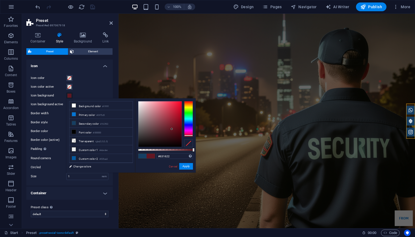
click at [188, 136] on div at bounding box center [188, 119] width 9 height 36
click at [172, 107] on div at bounding box center [159, 125] width 43 height 46
click at [172, 114] on div at bounding box center [159, 125] width 43 height 46
click at [176, 111] on div at bounding box center [159, 125] width 43 height 46
click at [176, 116] on div at bounding box center [159, 125] width 43 height 46
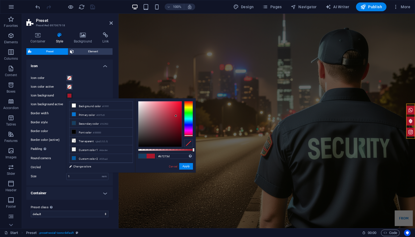
click at [172, 114] on div at bounding box center [159, 125] width 43 height 46
click at [173, 117] on div at bounding box center [159, 125] width 43 height 46
click at [176, 117] on div at bounding box center [159, 125] width 43 height 46
click at [182, 150] on div at bounding box center [165, 150] width 55 height 2
drag, startPoint x: 183, startPoint y: 150, endPoint x: 194, endPoint y: 150, distance: 10.4
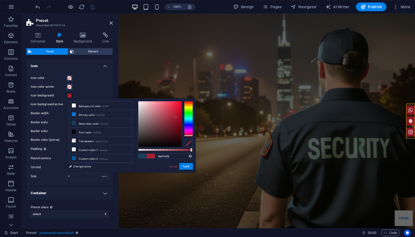
click at [192, 150] on div at bounding box center [191, 150] width 2 height 4
type input "#b21a31"
click at [175, 115] on div at bounding box center [159, 125] width 43 height 46
click at [186, 165] on button "Apply" at bounding box center [186, 166] width 14 height 7
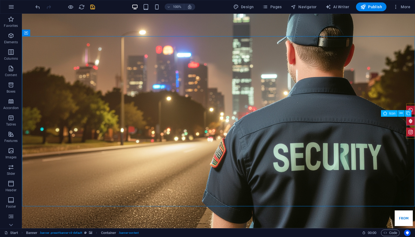
click at [410, 122] on figure at bounding box center [410, 121] width 9 height 9
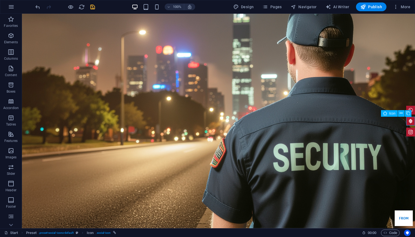
click at [410, 122] on figure at bounding box center [410, 121] width 9 height 9
click at [400, 115] on icon at bounding box center [401, 114] width 3 height 6
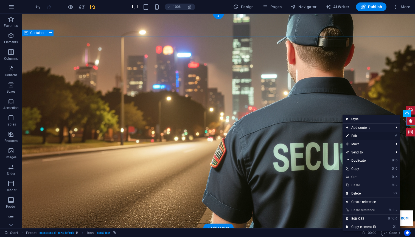
click at [378, 135] on link "⏎ Edit" at bounding box center [361, 136] width 37 height 8
select select "xMidYMid"
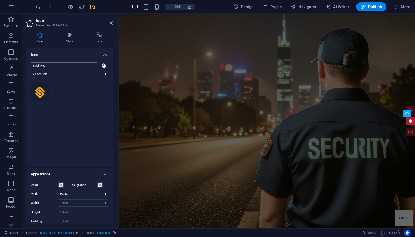
click at [75, 67] on input "staylinked" at bounding box center [64, 66] width 66 height 7
type input "s"
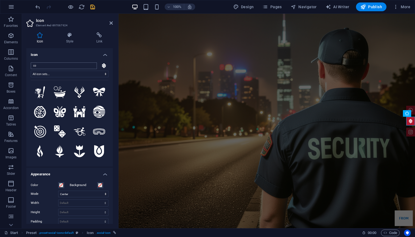
type input "c"
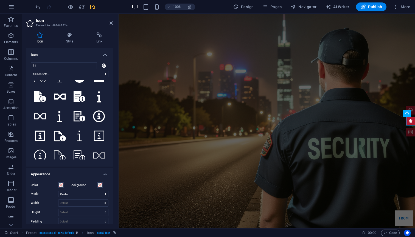
scroll to position [212, 0]
type input "inf"
click at [98, 24] on icon at bounding box center [99, 18] width 10 height 12
click at [80, 24] on icon at bounding box center [80, 18] width 12 height 12
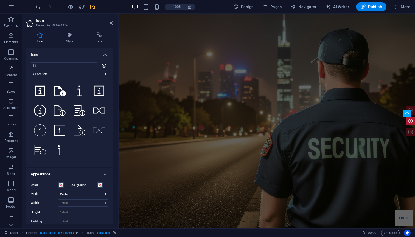
scroll to position [291, 0]
click at [77, 38] on icon at bounding box center [80, 32] width 12 height 12
click at [95, 37] on icon at bounding box center [99, 32] width 10 height 10
click at [43, 38] on icon at bounding box center [40, 32] width 12 height 11
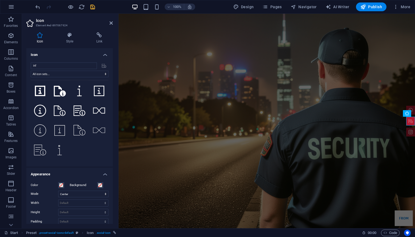
click at [77, 77] on icon at bounding box center [80, 71] width 12 height 11
click at [77, 57] on icon at bounding box center [80, 51] width 12 height 11
click at [40, 57] on icon at bounding box center [40, 51] width 12 height 11
click at [40, 93] on icon at bounding box center [40, 91] width 10 height 10
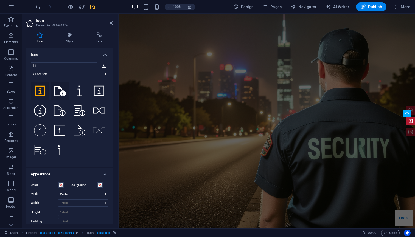
click at [58, 93] on icon at bounding box center [60, 91] width 12 height 11
click at [41, 115] on icon at bounding box center [40, 111] width 12 height 12
click at [41, 133] on icon at bounding box center [40, 131] width 12 height 12
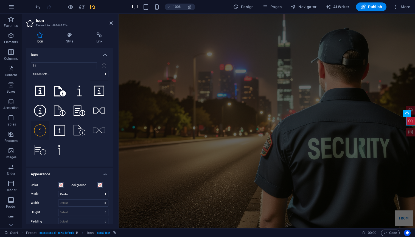
click at [97, 78] on icon at bounding box center [99, 72] width 12 height 12
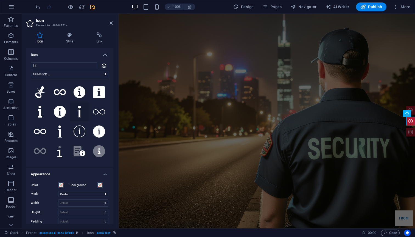
scroll to position [0, 0]
click at [76, 92] on icon at bounding box center [80, 92] width 12 height 12
click at [111, 23] on icon at bounding box center [111, 23] width 3 height 4
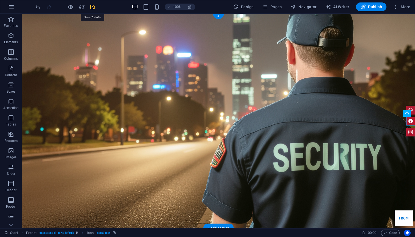
click at [92, 7] on icon "save" at bounding box center [92, 7] width 6 height 6
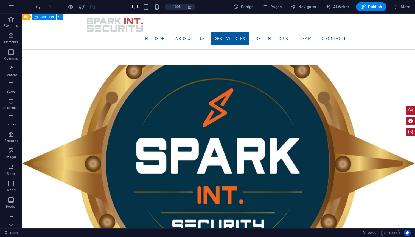
scroll to position [729, 0]
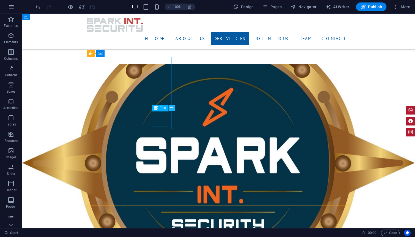
click at [172, 110] on icon at bounding box center [171, 108] width 3 height 6
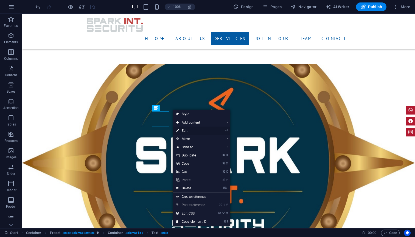
click at [188, 129] on link "⏎ Edit" at bounding box center [191, 131] width 37 height 8
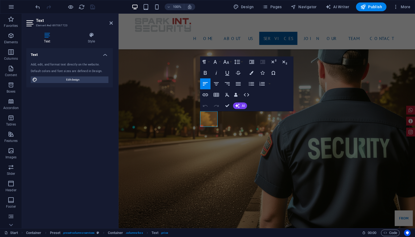
scroll to position [729, 0]
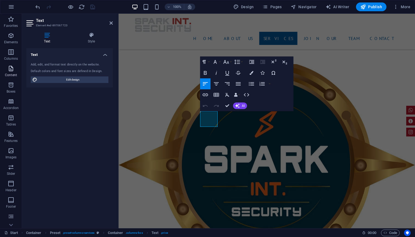
click at [13, 69] on icon "button" at bounding box center [11, 68] width 7 height 7
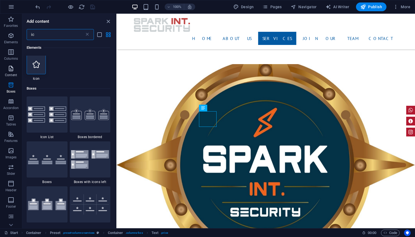
scroll to position [0, 0]
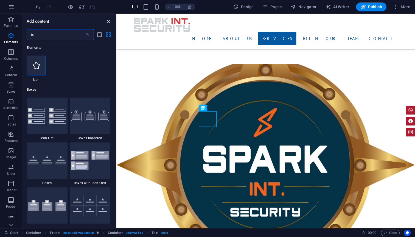
type input "ic"
click at [107, 22] on icon "close panel" at bounding box center [108, 21] width 6 height 6
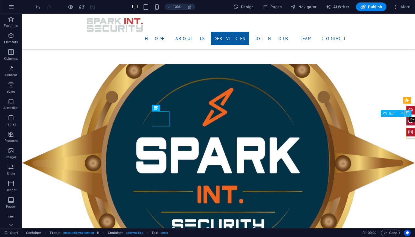
click at [407, 112] on icon at bounding box center [408, 114] width 4 height 6
click at [411, 129] on figure at bounding box center [410, 126] width 9 height 9
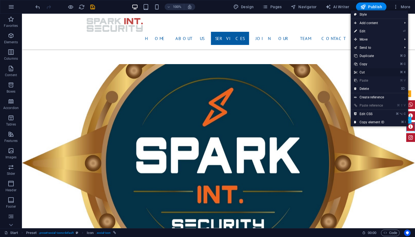
click at [363, 71] on link "⌘ X Cut" at bounding box center [369, 72] width 37 height 8
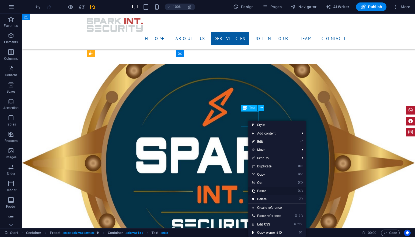
click at [261, 191] on link "⌘ V Paste" at bounding box center [266, 191] width 37 height 8
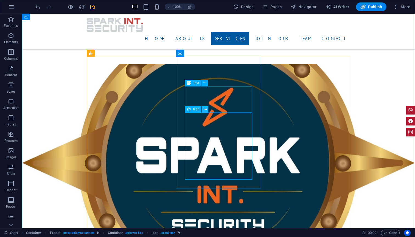
click at [207, 110] on icon at bounding box center [205, 110] width 3 height 6
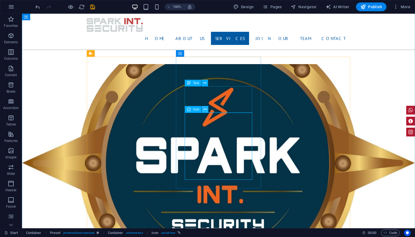
click at [205, 111] on icon at bounding box center [205, 110] width 3 height 6
select select "xMidYMid"
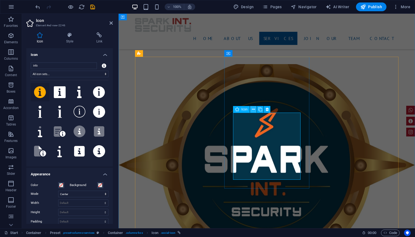
click at [253, 110] on icon at bounding box center [253, 110] width 3 height 6
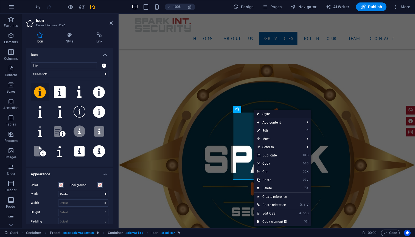
click at [268, 116] on link "Style" at bounding box center [282, 114] width 57 height 8
select select "px"
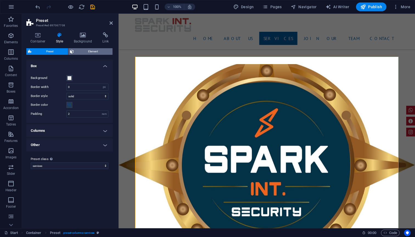
click at [82, 52] on span "Element" at bounding box center [93, 51] width 36 height 7
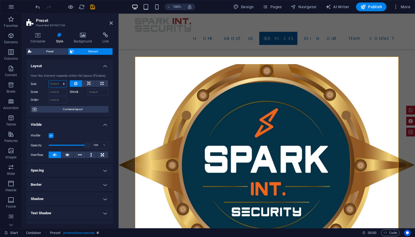
select select "1/6"
type input "16.66"
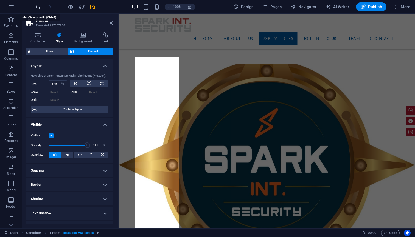
click at [39, 5] on icon "undo" at bounding box center [38, 7] width 6 height 6
select select "nh3rj6ts5co"
select select "DISABLED_OPTION_VALUE"
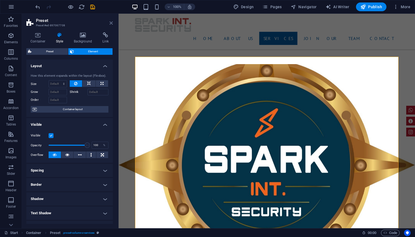
click at [111, 23] on icon at bounding box center [111, 23] width 3 height 4
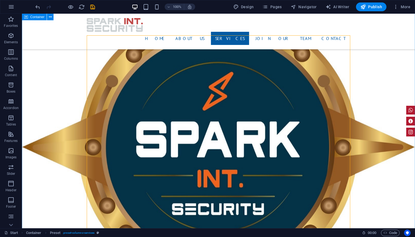
scroll to position [750, 0]
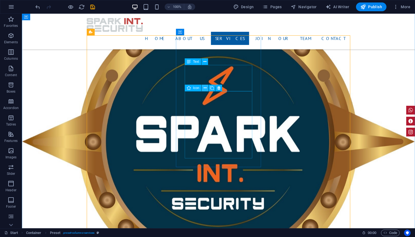
click at [206, 89] on icon at bounding box center [205, 88] width 3 height 6
click at [220, 89] on icon at bounding box center [218, 88] width 3 height 6
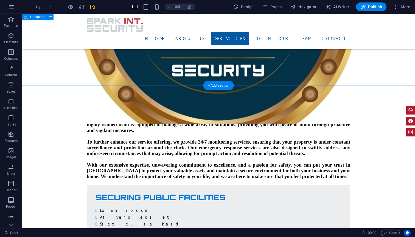
scroll to position [883, 0]
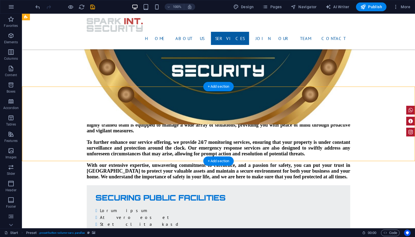
select select "rem"
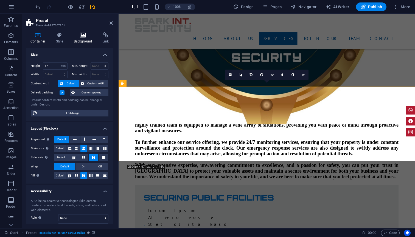
click at [80, 41] on h4 "Background" at bounding box center [84, 38] width 29 height 12
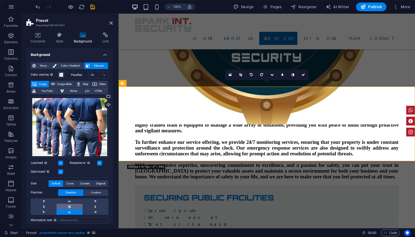
click at [71, 205] on link at bounding box center [70, 206] width 26 height 5
click at [282, 75] on icon at bounding box center [282, 74] width 2 height 3
click at [290, 76] on input "5" at bounding box center [288, 75] width 8 height 10
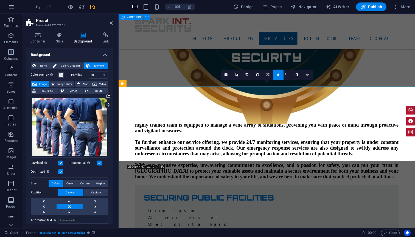
click at [290, 76] on input "5" at bounding box center [288, 75] width 8 height 10
click at [296, 76] on icon at bounding box center [297, 74] width 3 height 3
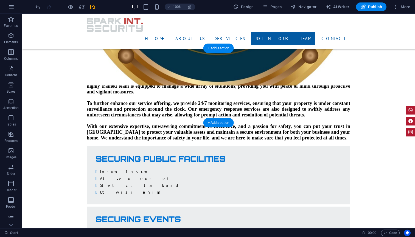
scroll to position [921, 0]
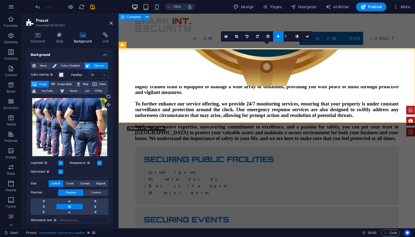
click at [277, 36] on link at bounding box center [278, 36] width 10 height 10
click at [72, 200] on link at bounding box center [70, 201] width 26 height 5
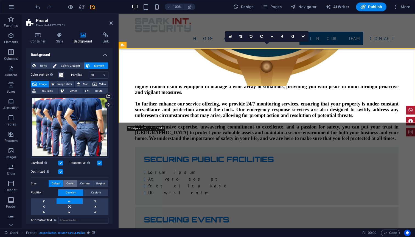
click at [72, 183] on span "Cover" at bounding box center [69, 184] width 7 height 7
click at [57, 183] on span "Default" at bounding box center [56, 184] width 9 height 7
click at [96, 192] on span "Custom" at bounding box center [96, 193] width 10 height 7
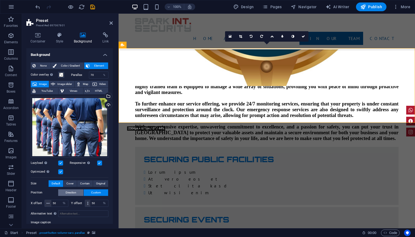
click at [70, 191] on span "Direction" at bounding box center [71, 193] width 11 height 7
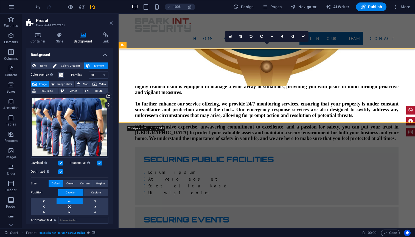
click at [112, 22] on icon at bounding box center [111, 23] width 3 height 4
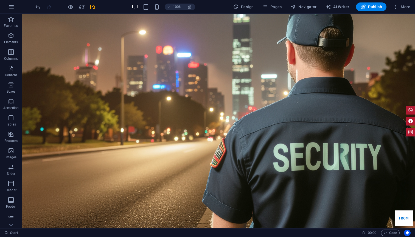
scroll to position [0, 0]
click at [93, 6] on icon "save" at bounding box center [92, 7] width 6 height 6
click at [372, 7] on span "Publish" at bounding box center [371, 6] width 22 height 5
